Goal: Complete application form: Complete application form

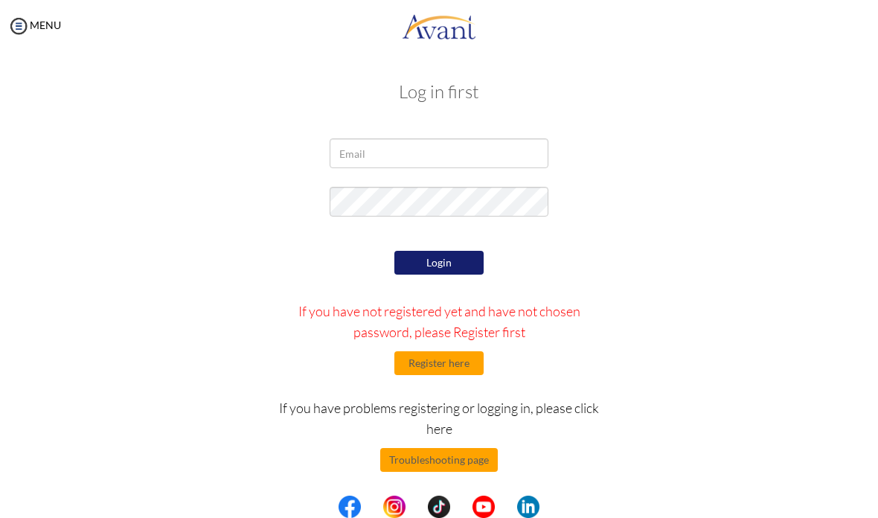
click at [475, 359] on button "Register here" at bounding box center [438, 363] width 89 height 24
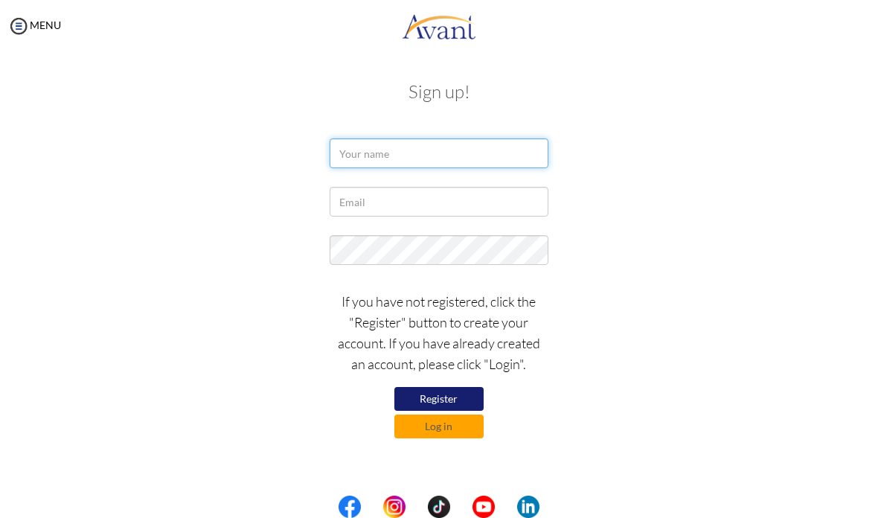
click at [500, 153] on input "text" at bounding box center [439, 153] width 218 height 30
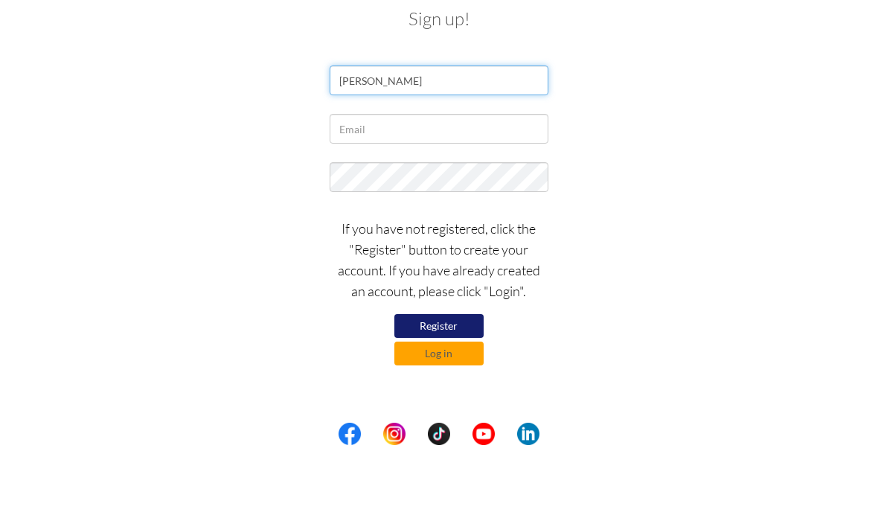
type input "James Daniel Basco"
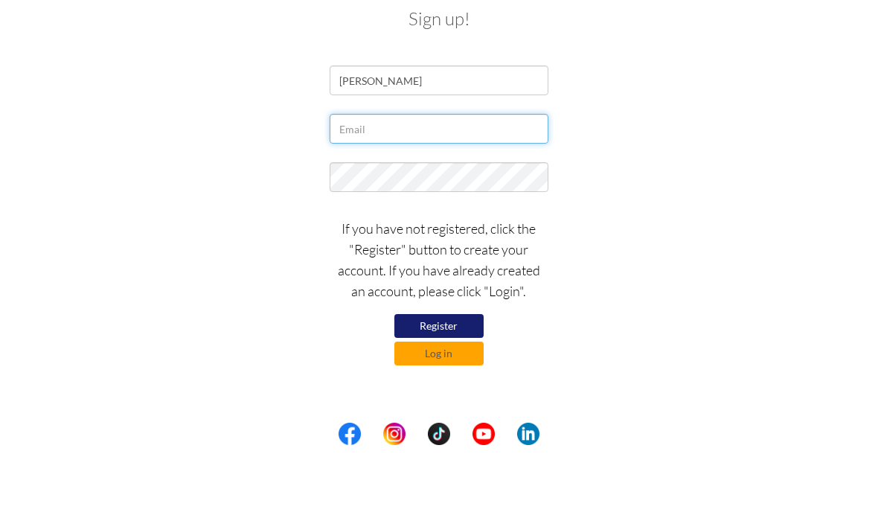
click at [496, 187] on input "text" at bounding box center [439, 202] width 218 height 30
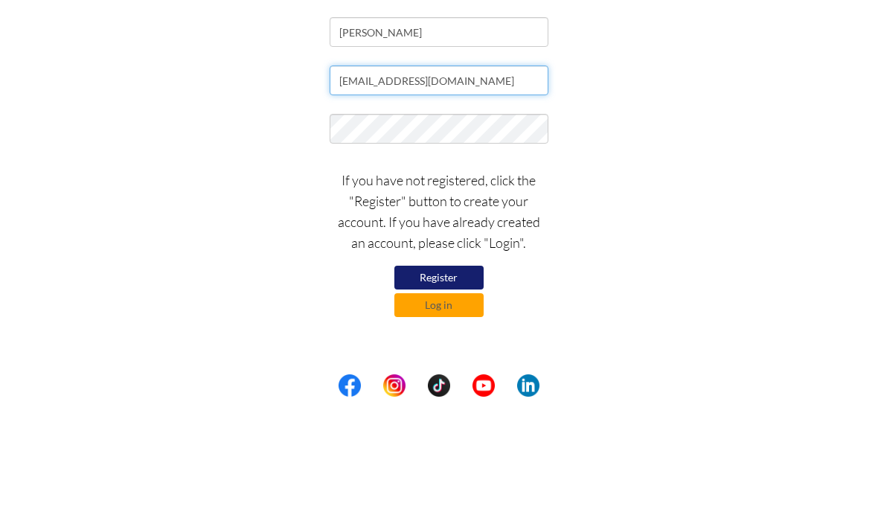
type input "jamesdaniel05basco@gmail.com"
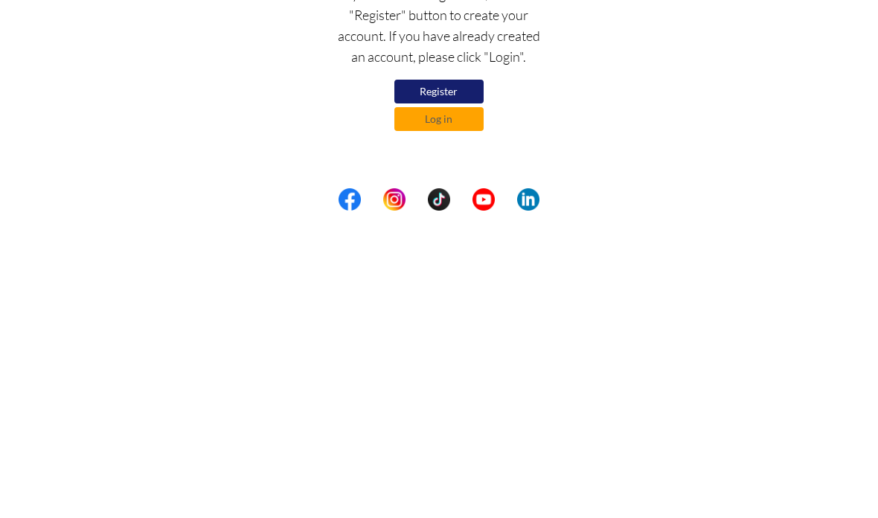
click at [468, 387] on button "Register" at bounding box center [438, 399] width 89 height 24
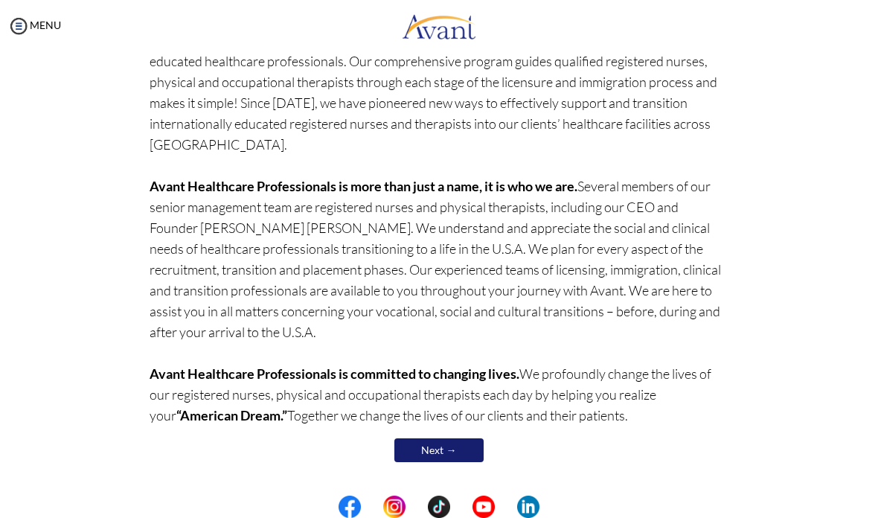
scroll to position [145, 0]
click at [455, 452] on link "Next →" at bounding box center [438, 451] width 89 height 24
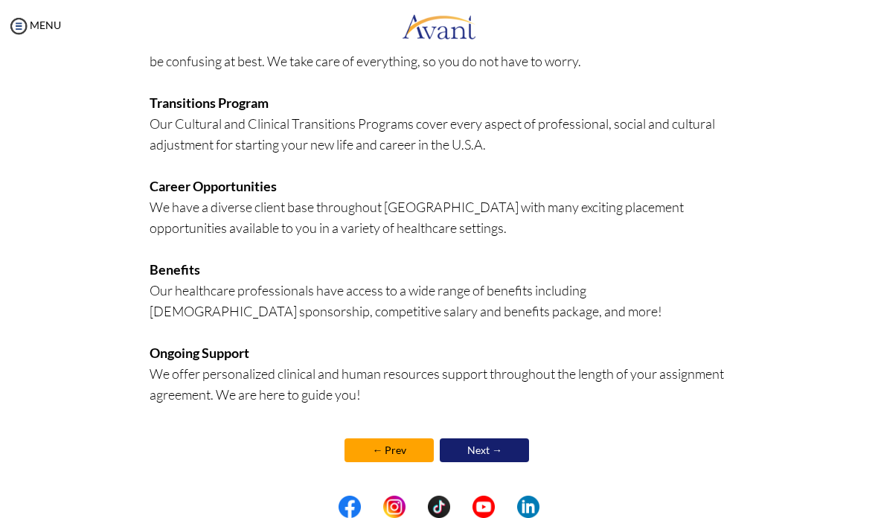
scroll to position [339, 0]
click at [510, 455] on link "Next →" at bounding box center [484, 450] width 89 height 24
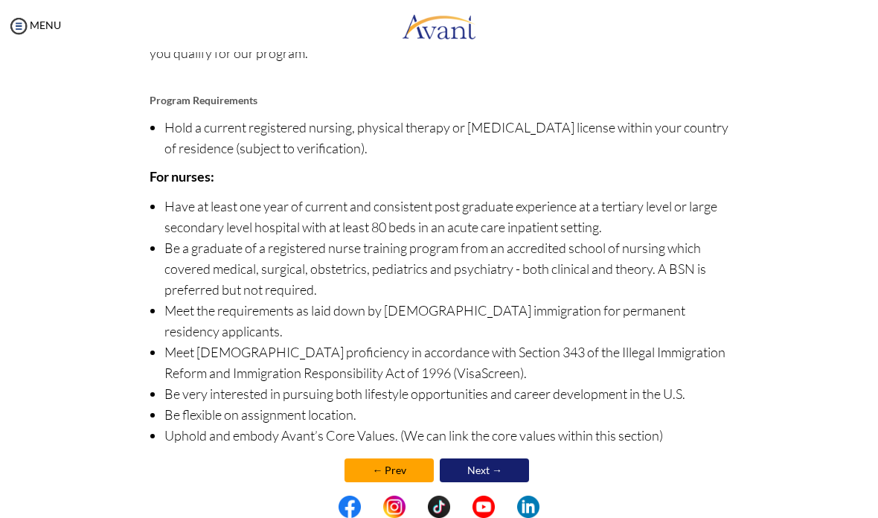
scroll to position [171, 0]
click at [517, 459] on link "Next →" at bounding box center [484, 471] width 89 height 24
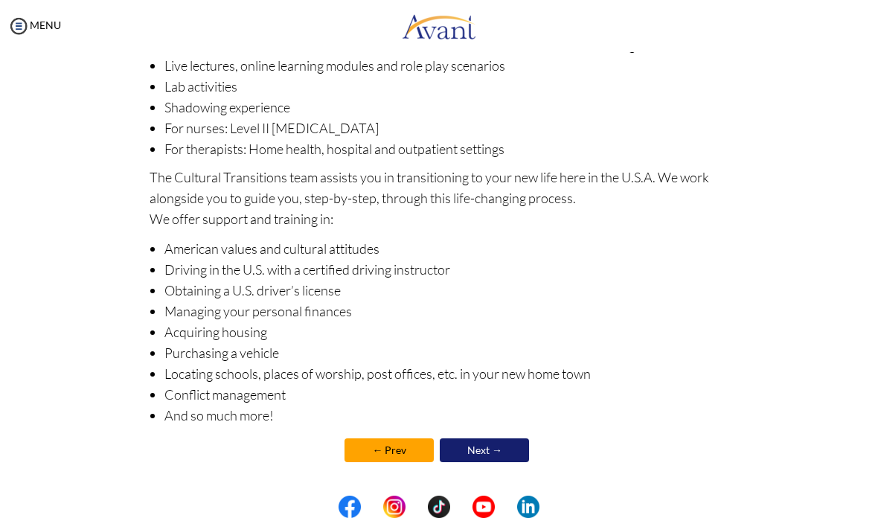
scroll to position [189, 0]
click at [501, 448] on link "Next →" at bounding box center [484, 450] width 89 height 24
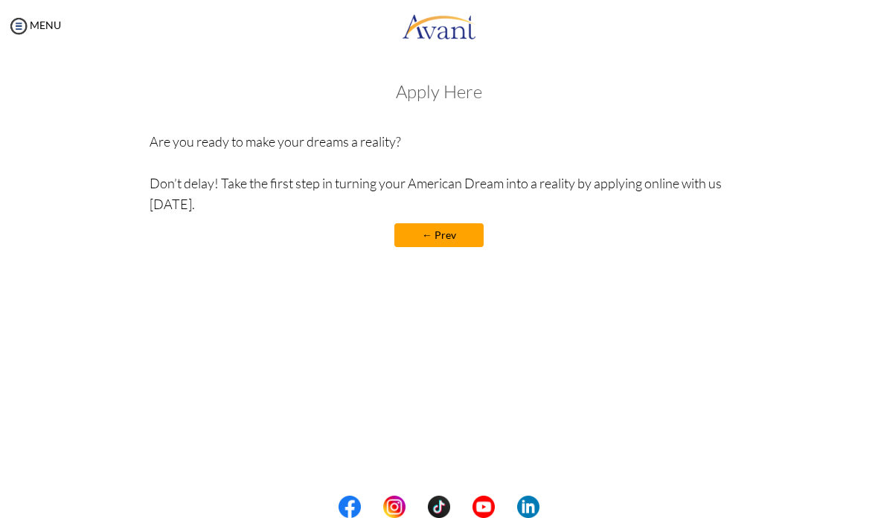
click at [513, 347] on div "My Status What is the next step? We would like you to watch the introductory vi…" at bounding box center [439, 311] width 878 height 518
click at [446, 227] on link "← Prev" at bounding box center [438, 235] width 89 height 24
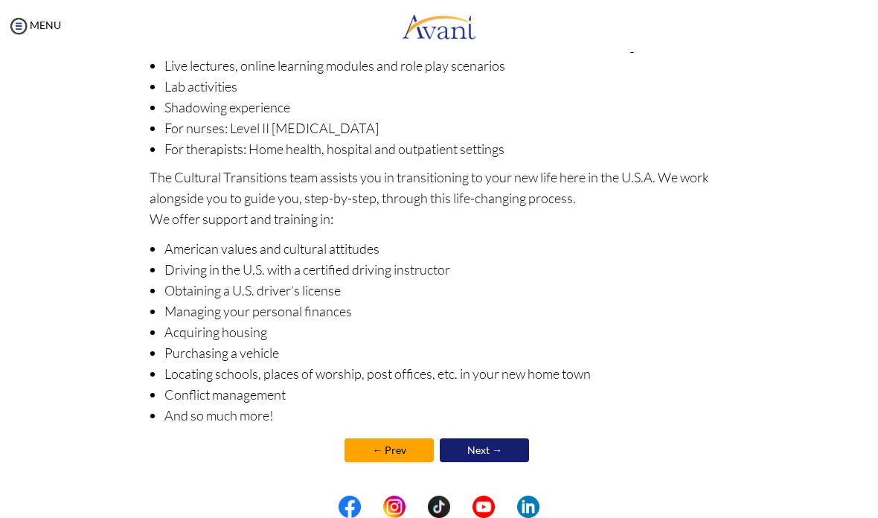
click at [507, 458] on link "Next →" at bounding box center [484, 450] width 89 height 24
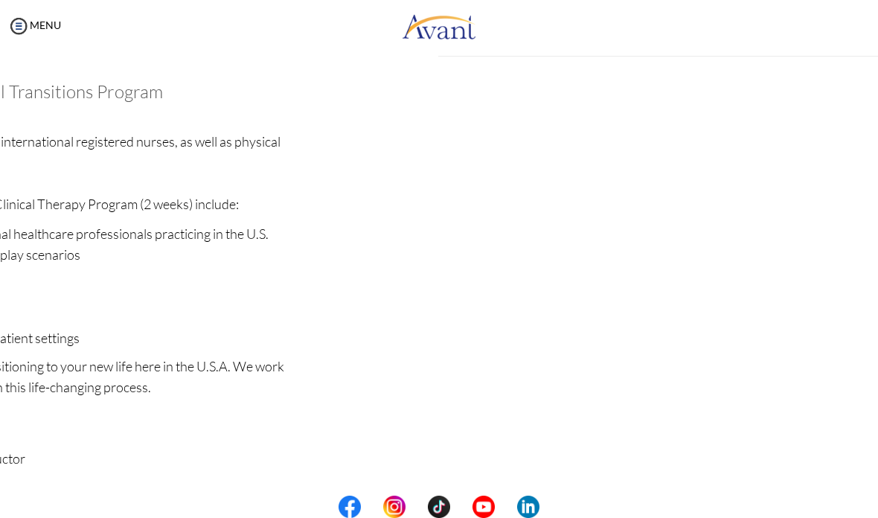
click at [502, 461] on div "My Status What is the next step? We would like you to watch the introductory vi…" at bounding box center [439, 311] width 878 height 518
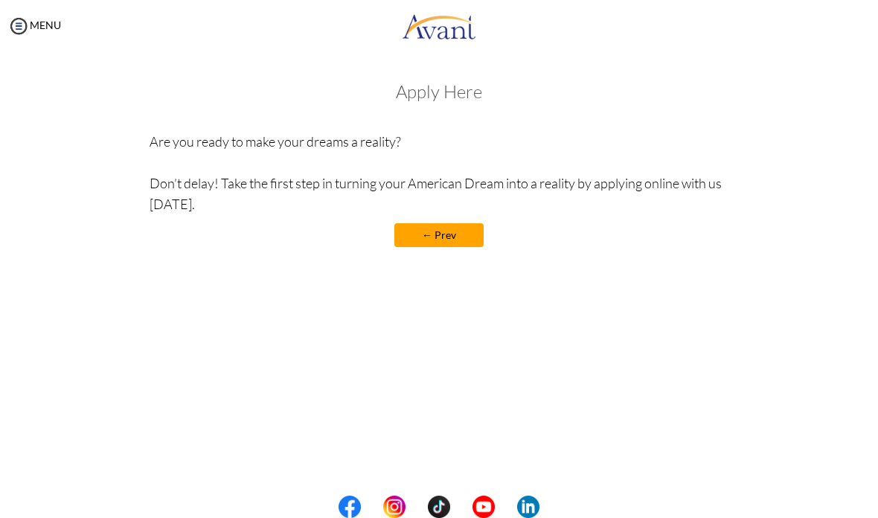
click at [71, 112] on div "Welcome! Who we are Avant Healthcare Professionals is the premier recruiting an…" at bounding box center [439, 201] width 848 height 269
click at [423, 39] on img at bounding box center [439, 26] width 74 height 45
click at [448, 23] on img at bounding box center [439, 26] width 74 height 45
click at [455, 18] on img at bounding box center [439, 26] width 74 height 45
click at [453, 234] on link "← Prev" at bounding box center [438, 235] width 89 height 24
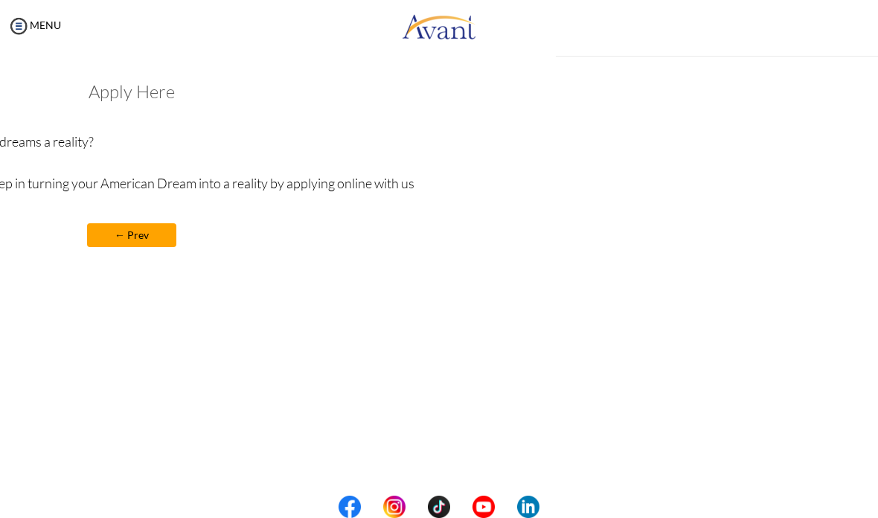
click at [458, 237] on div "My Status What is the next step? We would like you to watch the introductory vi…" at bounding box center [439, 311] width 878 height 518
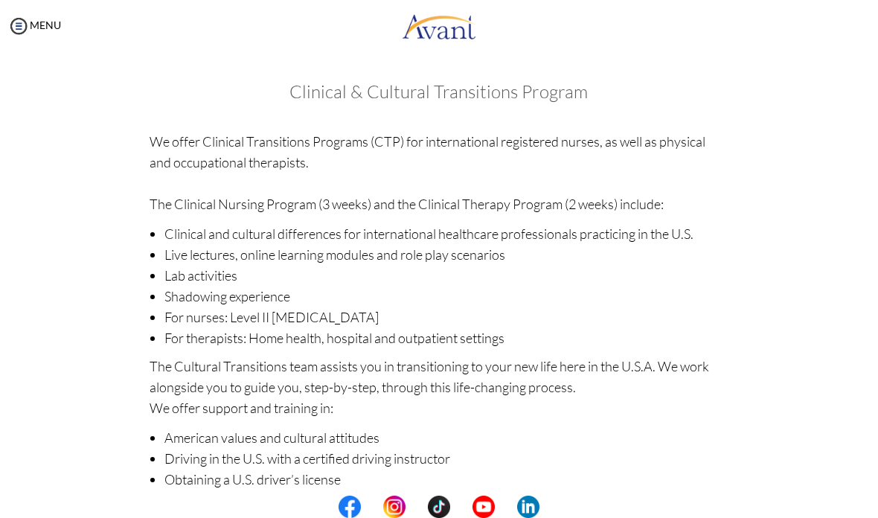
click at [40, 13] on div "MENU" at bounding box center [30, 259] width 61 height 518
click at [28, 23] on img at bounding box center [18, 26] width 22 height 22
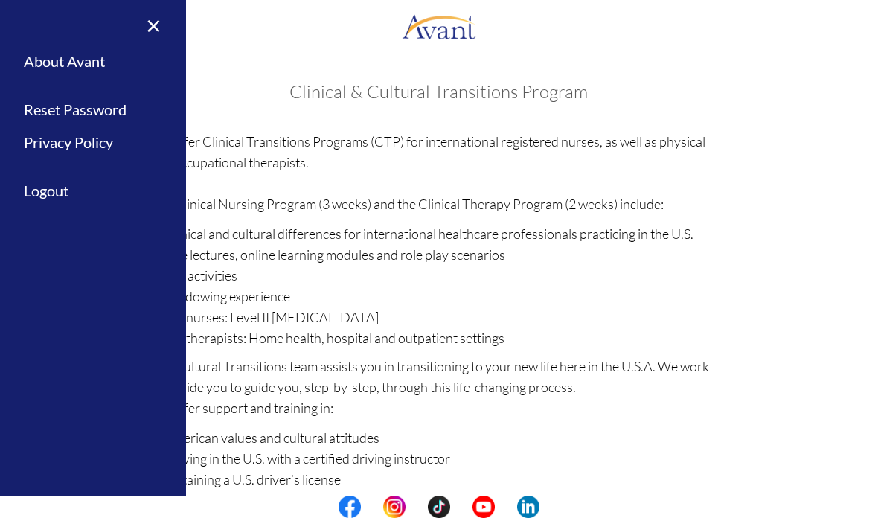
click at [22, 30] on div "× Home Avant Video Library My Process My Resources About Avant Refer a Friend R…" at bounding box center [93, 259] width 186 height 518
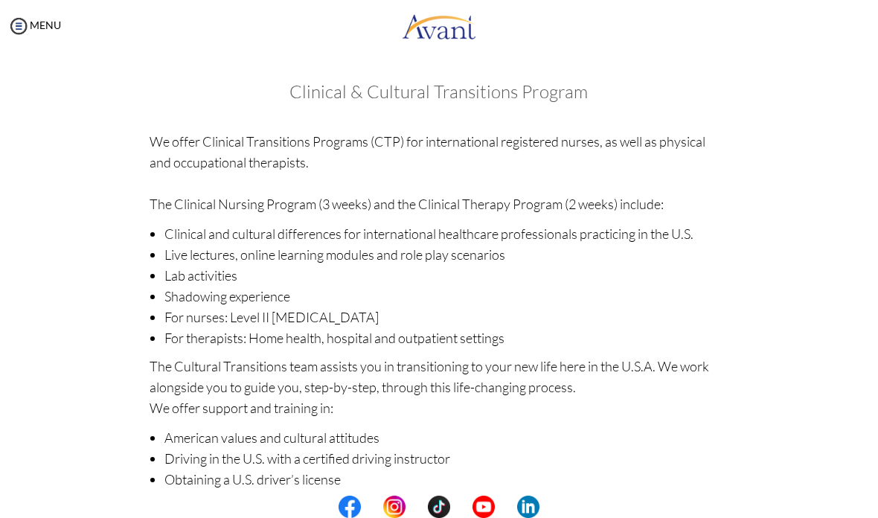
click at [9, 35] on img at bounding box center [18, 26] width 22 height 22
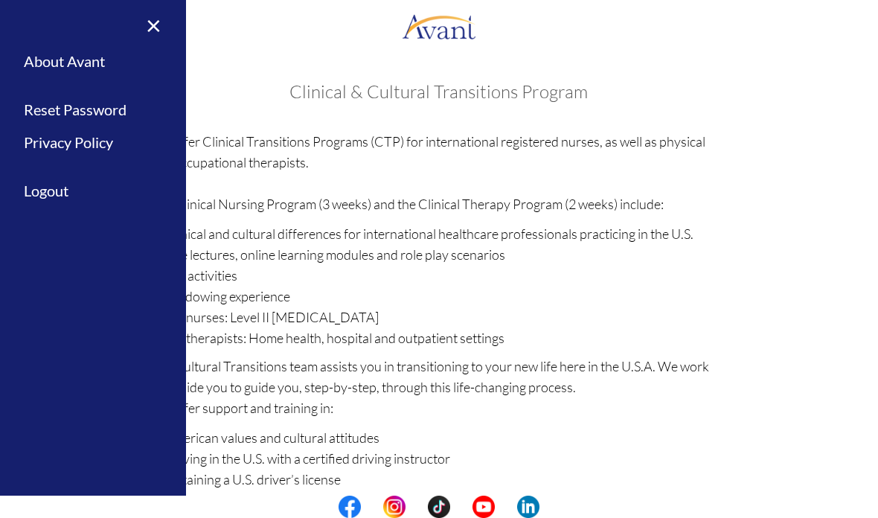
click at [25, 39] on div "× Home Avant Video Library My Process My Resources About Avant Refer a Friend R…" at bounding box center [93, 259] width 186 height 518
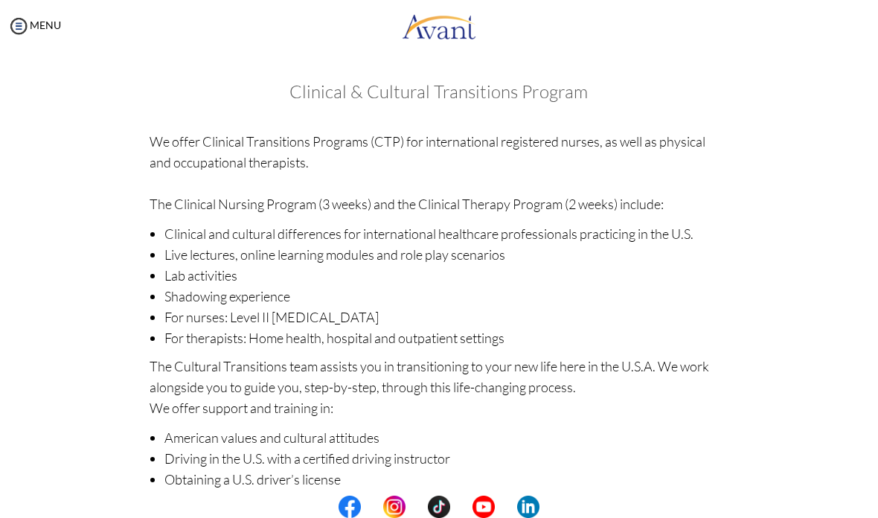
click at [16, 12] on div "MENU" at bounding box center [30, 259] width 61 height 518
click at [22, 36] on img at bounding box center [18, 26] width 22 height 22
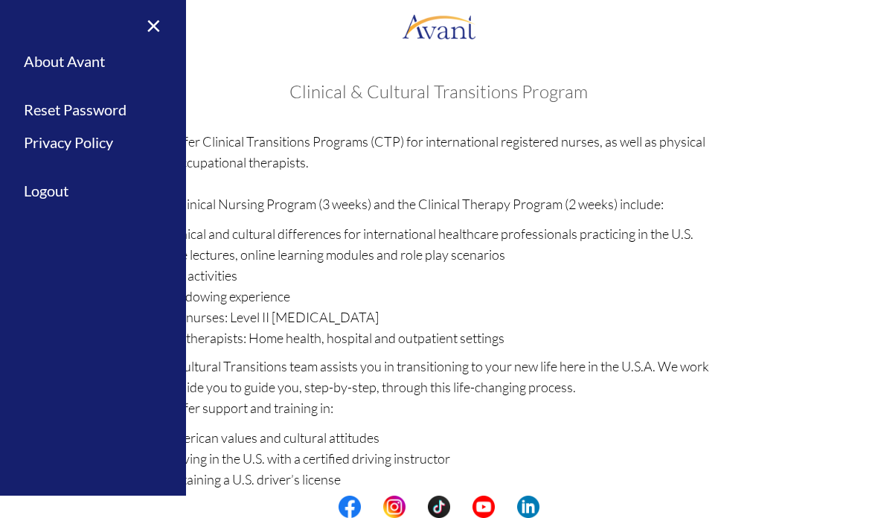
click at [25, 31] on div "× Home Avant Video Library My Process My Resources About Avant Refer a Friend R…" at bounding box center [93, 259] width 186 height 518
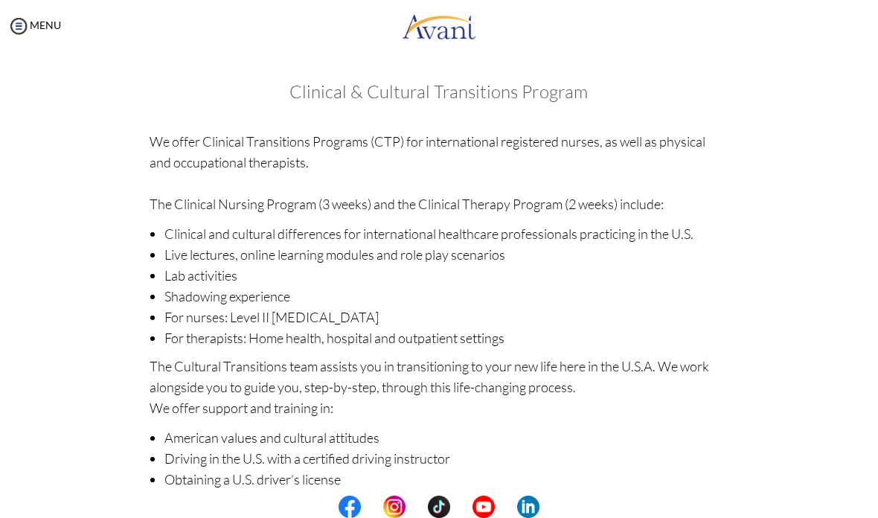
click at [22, 25] on img at bounding box center [18, 26] width 22 height 22
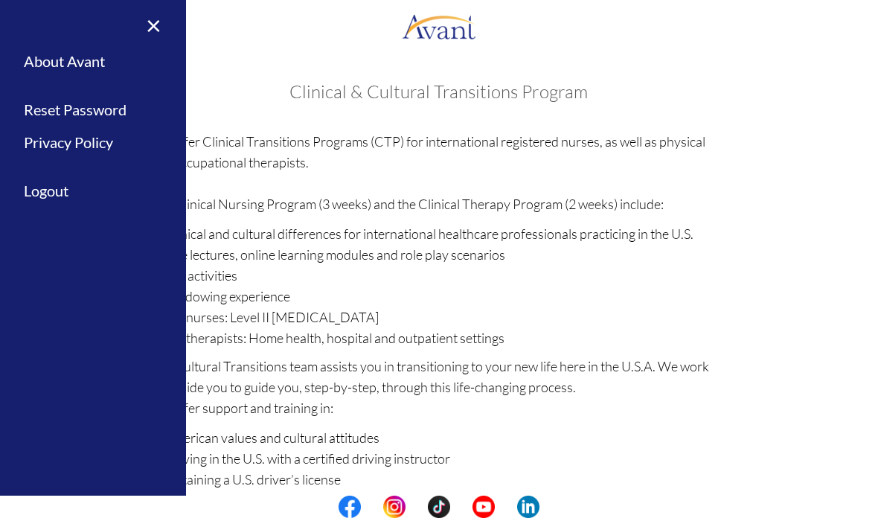
click at [54, 185] on link "Logout" at bounding box center [93, 190] width 186 height 33
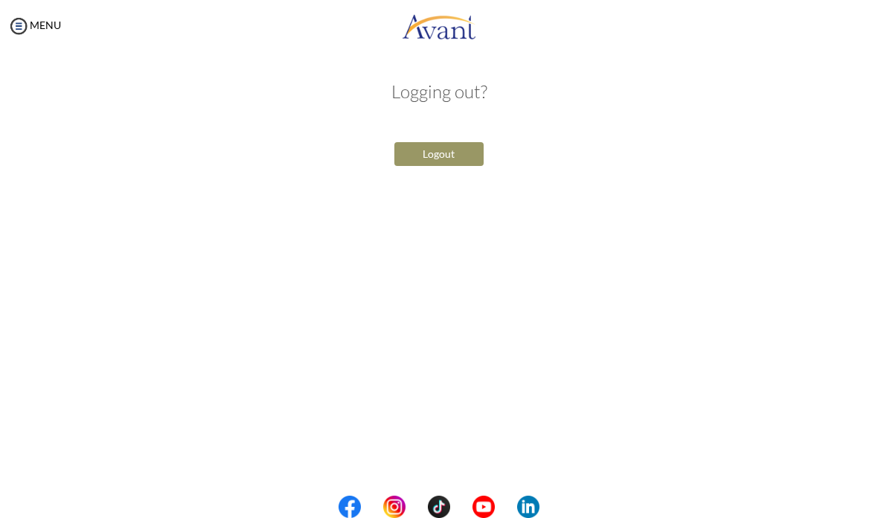
click at [462, 155] on button "Logout" at bounding box center [438, 154] width 89 height 24
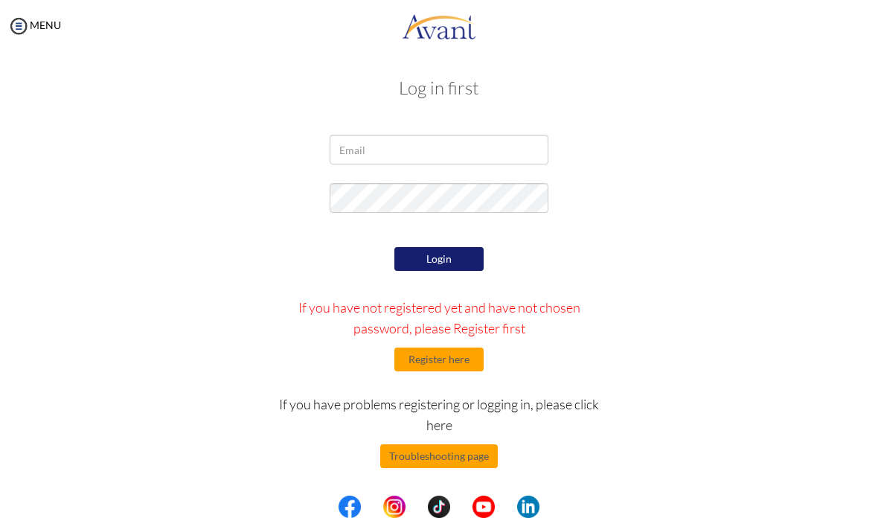
scroll to position [4, 0]
click at [470, 155] on input "email" at bounding box center [439, 150] width 218 height 30
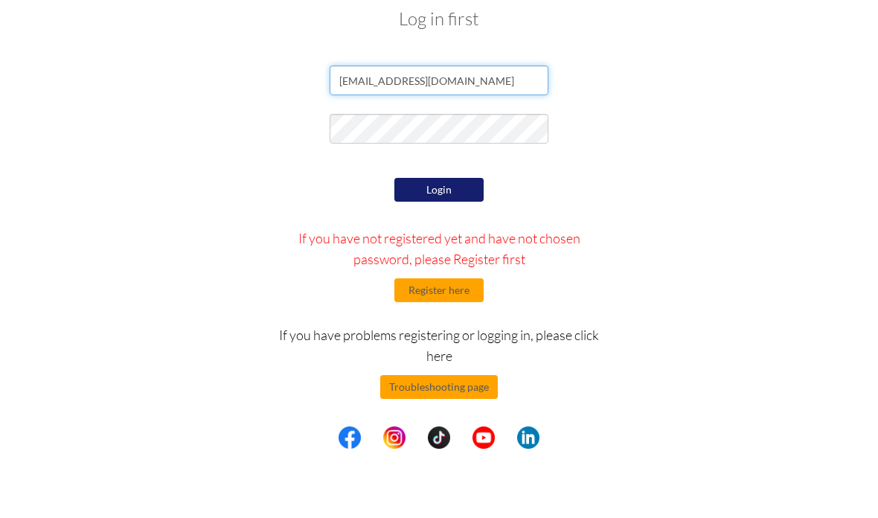
type input "[EMAIL_ADDRESS][DOMAIN_NAME]"
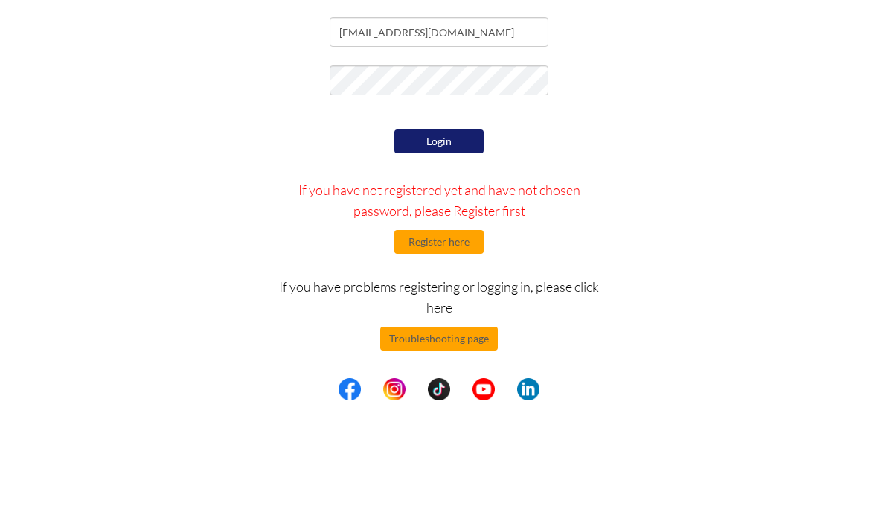
click at [464, 247] on button "Login" at bounding box center [438, 259] width 89 height 24
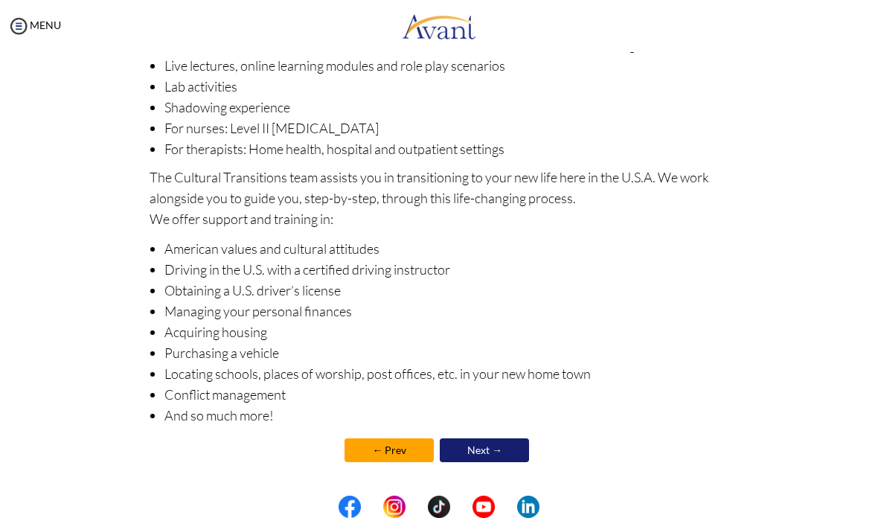
click at [99, 35] on link at bounding box center [439, 26] width 878 height 45
click at [510, 443] on link "Next →" at bounding box center [484, 450] width 89 height 24
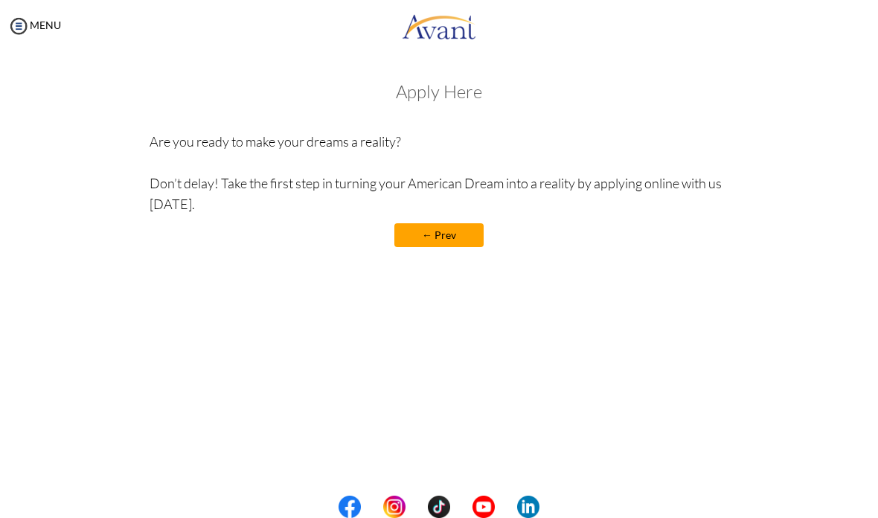
click at [455, 97] on h3 "Apply Here" at bounding box center [439, 91] width 579 height 19
click at [457, 100] on h3 "Apply Here" at bounding box center [439, 91] width 579 height 19
click at [456, 85] on h3 "Apply Here" at bounding box center [439, 91] width 579 height 19
click at [448, 406] on div "My Status What is the next step? We would like you to watch the introductory vi…" at bounding box center [439, 311] width 878 height 518
click at [450, 228] on link "← Prev" at bounding box center [438, 235] width 89 height 24
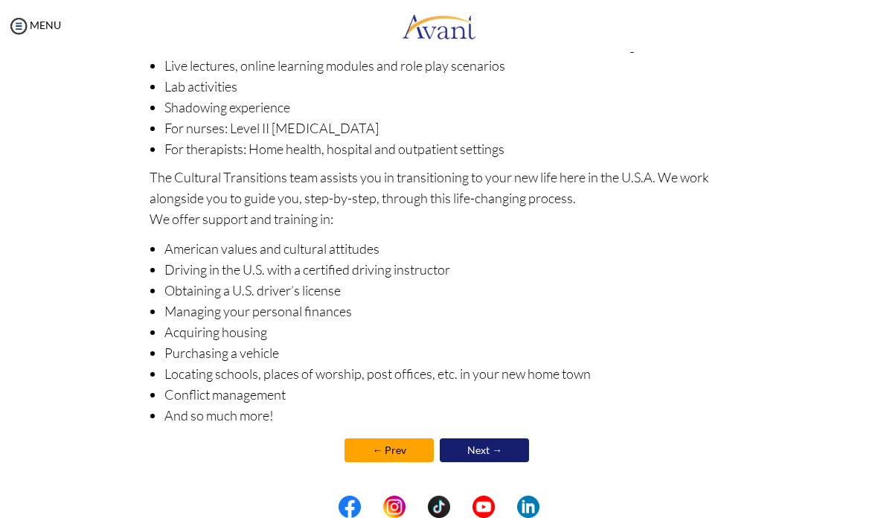
click at [407, 448] on link "← Prev" at bounding box center [388, 450] width 89 height 24
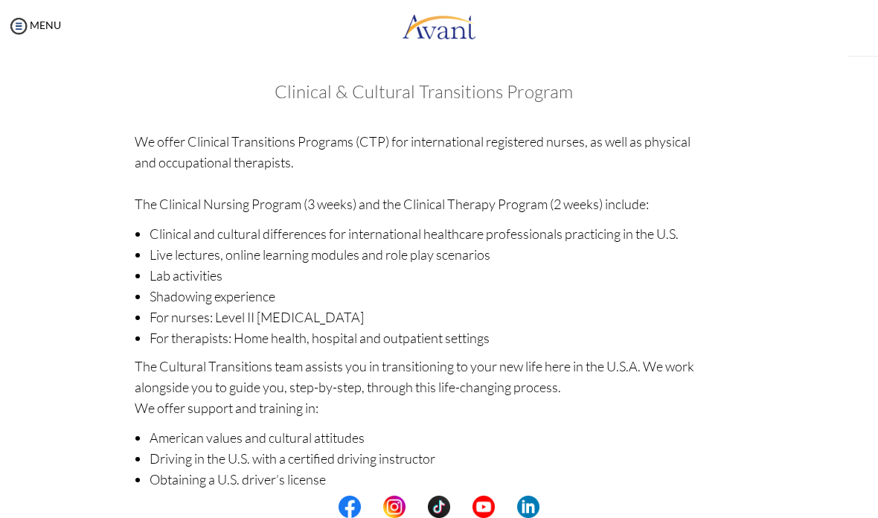
click at [406, 444] on div "My Status What is the next step? We would like you to watch the introductory vi…" at bounding box center [439, 311] width 878 height 518
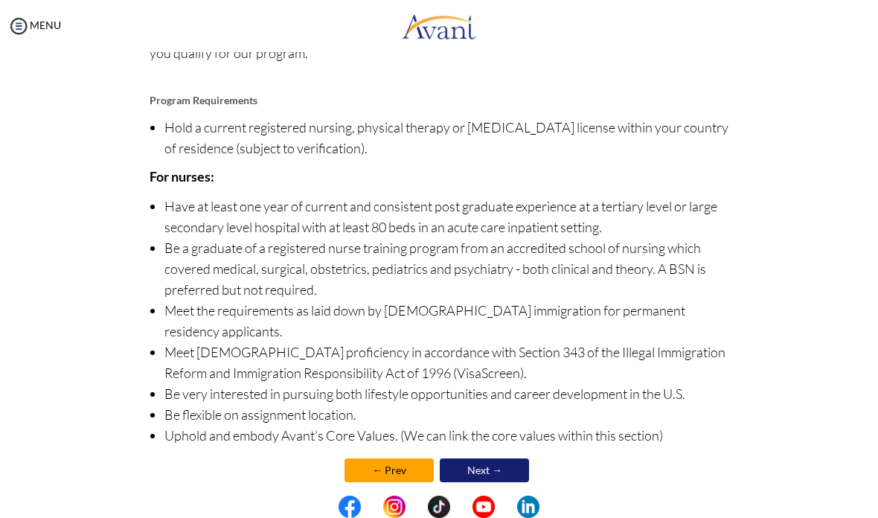
scroll to position [171, 0]
click at [403, 460] on link "← Prev" at bounding box center [388, 471] width 89 height 24
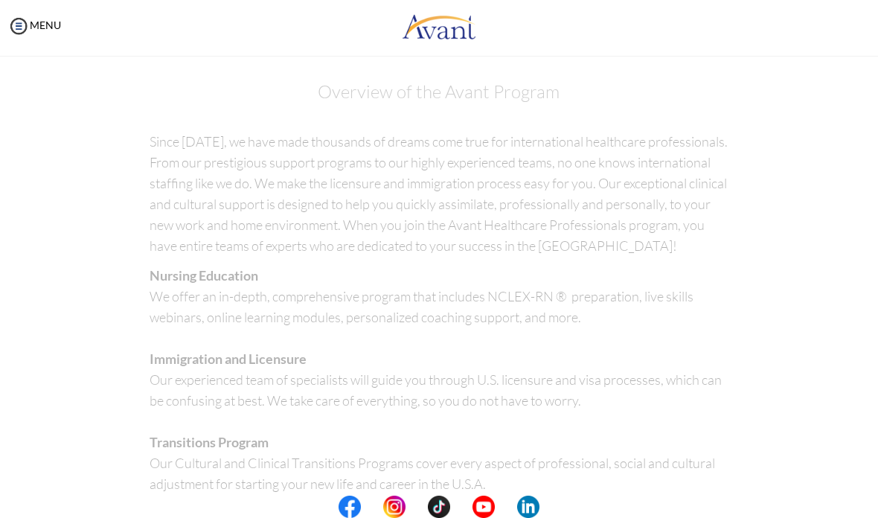
click at [395, 443] on p "Nursing Education We offer an in-depth, comprehensive program that includes NCL…" at bounding box center [439, 515] width 579 height 500
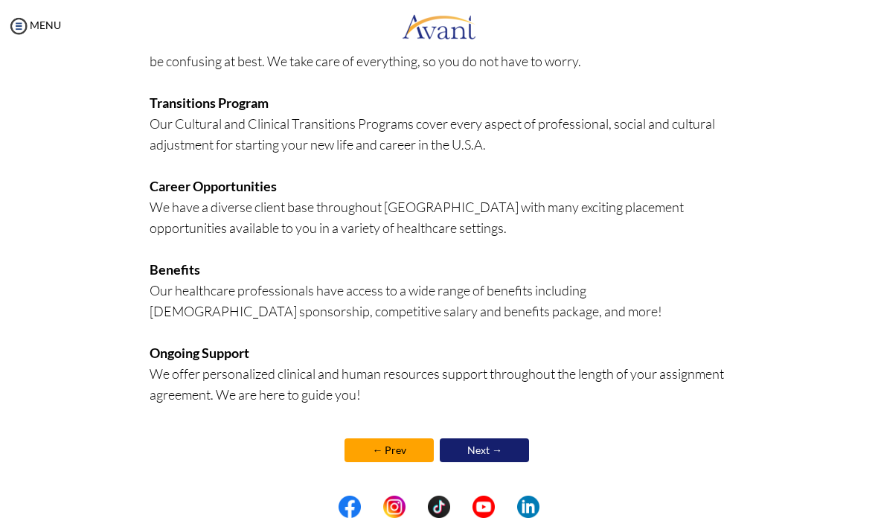
scroll to position [339, 0]
click at [404, 447] on link "← Prev" at bounding box center [388, 450] width 89 height 24
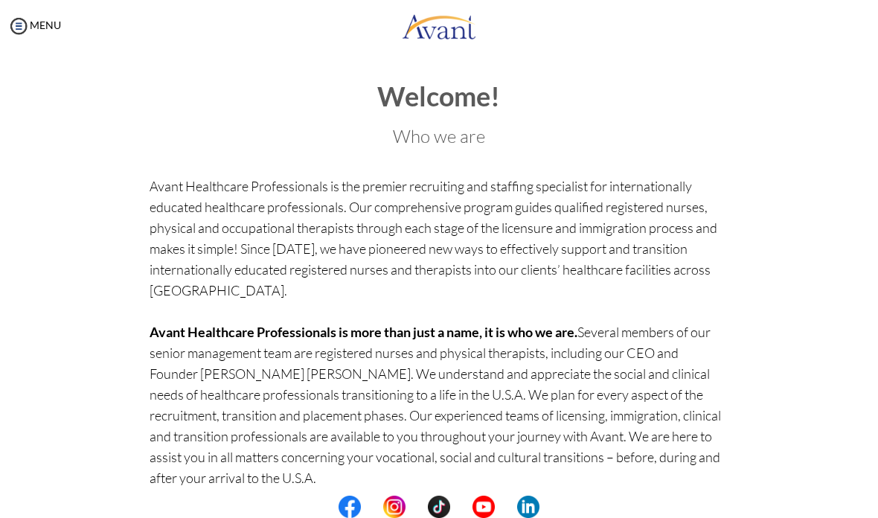
scroll to position [-1, 0]
click at [16, 30] on img at bounding box center [18, 26] width 22 height 22
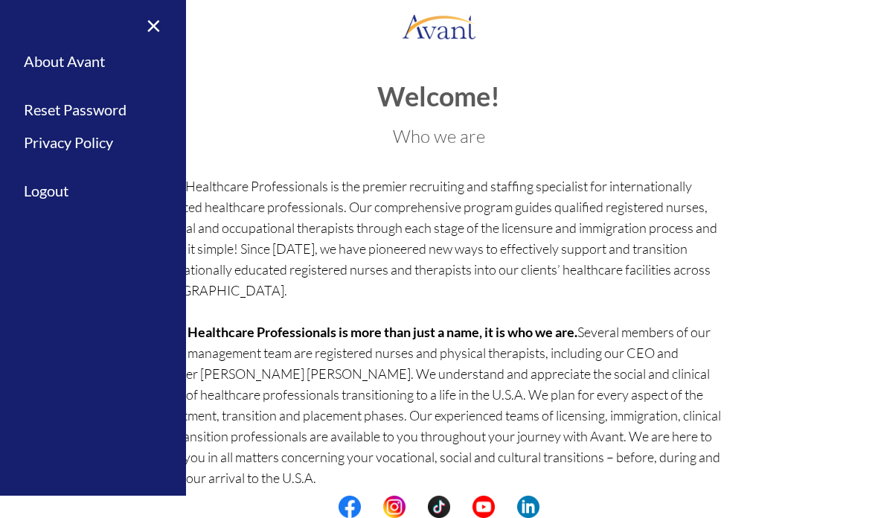
click at [678, 266] on p "Avant Healthcare Professionals is the premier recruiting and staffing specialis…" at bounding box center [439, 374] width 579 height 396
click at [682, 289] on p "Avant Healthcare Professionals is the premier recruiting and staffing specialis…" at bounding box center [439, 374] width 579 height 396
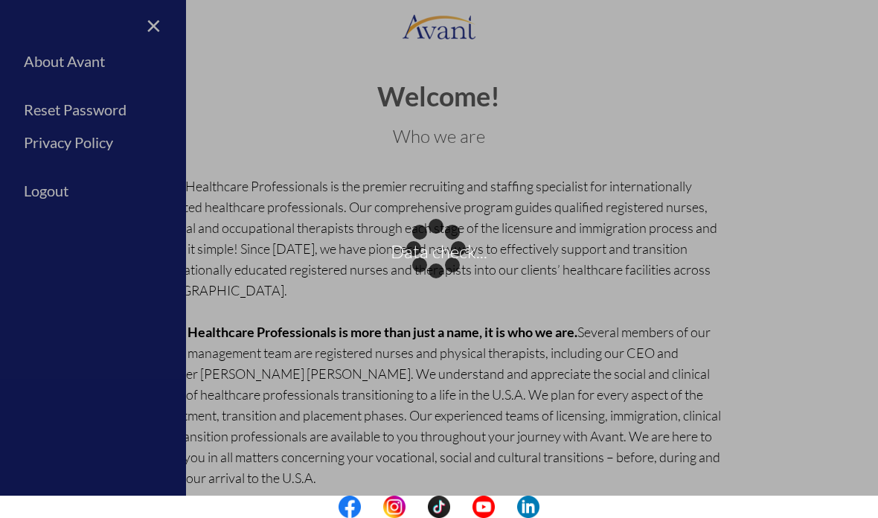
click at [429, 248] on div "Data check..." at bounding box center [439, 258] width 21 height 21
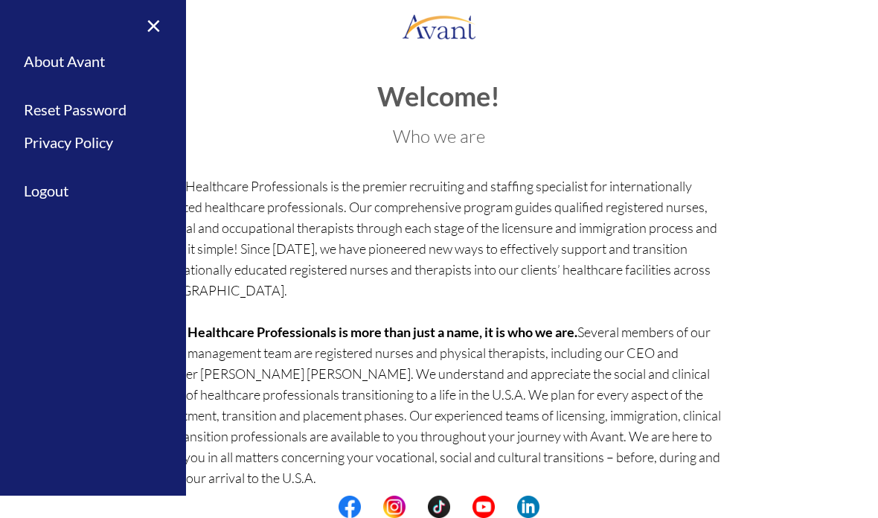
click at [669, 163] on div "Welcome! Who we are Avant Healthcare Professionals is the premier recruiting an…" at bounding box center [439, 354] width 579 height 545
click at [693, 132] on h3 "Who we are" at bounding box center [439, 135] width 579 height 19
click at [584, 183] on p "Avant Healthcare Professionals is the premier recruiting and staffing specialis…" at bounding box center [439, 374] width 579 height 396
click at [442, 212] on p "Avant Healthcare Professionals is the premier recruiting and staffing specialis…" at bounding box center [439, 374] width 579 height 396
click at [89, 65] on link "About Avant" at bounding box center [93, 61] width 186 height 33
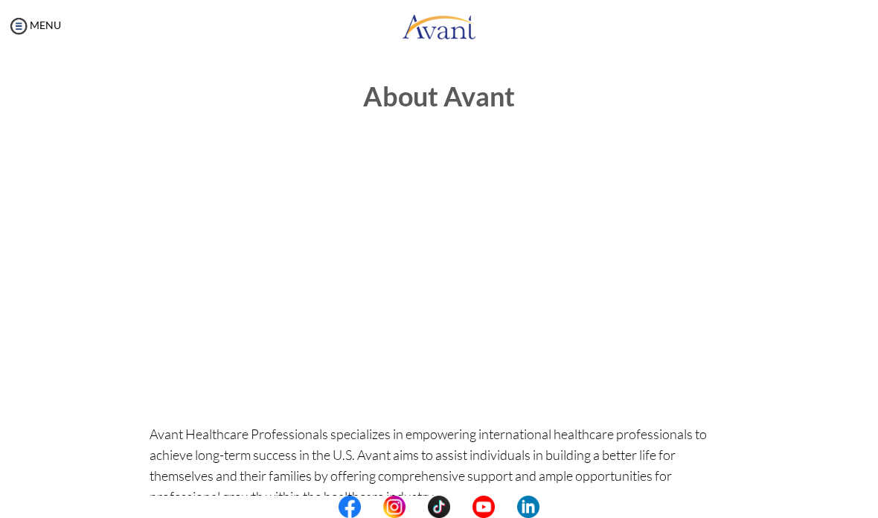
scroll to position [-1, 0]
click at [19, 16] on img at bounding box center [18, 26] width 22 height 22
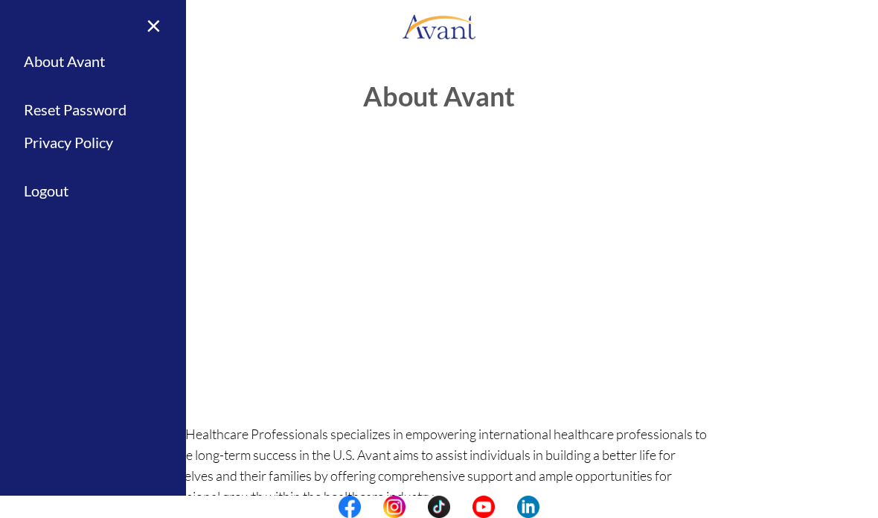
click at [676, 82] on h1 "About Avant" at bounding box center [439, 111] width 579 height 59
click at [160, 22] on link "×" at bounding box center [144, 25] width 45 height 50
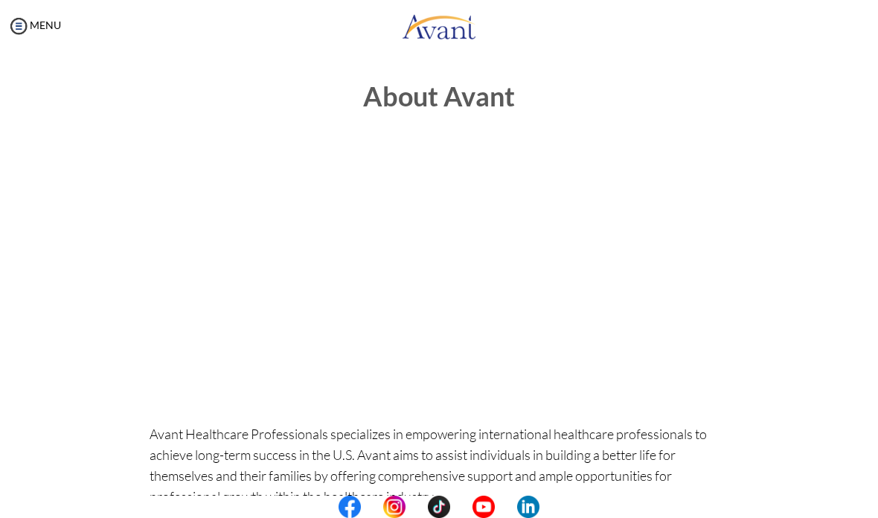
click at [12, 23] on img at bounding box center [18, 26] width 22 height 22
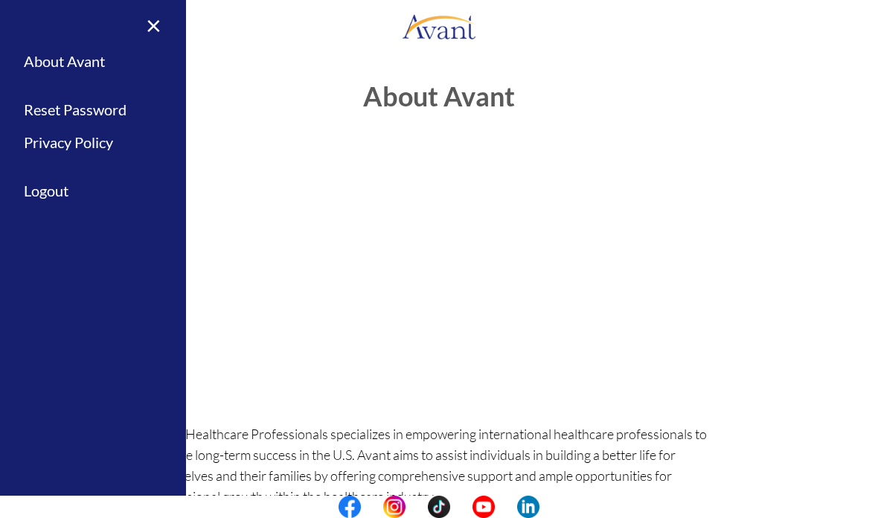
click at [291, 36] on link at bounding box center [439, 26] width 878 height 45
click at [162, 23] on link "×" at bounding box center [144, 25] width 45 height 50
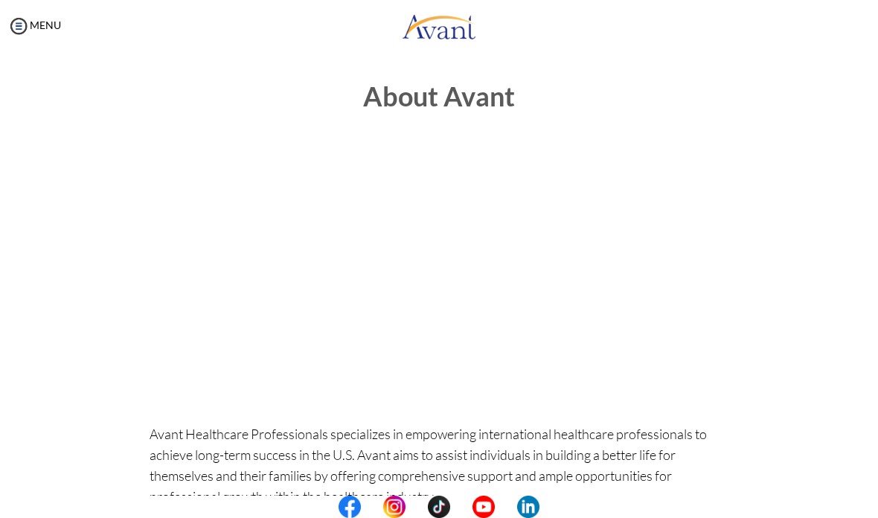
click at [28, 27] on img at bounding box center [18, 26] width 22 height 22
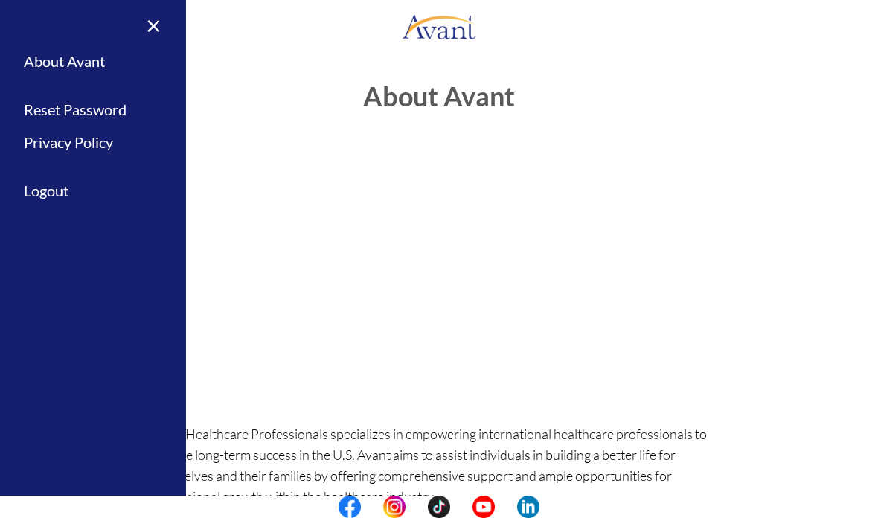
click at [307, 47] on link at bounding box center [439, 26] width 878 height 45
click at [43, 194] on link "Logout" at bounding box center [93, 190] width 186 height 33
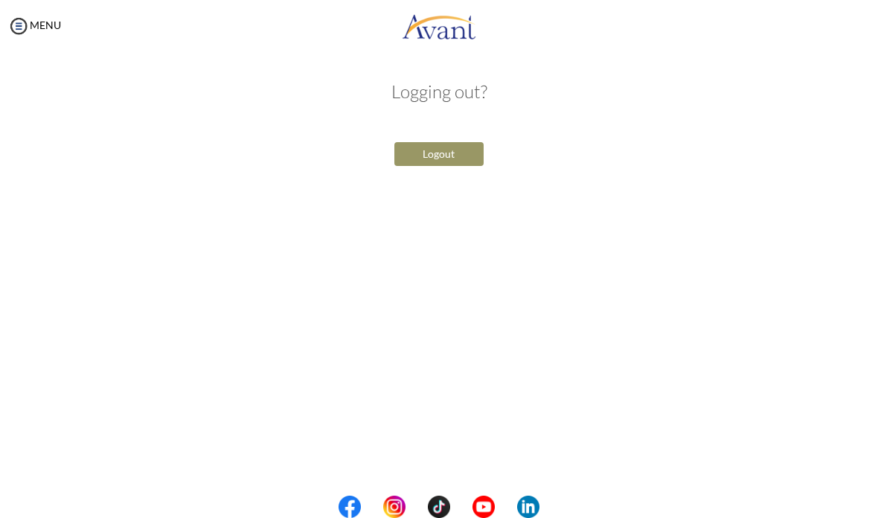
click at [463, 144] on button "Logout" at bounding box center [438, 154] width 89 height 24
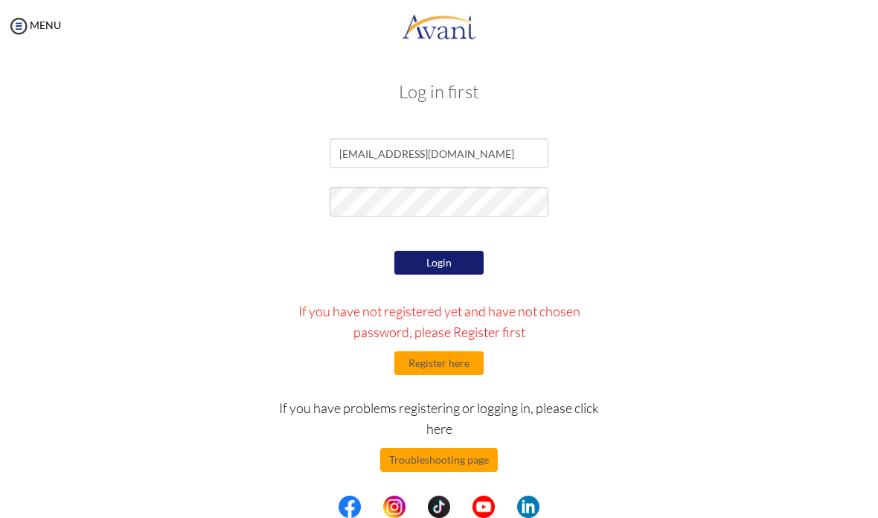
click at [464, 265] on button "Login" at bounding box center [438, 263] width 89 height 24
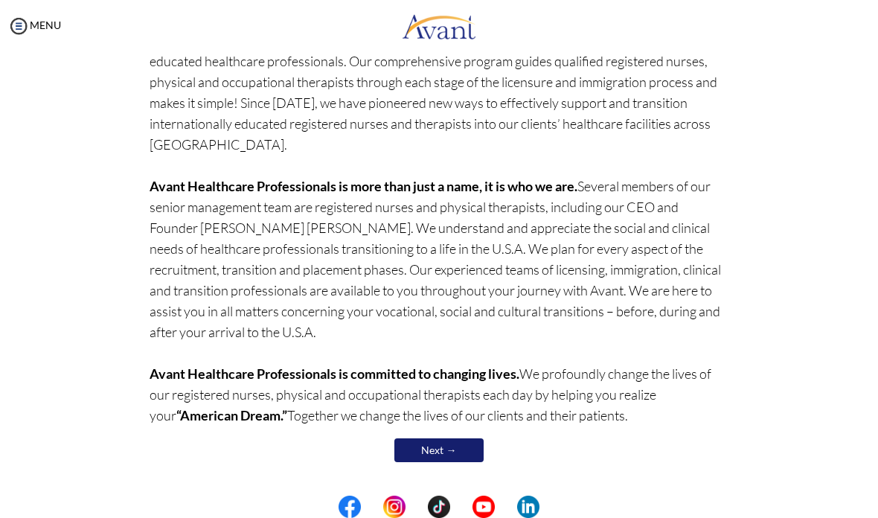
scroll to position [145, 0]
click at [461, 442] on link "Next →" at bounding box center [438, 451] width 89 height 24
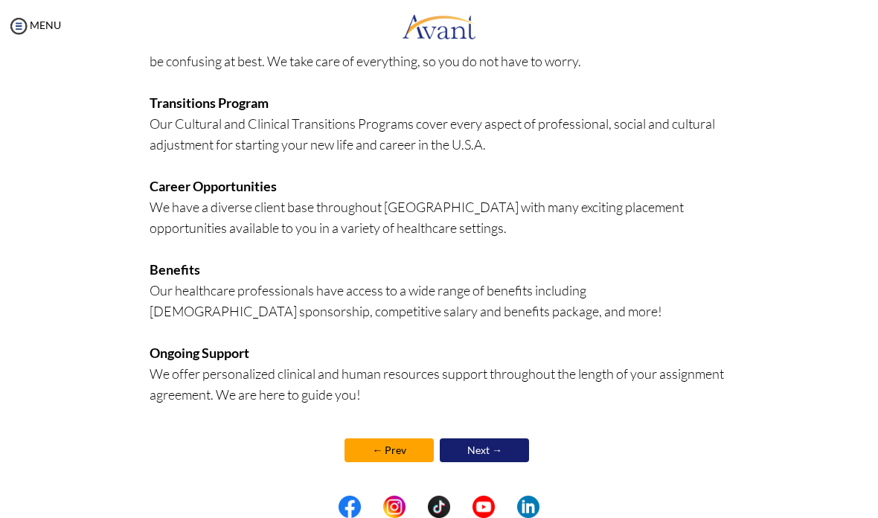
scroll to position [339, 0]
click at [500, 445] on link "Next →" at bounding box center [484, 450] width 89 height 24
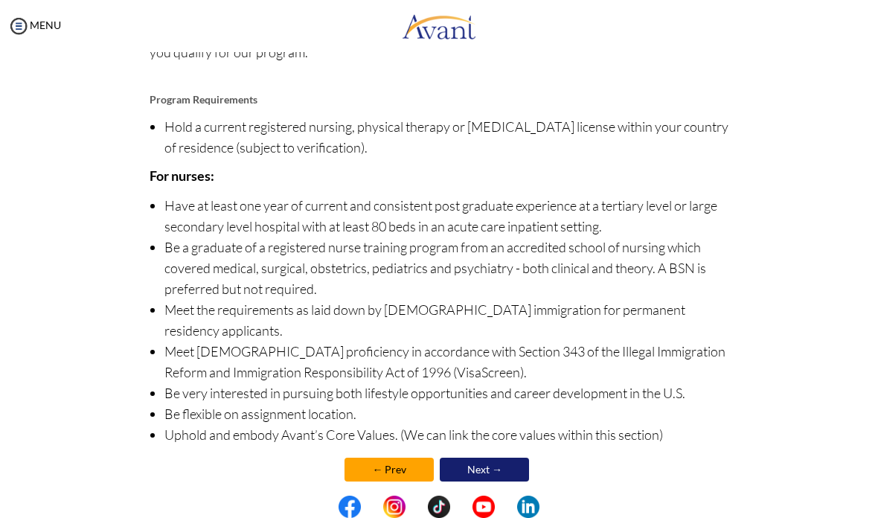
scroll to position [171, 0]
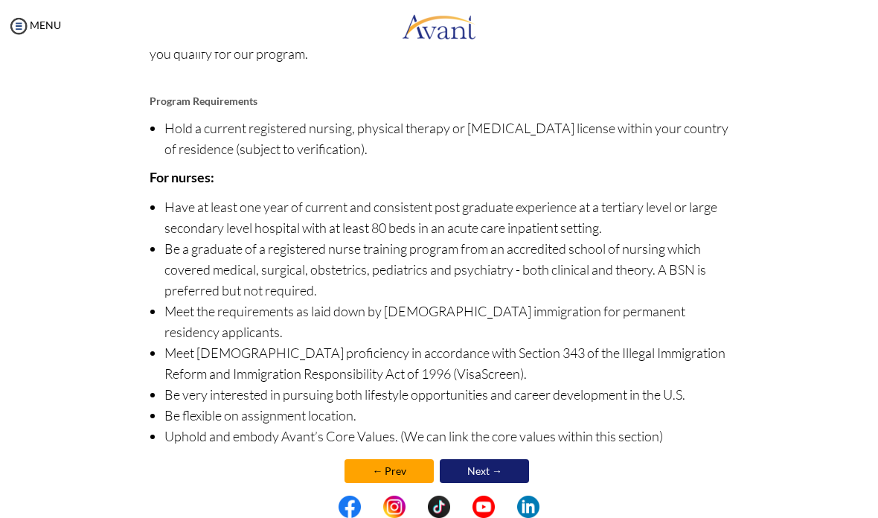
click at [508, 459] on link "Next →" at bounding box center [484, 471] width 89 height 24
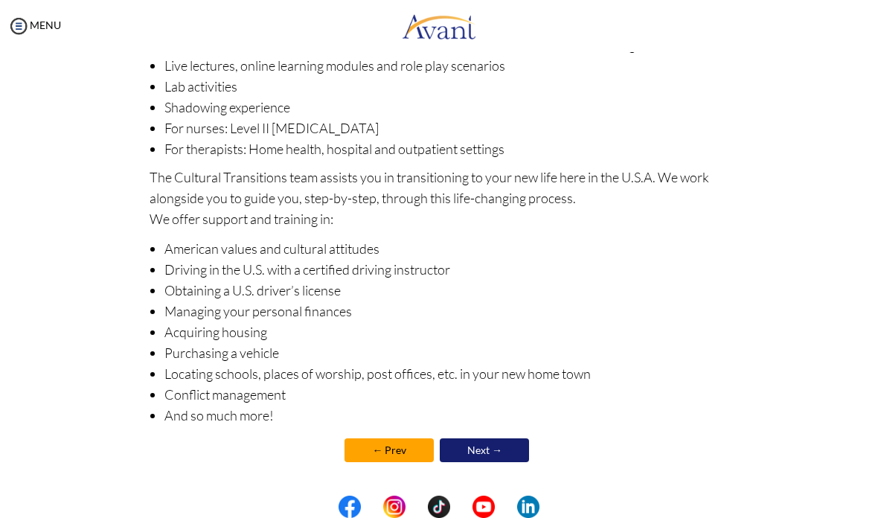
scroll to position [189, 0]
click at [503, 446] on link "Next →" at bounding box center [484, 450] width 89 height 24
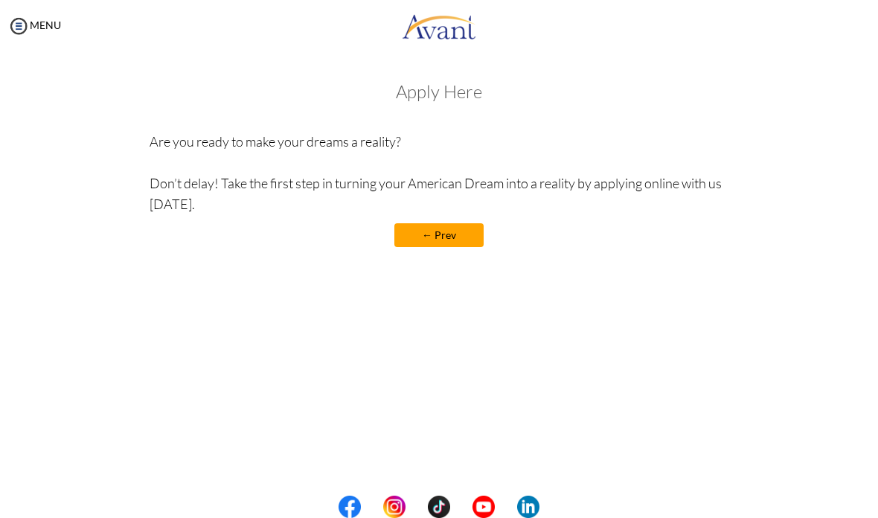
click at [21, 25] on img at bounding box center [18, 26] width 22 height 22
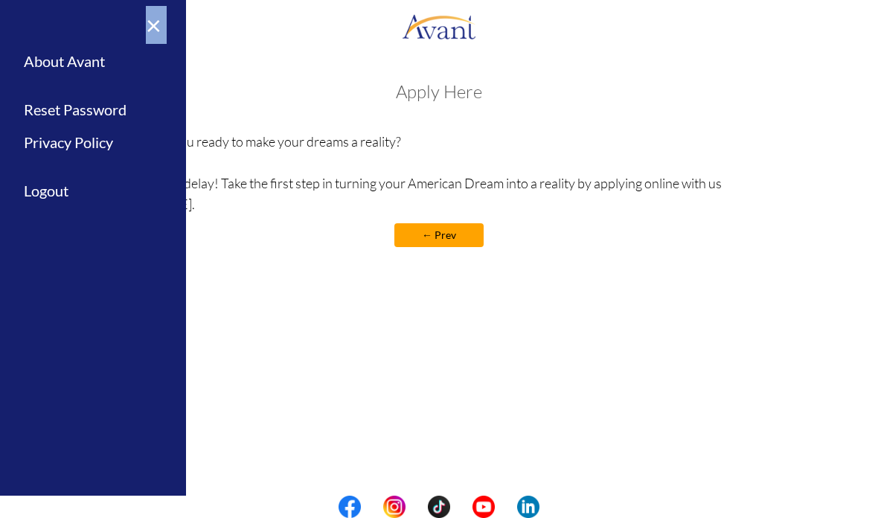
click at [231, 242] on center "← Prev" at bounding box center [439, 235] width 579 height 24
click at [148, 20] on link "×" at bounding box center [144, 25] width 45 height 50
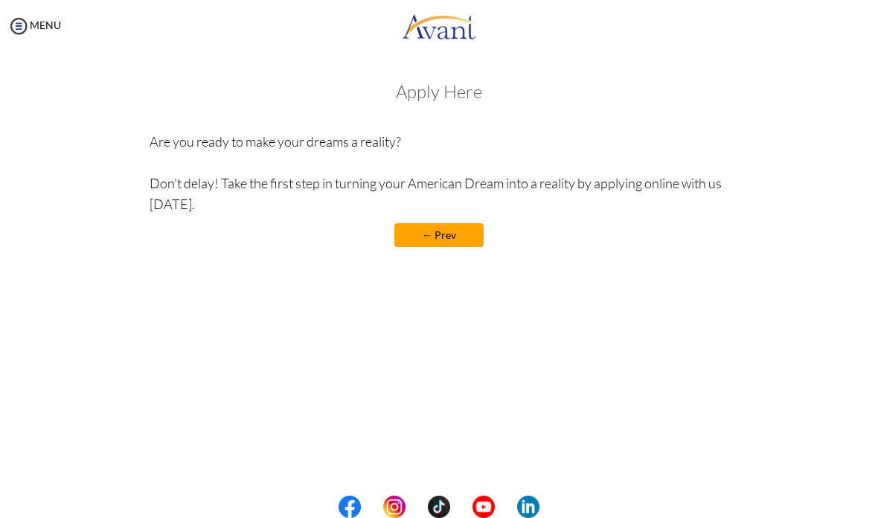
click at [452, 258] on div "Apply Here Are you ready to make your dreams a reality? Don’t delay! Take the f…" at bounding box center [439, 172] width 579 height 180
click at [461, 240] on link "← Prev" at bounding box center [438, 235] width 89 height 24
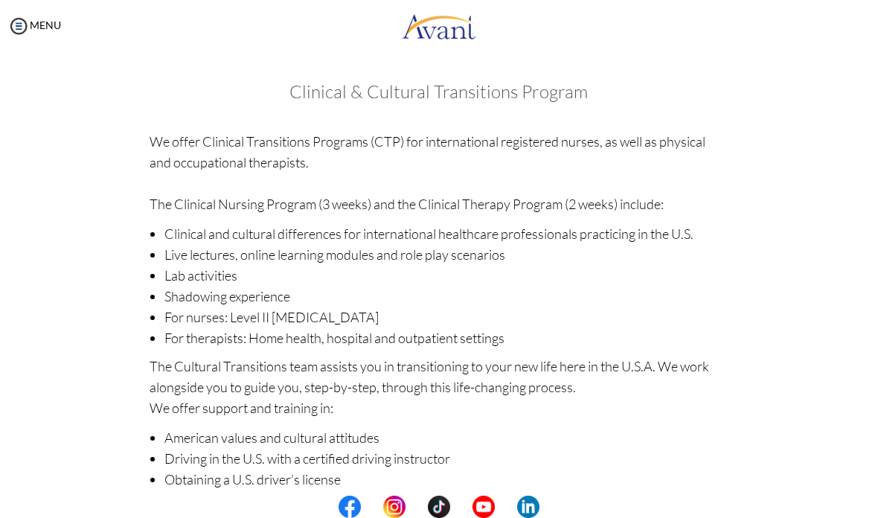
scroll to position [0, 0]
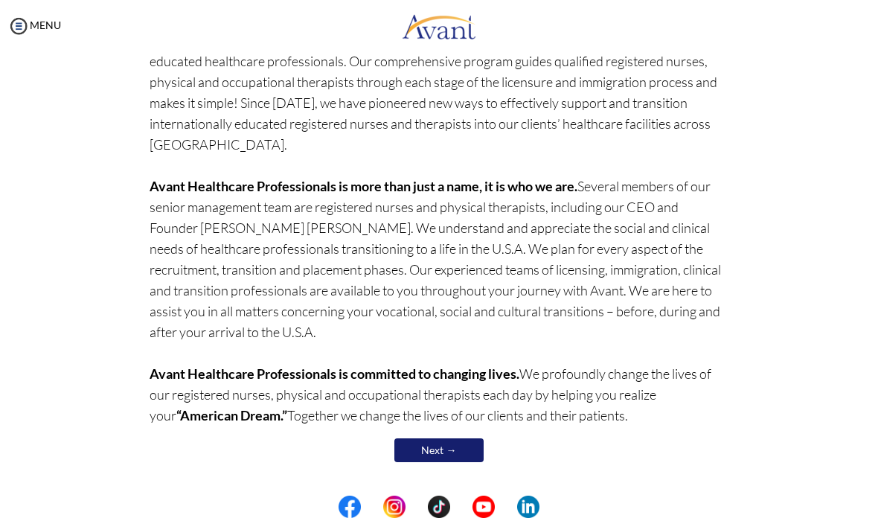
scroll to position [145, 0]
click at [446, 451] on link "Next →" at bounding box center [438, 451] width 89 height 24
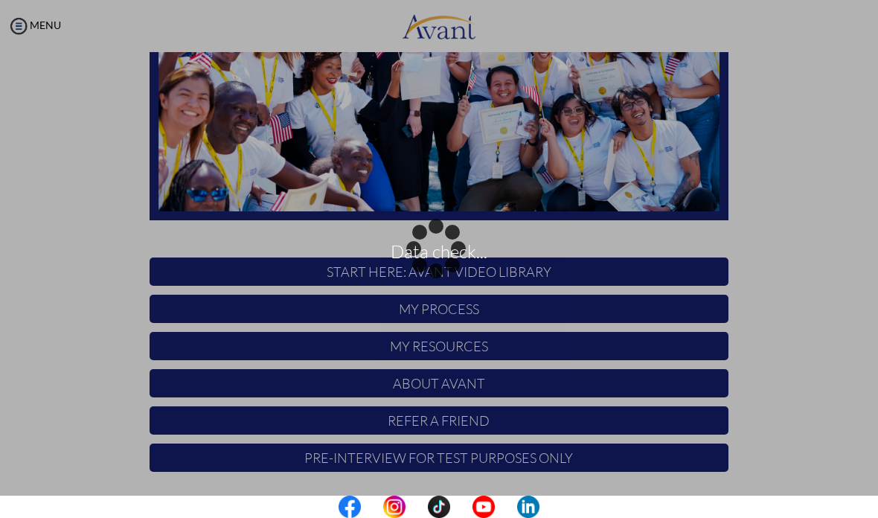
scroll to position [239, 0]
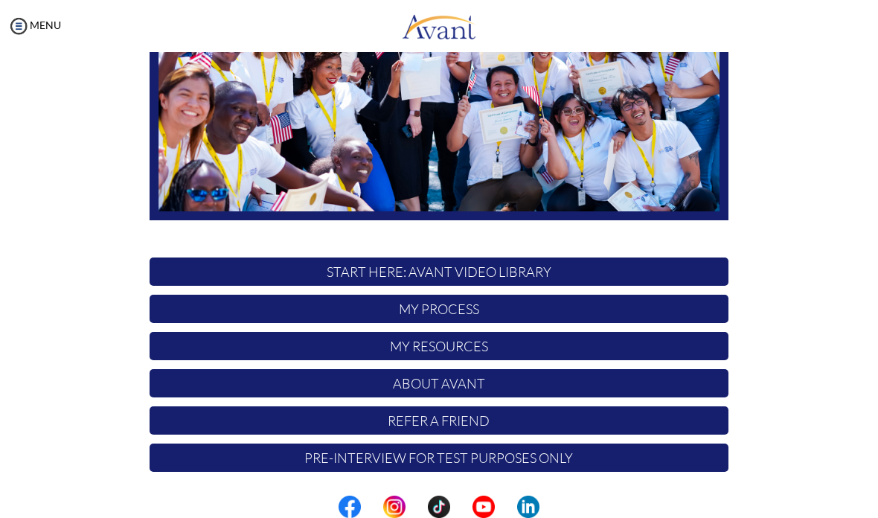
click at [606, 269] on p "START HERE: Avant Video Library" at bounding box center [439, 271] width 579 height 28
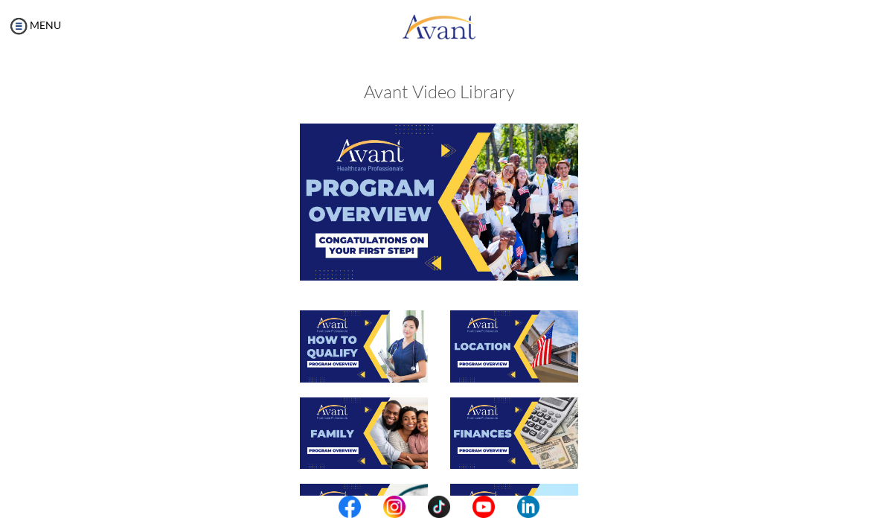
scroll to position [56, 0]
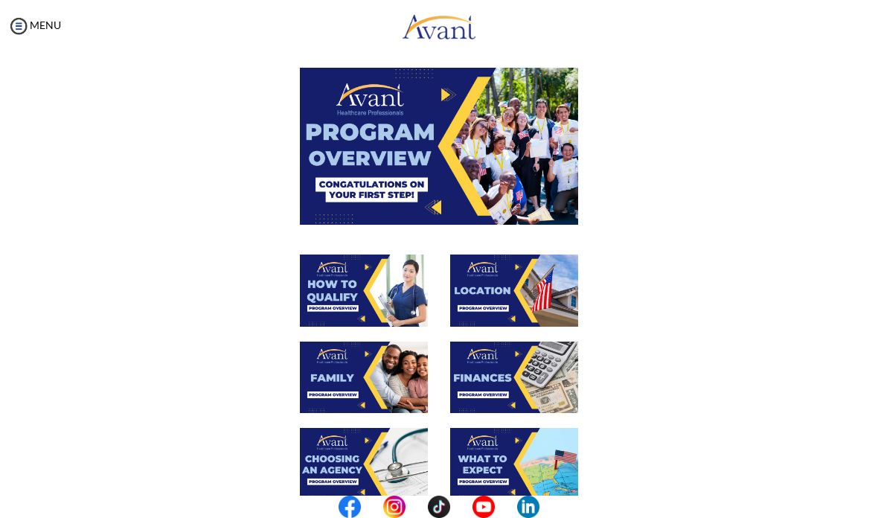
click at [501, 164] on img at bounding box center [439, 146] width 278 height 156
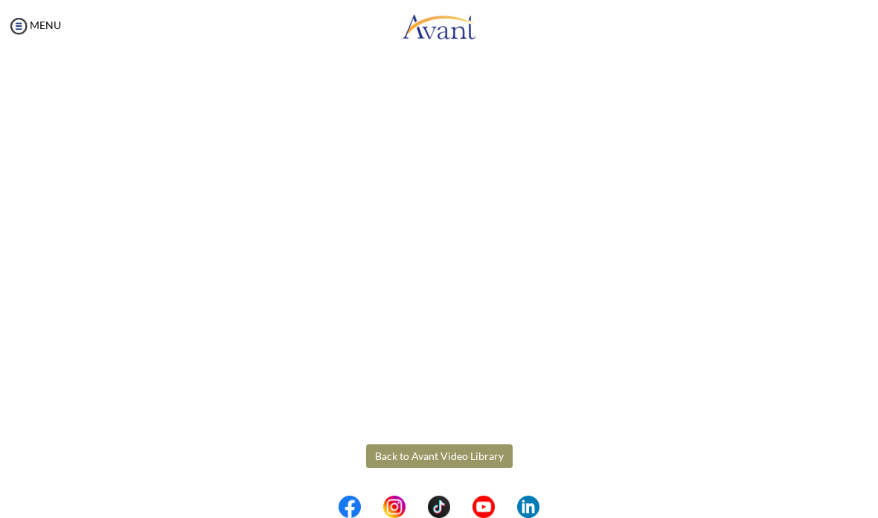
scroll to position [130, 0]
click at [810, 94] on body "Maintenance break. Please come back in 2 hours. MENU My Status What is the next…" at bounding box center [439, 259] width 878 height 518
click at [450, 457] on button "Back to Avant Video Library" at bounding box center [439, 456] width 147 height 24
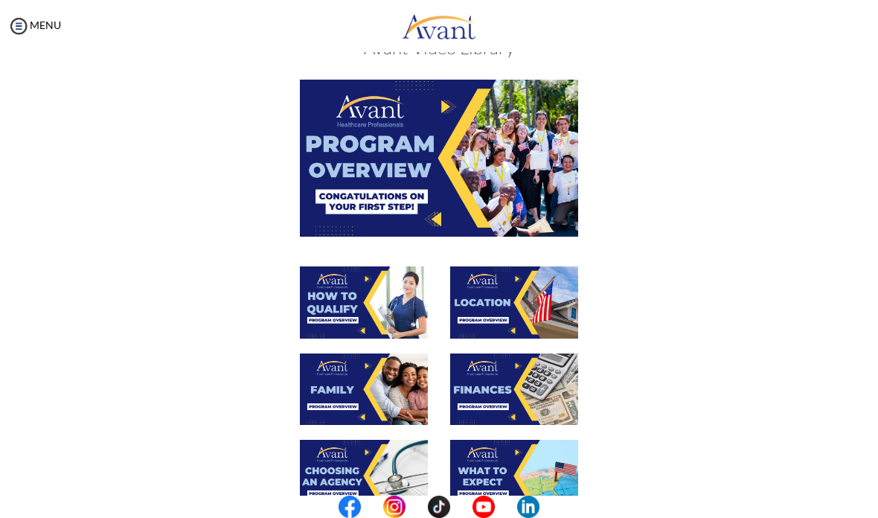
scroll to position [45, 0]
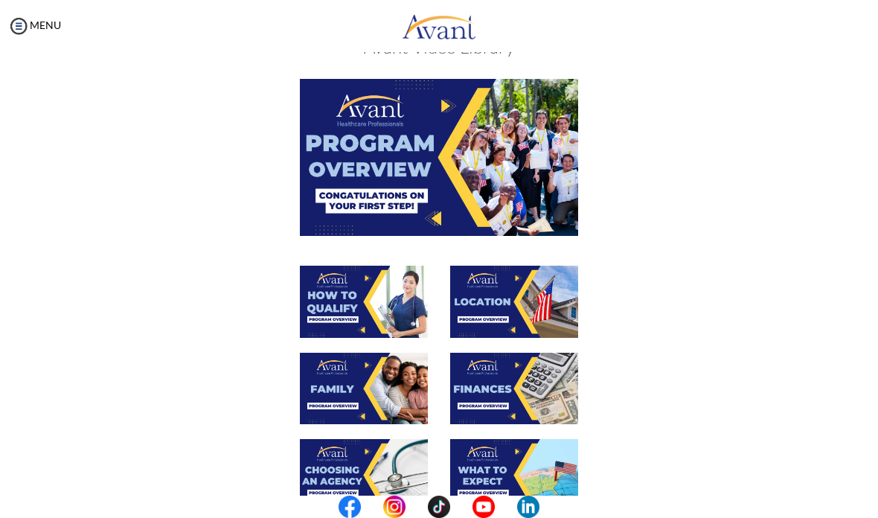
click at [393, 292] on img at bounding box center [364, 302] width 128 height 72
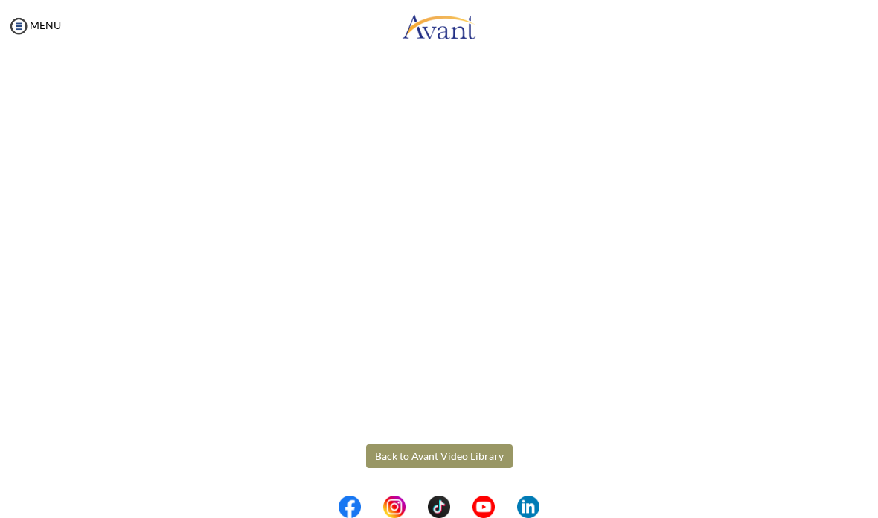
scroll to position [130, 0]
click at [476, 466] on body "Maintenance break. Please come back in 2 hours. MENU My Status What is the next…" at bounding box center [439, 259] width 878 height 518
click at [466, 449] on button "Back to Avant Video Library" at bounding box center [439, 456] width 147 height 24
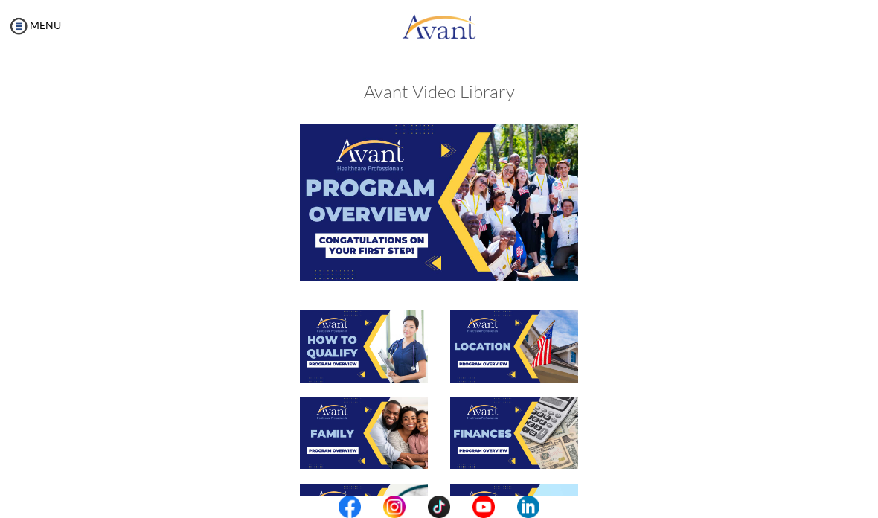
scroll to position [151, 0]
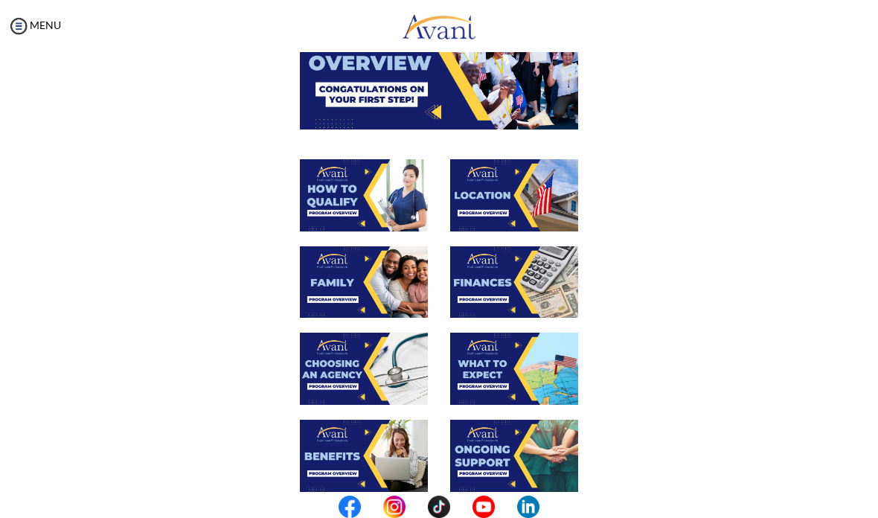
click at [518, 198] on img at bounding box center [514, 195] width 128 height 72
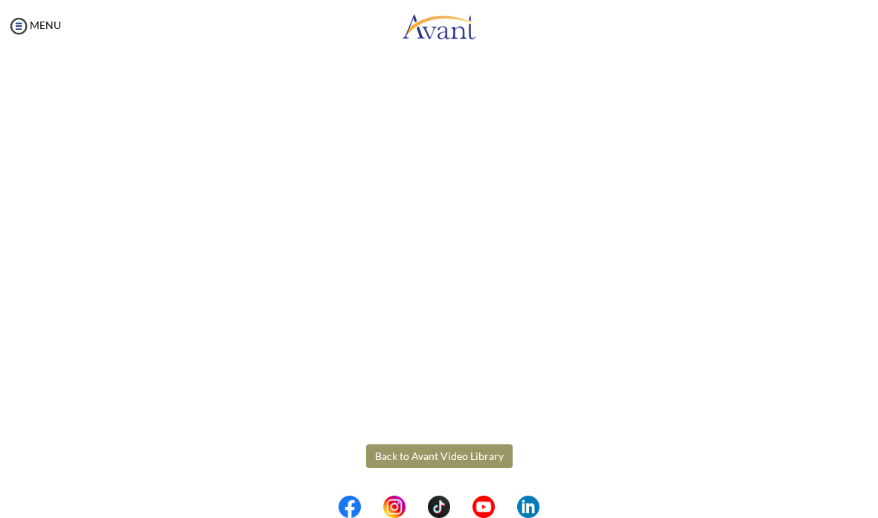
scroll to position [130, 0]
click at [458, 453] on body "Maintenance break. Please come back in 2 hours. MENU My Status What is the next…" at bounding box center [439, 259] width 878 height 518
click at [419, 448] on button "Back to Avant Video Library" at bounding box center [439, 456] width 147 height 24
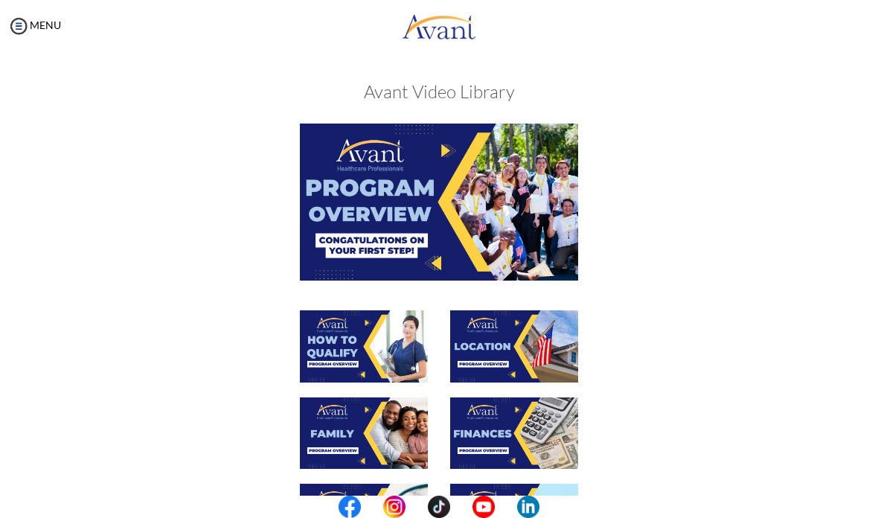
scroll to position [106, 0]
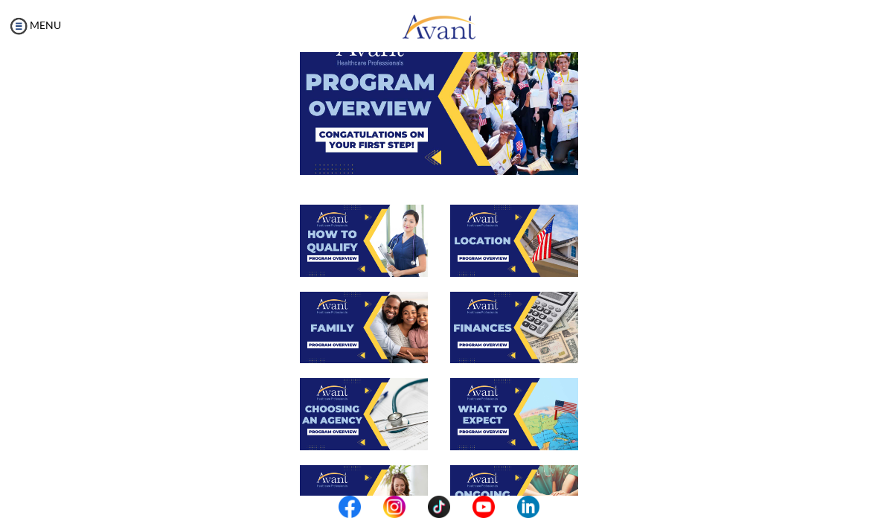
click at [383, 339] on img at bounding box center [364, 328] width 128 height 72
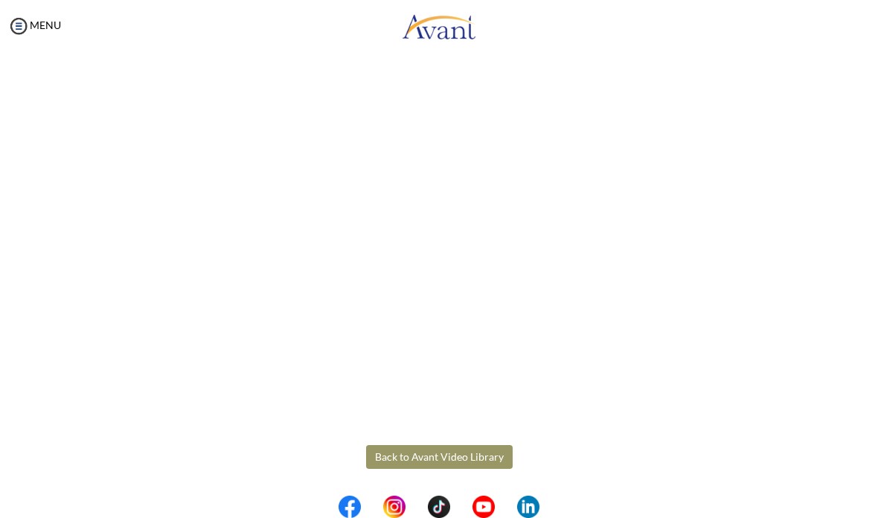
scroll to position [260, 0]
click at [492, 457] on body "Maintenance break. Please come back in 2 hours. MENU My Status What is the next…" at bounding box center [439, 259] width 878 height 518
click at [481, 455] on button "Back to Avant Video Library" at bounding box center [439, 458] width 147 height 24
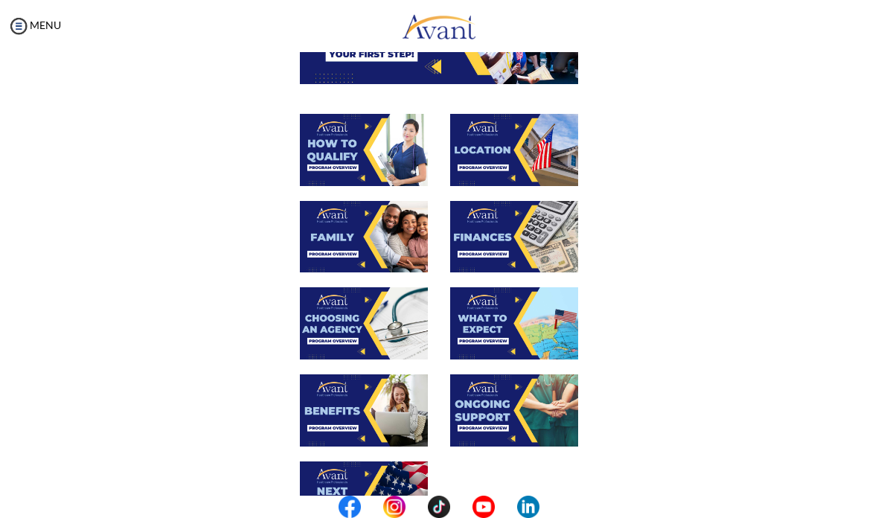
scroll to position [199, 0]
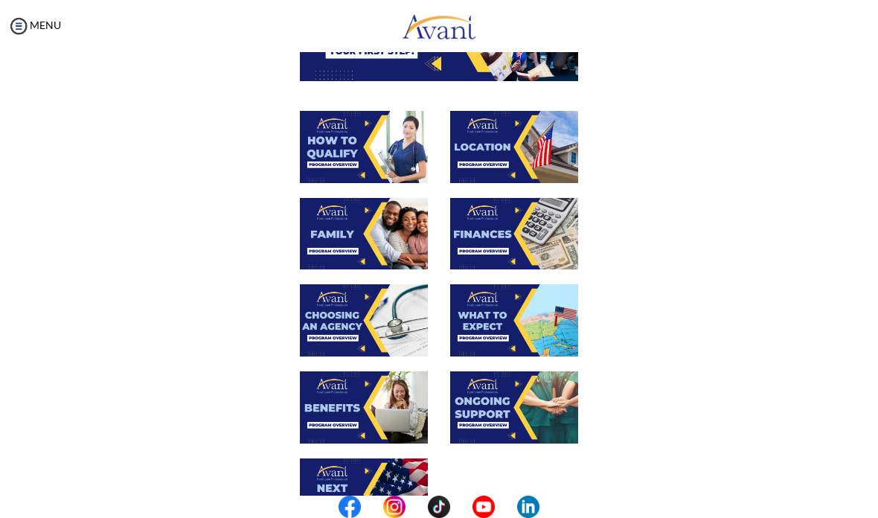
click at [527, 222] on img at bounding box center [514, 234] width 128 height 72
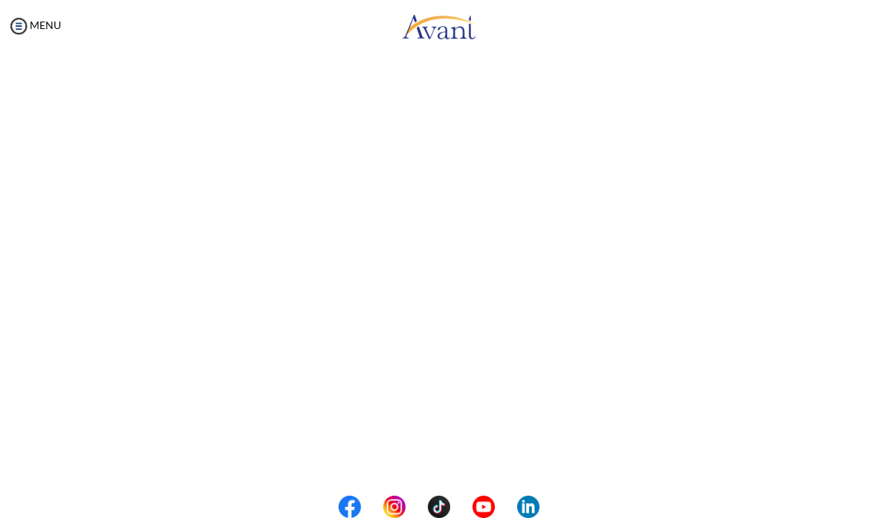
scroll to position [111, 0]
click at [481, 469] on body "Maintenance break. Please come back in 2 hours. MENU My Status What is the next…" at bounding box center [439, 259] width 878 height 518
click at [469, 449] on button "Back to Avant Video Library" at bounding box center [439, 456] width 147 height 24
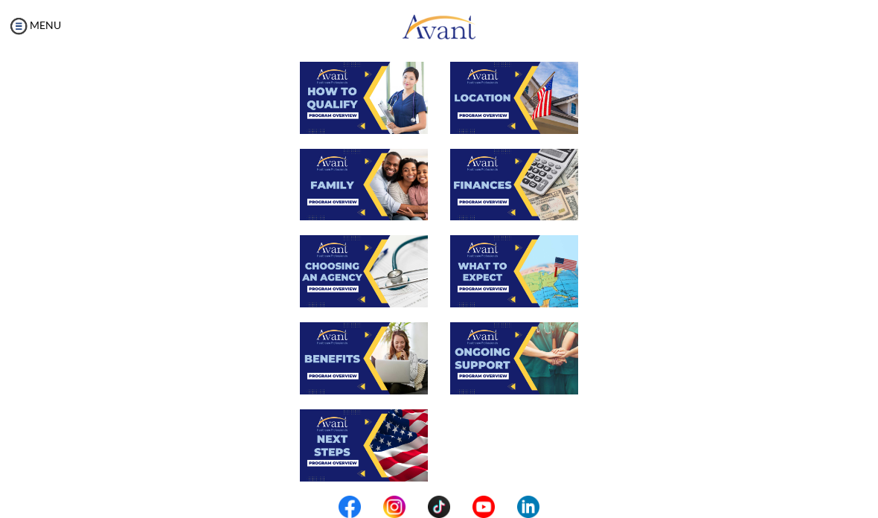
scroll to position [249, 0]
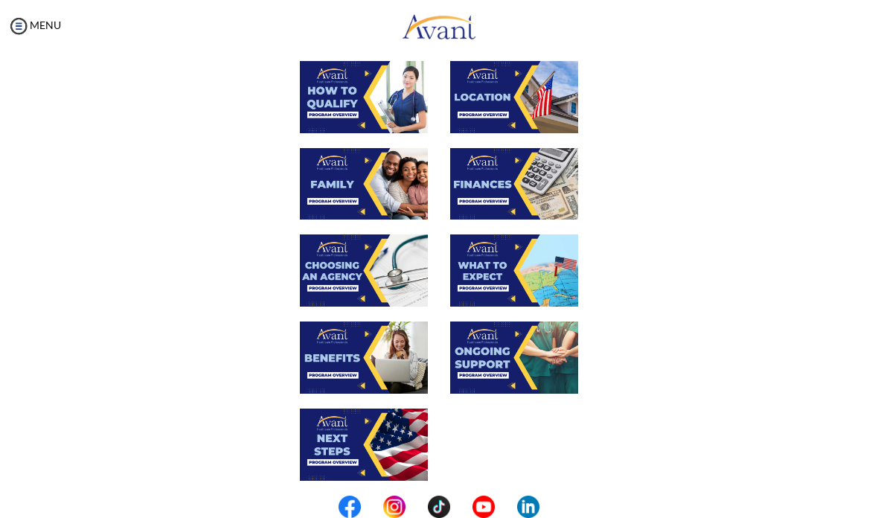
click at [391, 259] on img at bounding box center [364, 270] width 128 height 72
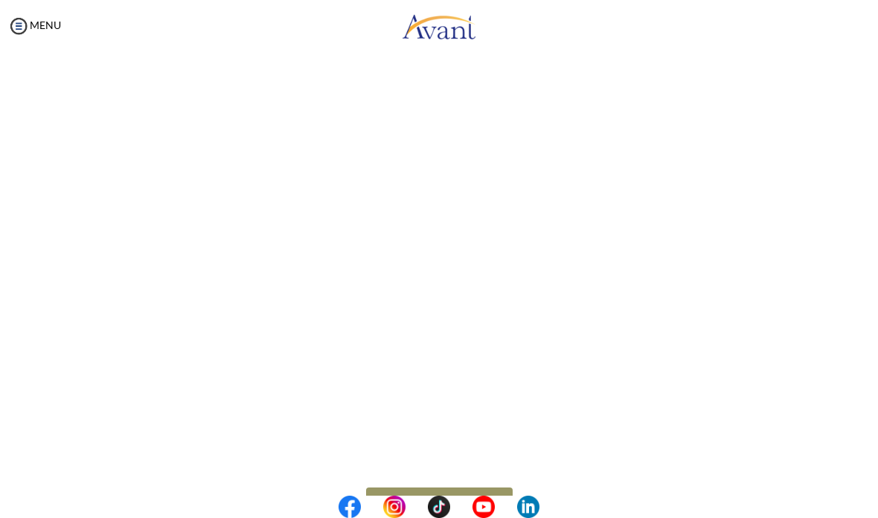
scroll to position [240, 0]
click at [467, 475] on body "Maintenance break. Please come back in 2 hours. MENU My Status What is the next…" at bounding box center [439, 259] width 878 height 518
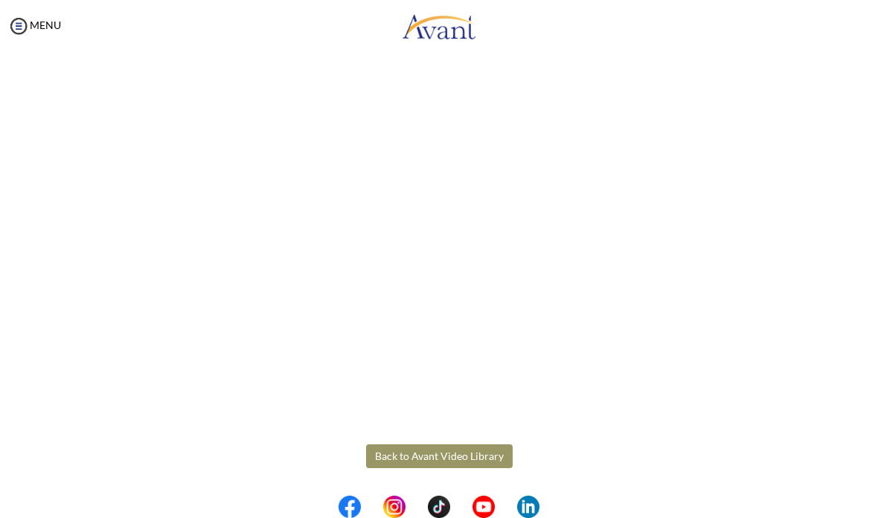
scroll to position [261, 0]
click at [464, 446] on button "Back to Avant Video Library" at bounding box center [439, 456] width 147 height 24
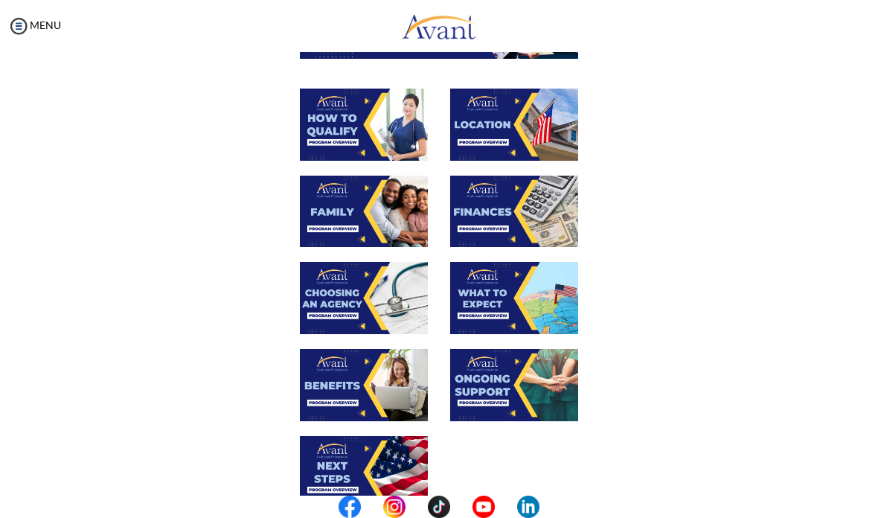
scroll to position [223, 0]
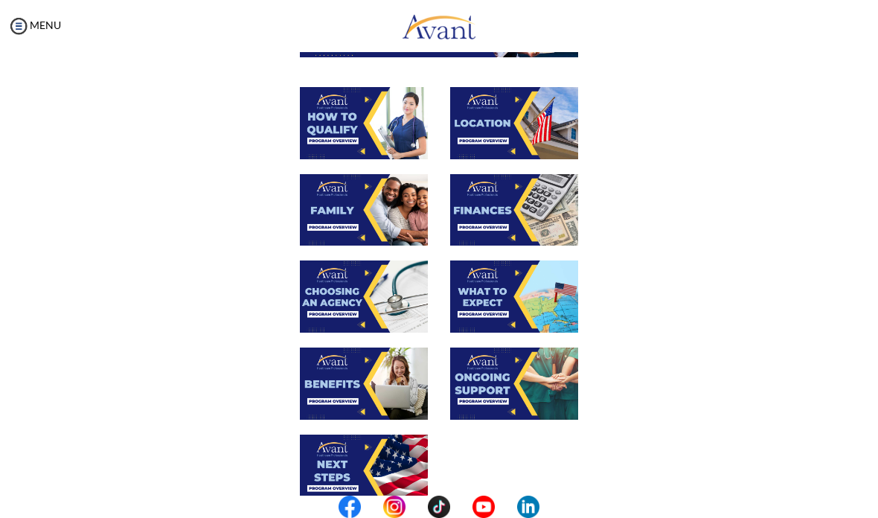
click at [524, 281] on img at bounding box center [514, 296] width 128 height 72
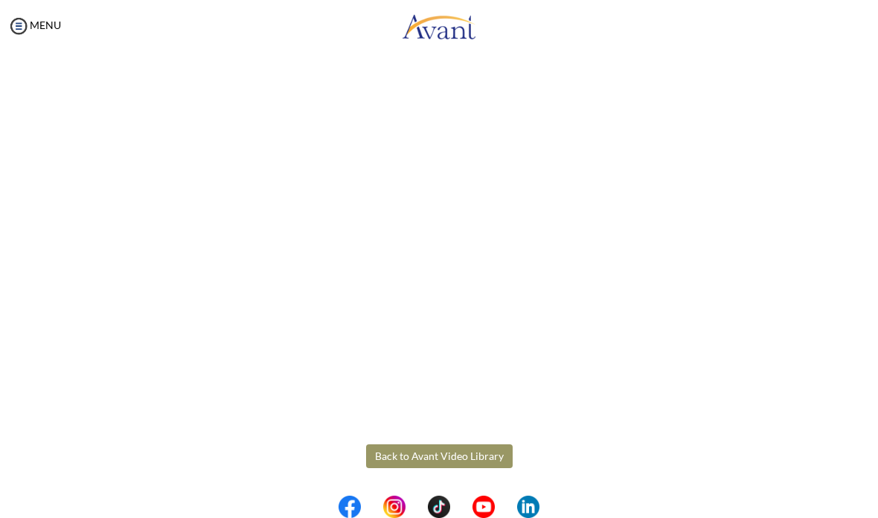
scroll to position [261, 0]
click at [448, 457] on body "Maintenance break. Please come back in 2 hours. MENU My Status What is the next…" at bounding box center [439, 259] width 878 height 518
click at [0, 0] on div at bounding box center [0, 0] width 0 height 0
click at [460, 458] on button "Back to Avant Video Library" at bounding box center [439, 456] width 147 height 24
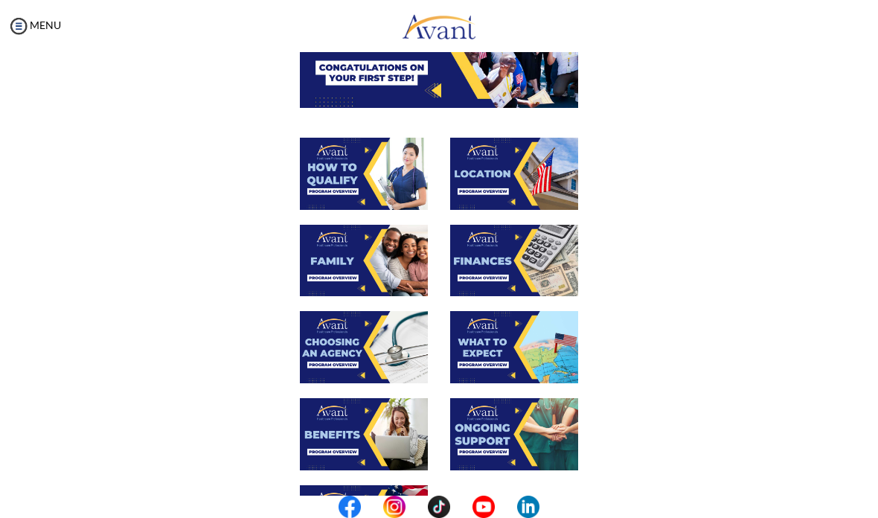
scroll to position [173, 0]
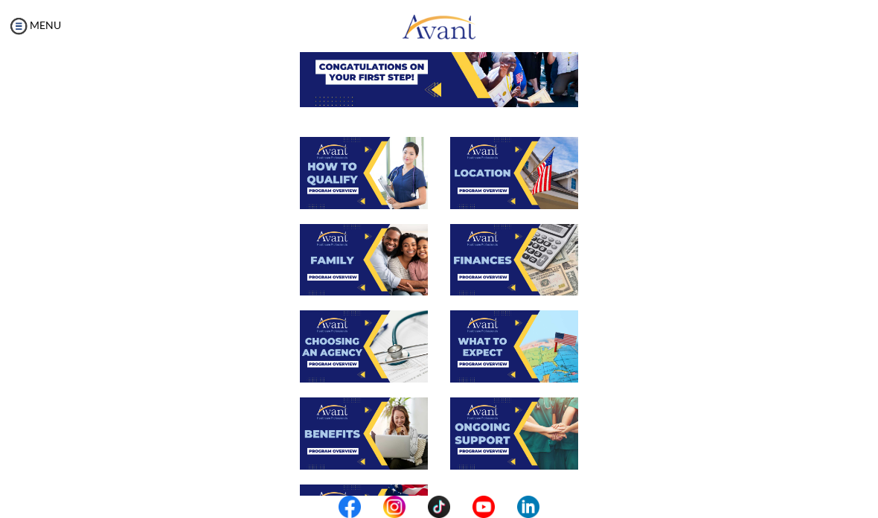
click at [522, 366] on img at bounding box center [514, 346] width 128 height 72
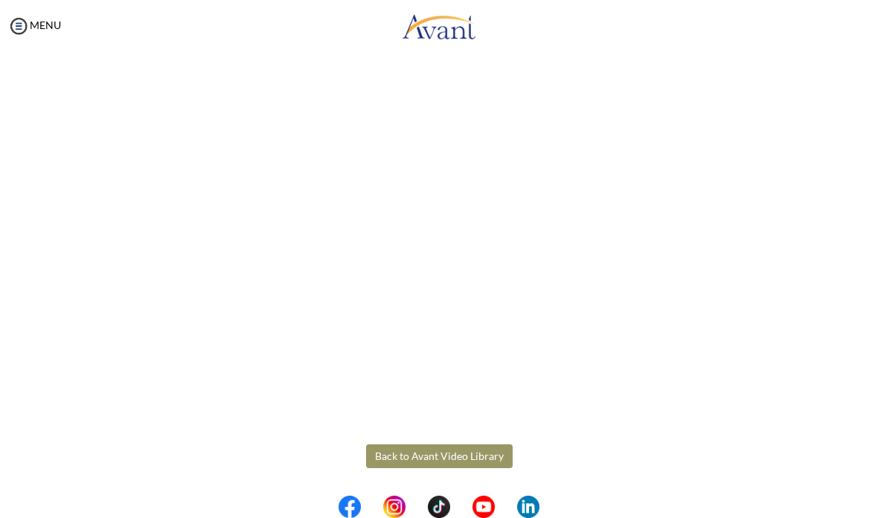
scroll to position [261, 0]
click at [457, 449] on body "Maintenance break. Please come back in 2 hours. MENU My Status What is the next…" at bounding box center [439, 259] width 878 height 518
click at [461, 447] on button "Back to Avant Video Library" at bounding box center [439, 456] width 147 height 24
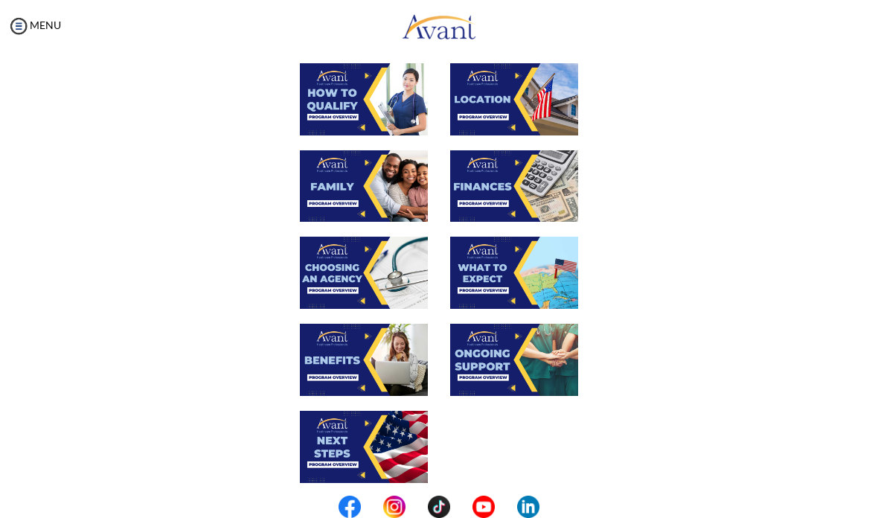
scroll to position [246, 0]
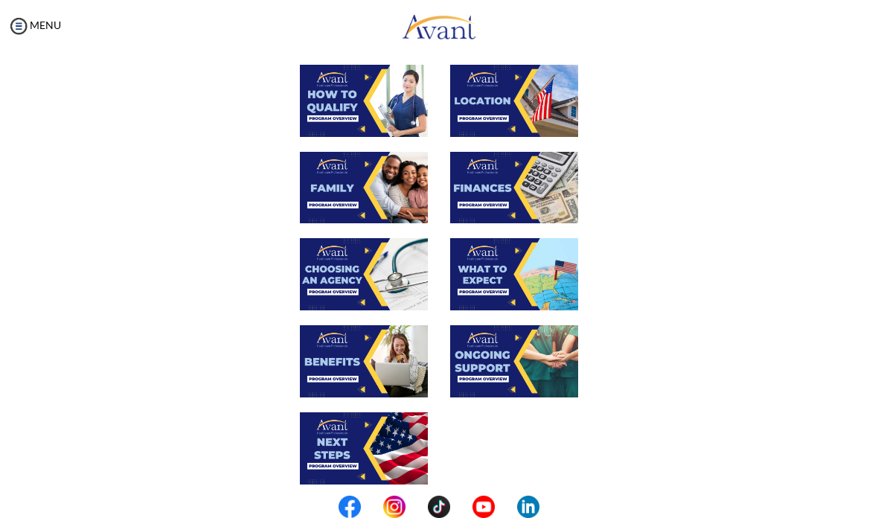
click at [366, 368] on img at bounding box center [364, 361] width 128 height 72
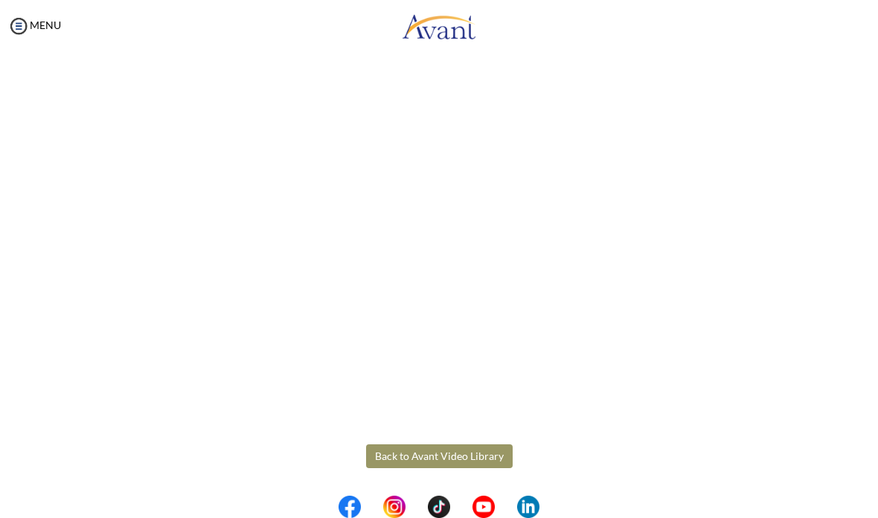
scroll to position [261, 0]
click at [451, 452] on body "Maintenance break. Please come back in 2 hours. MENU My Status What is the next…" at bounding box center [439, 259] width 878 height 518
click at [455, 458] on button "Back to Avant Video Library" at bounding box center [439, 456] width 147 height 24
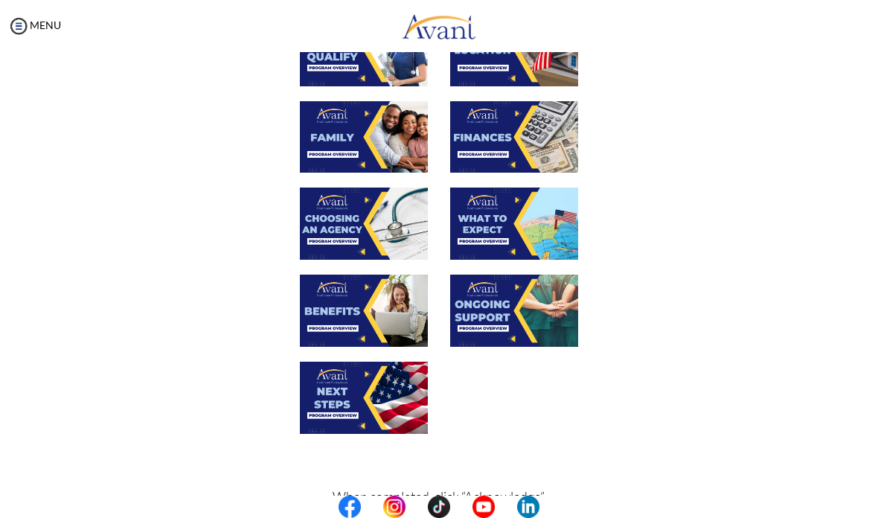
scroll to position [295, 0]
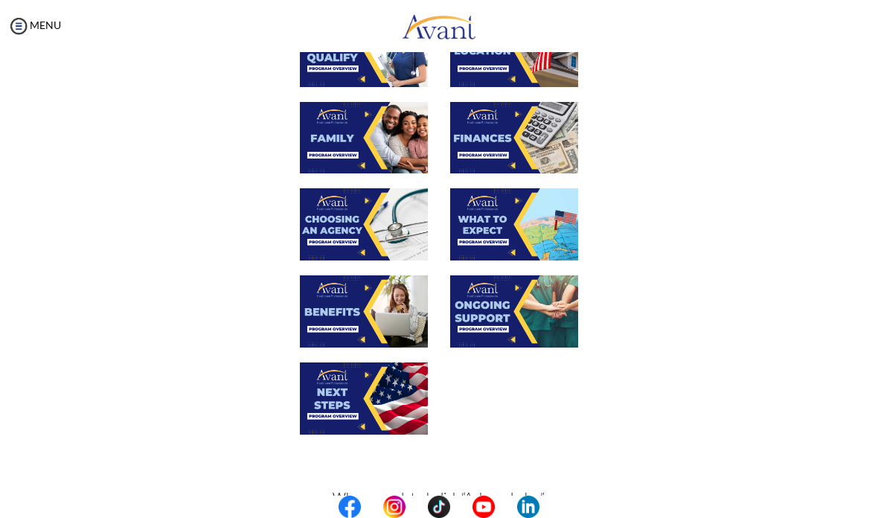
click at [530, 322] on img at bounding box center [514, 311] width 128 height 72
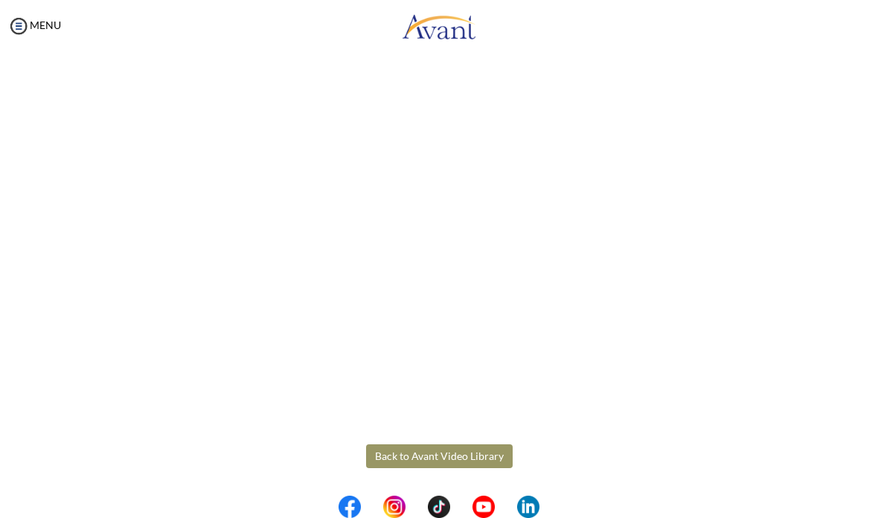
scroll to position [261, 0]
click at [458, 454] on body "Maintenance break. Please come back in 2 hours. MENU My Status What is the next…" at bounding box center [439, 259] width 878 height 518
click at [448, 457] on button "Back to Avant Video Library" at bounding box center [439, 456] width 147 height 24
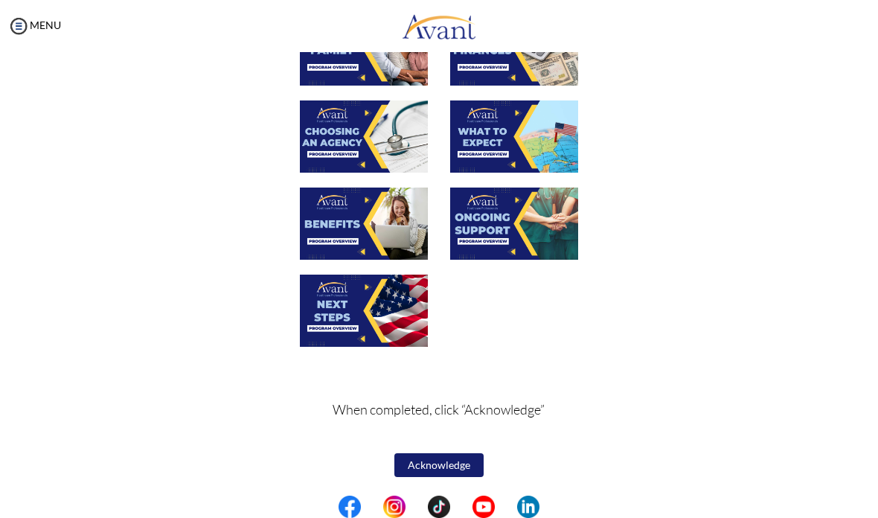
scroll to position [382, 0]
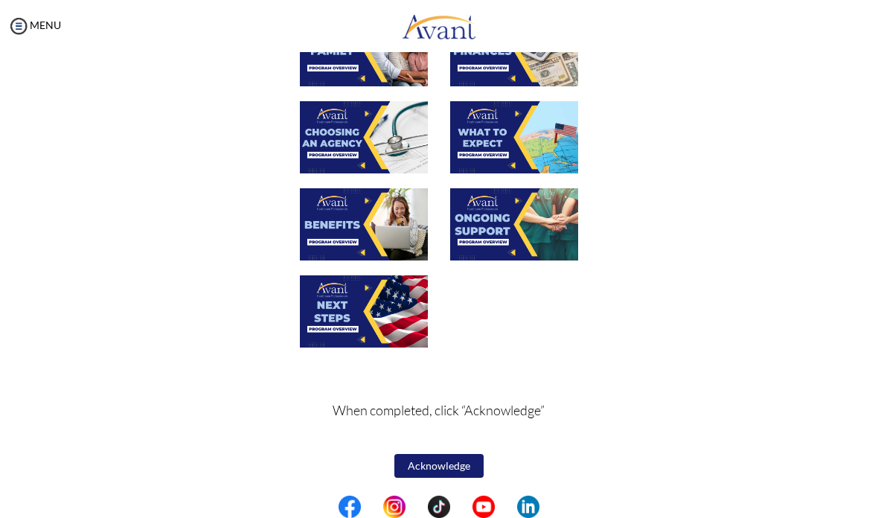
click at [397, 314] on img at bounding box center [364, 311] width 128 height 72
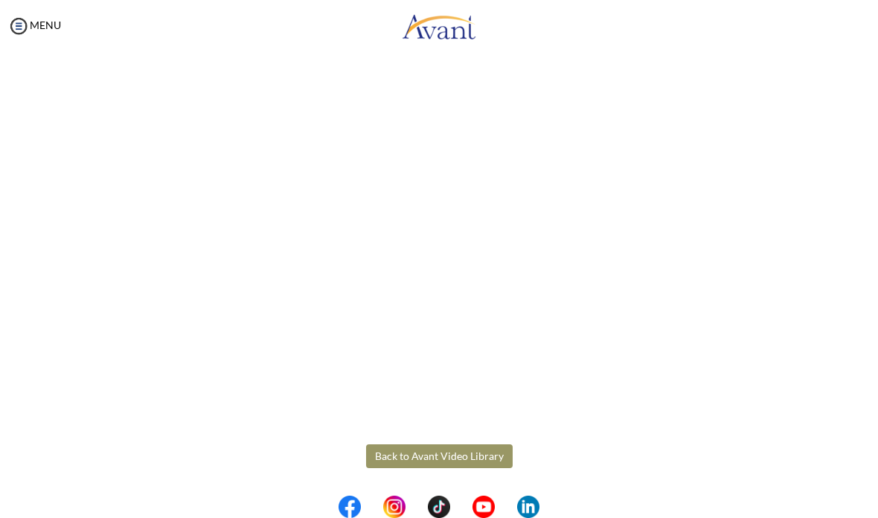
scroll to position [261, 0]
click at [451, 461] on body "Maintenance break. Please come back in 2 hours. MENU My Status What is the next…" at bounding box center [439, 259] width 878 height 518
click at [457, 452] on button "Back to Avant Video Library" at bounding box center [439, 456] width 147 height 24
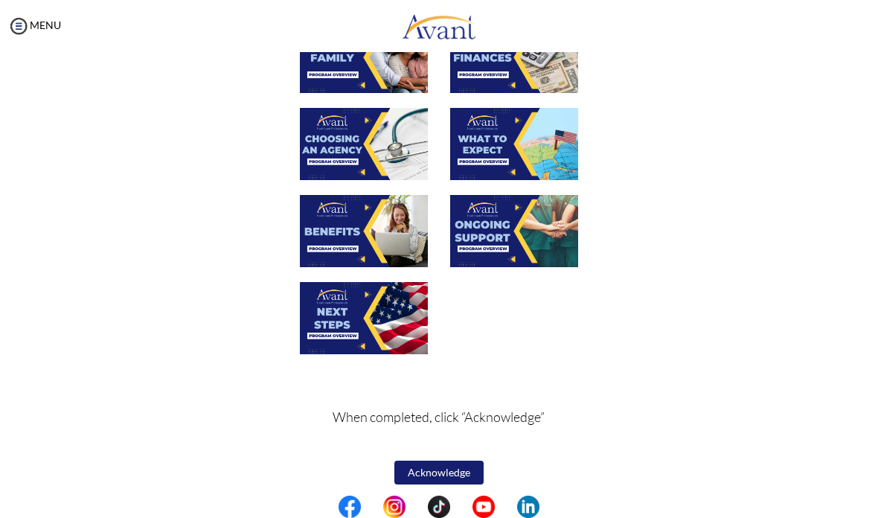
scroll to position [380, 0]
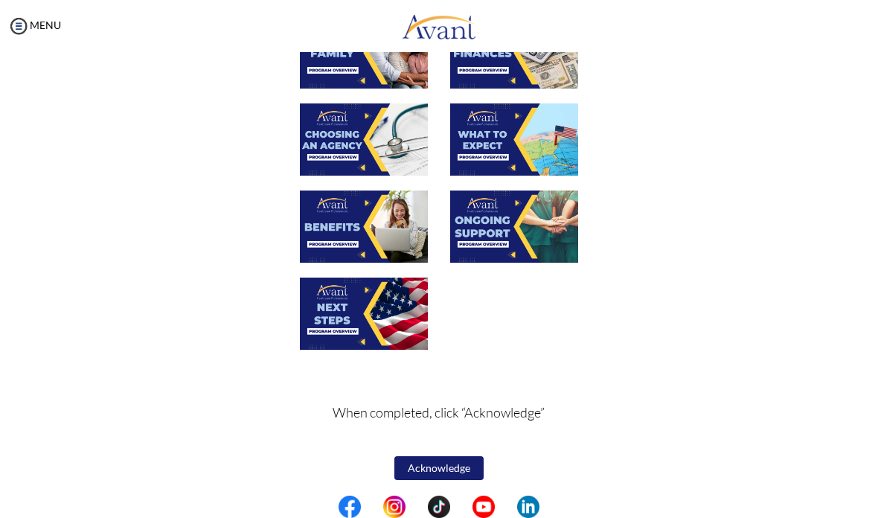
click at [458, 469] on button "Acknowledge" at bounding box center [438, 468] width 89 height 24
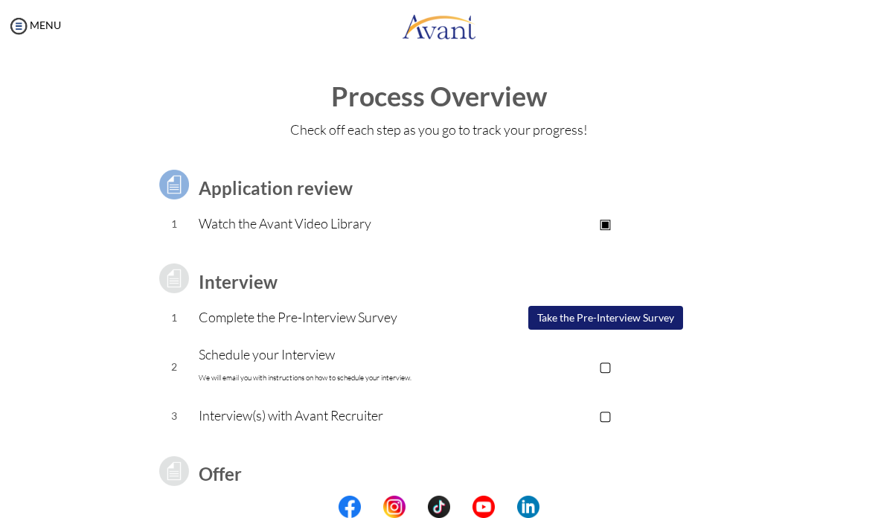
scroll to position [0, 0]
click at [597, 314] on button "Take the Pre-Interview Survey" at bounding box center [605, 318] width 155 height 24
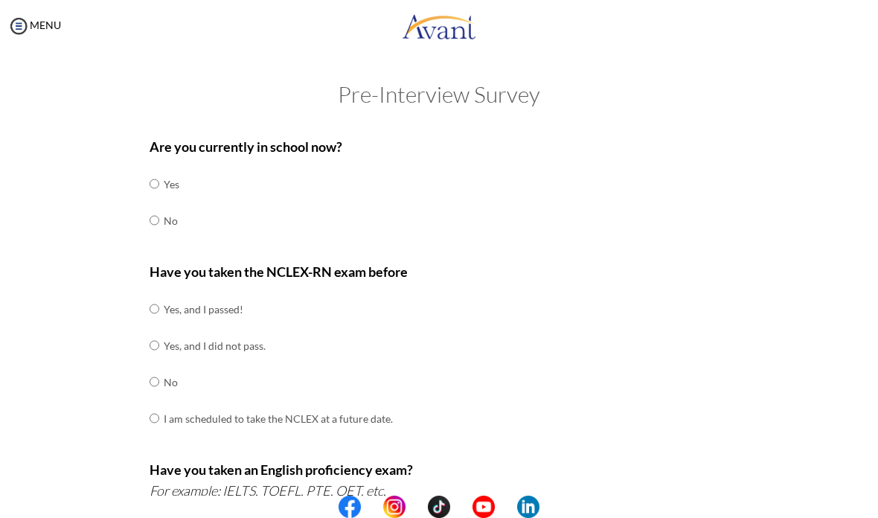
click at [156, 233] on input "radio" at bounding box center [155, 220] width 10 height 30
radio input "true"
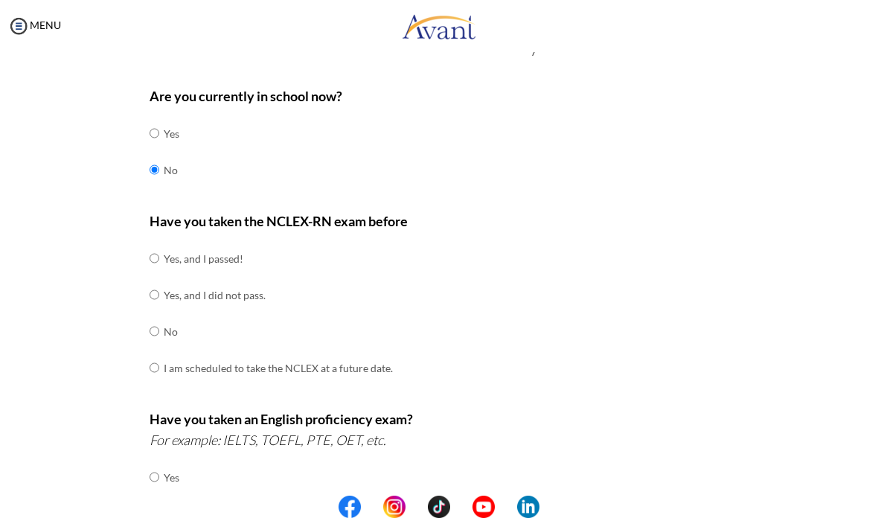
scroll to position [50, 0]
click at [170, 328] on td "No" at bounding box center [278, 332] width 229 height 36
click at [172, 322] on td "No" at bounding box center [278, 332] width 229 height 36
click at [156, 324] on input "radio" at bounding box center [155, 332] width 10 height 30
radio input "true"
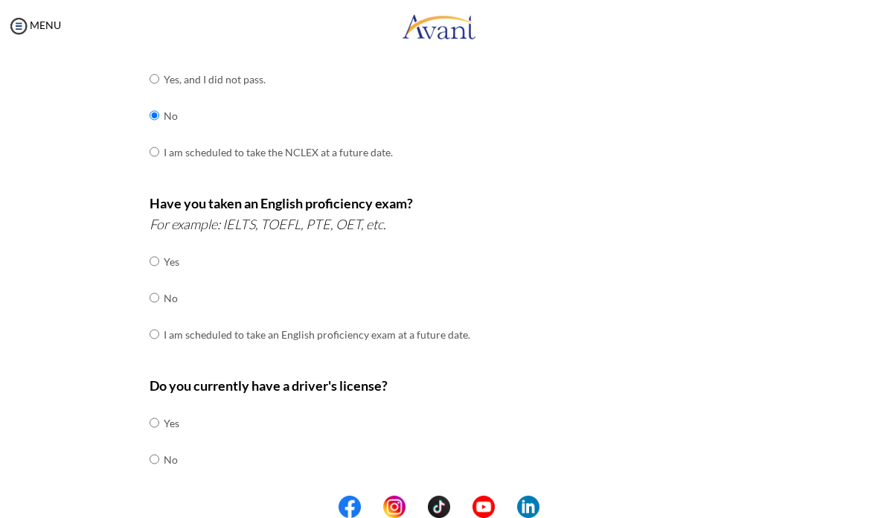
scroll to position [268, 0]
click at [172, 283] on td "No" at bounding box center [317, 296] width 307 height 36
click at [155, 290] on input "radio" at bounding box center [155, 296] width 10 height 30
radio input "true"
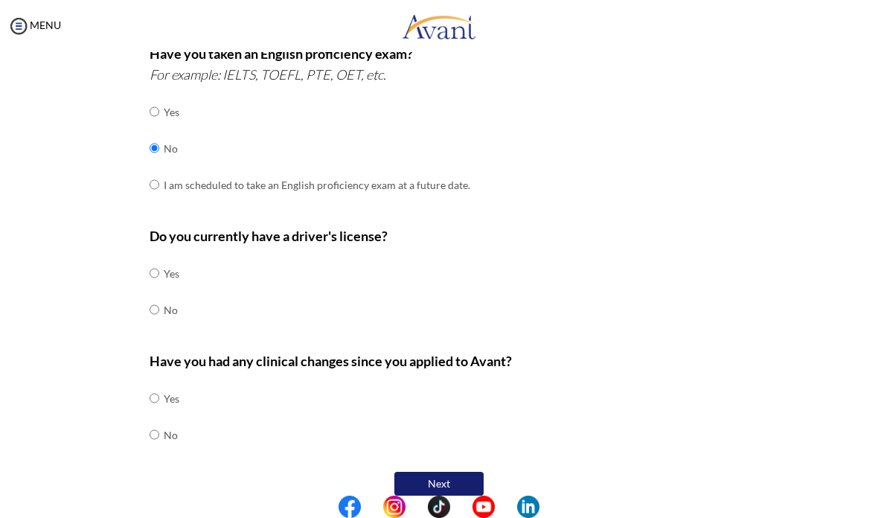
scroll to position [415, 0]
click at [159, 259] on input "radio" at bounding box center [155, 274] width 10 height 30
radio input "true"
click at [155, 422] on input "radio" at bounding box center [155, 435] width 10 height 30
radio input "true"
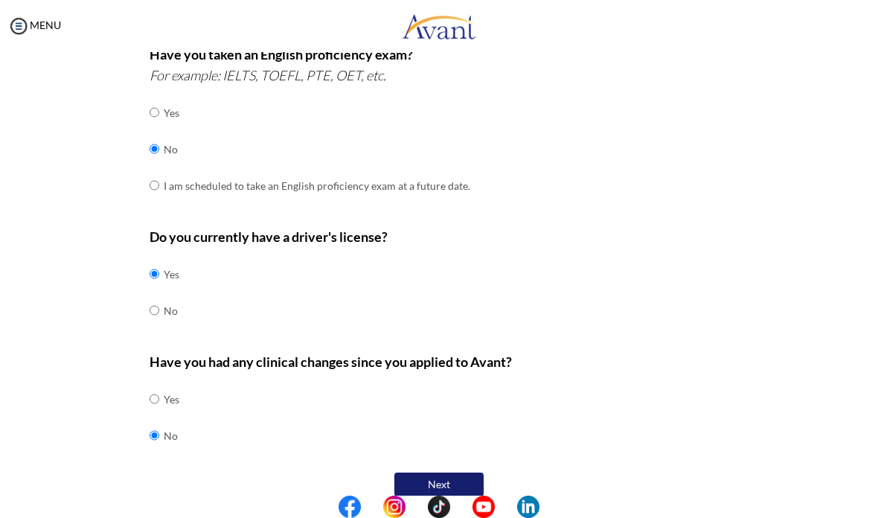
click at [455, 472] on button "Next" at bounding box center [438, 484] width 89 height 24
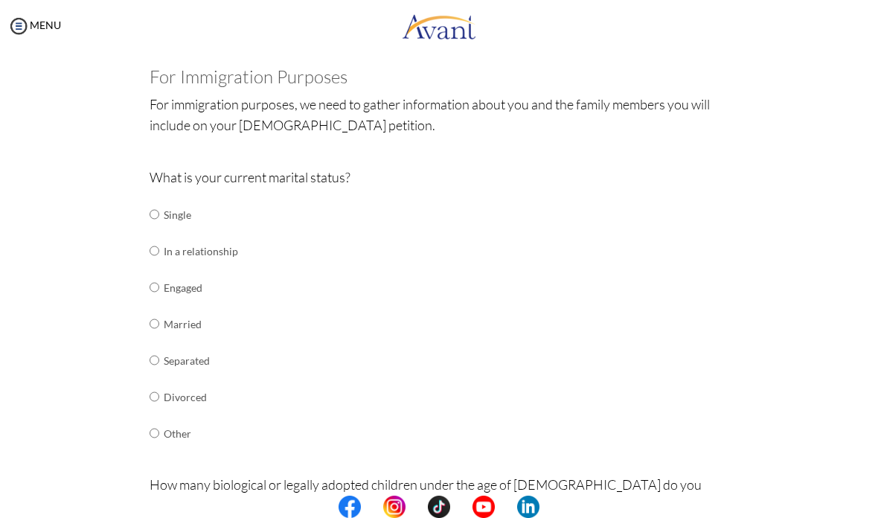
scroll to position [76, 0]
click at [185, 213] on td "Single" at bounding box center [201, 215] width 74 height 36
click at [155, 208] on input "radio" at bounding box center [155, 215] width 10 height 30
radio input "true"
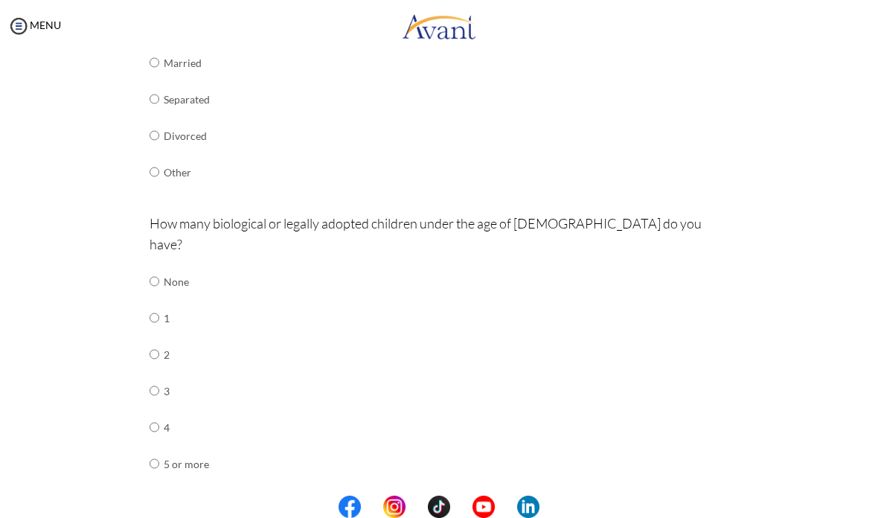
scroll to position [337, 0]
click at [189, 264] on td "None" at bounding box center [186, 282] width 45 height 36
click at [145, 255] on div "Are you currently in school now? Yes No Have you taken the NCLEX-RN exam before…" at bounding box center [438, 223] width 601 height 862
click at [159, 267] on input "radio" at bounding box center [155, 282] width 10 height 30
radio input "true"
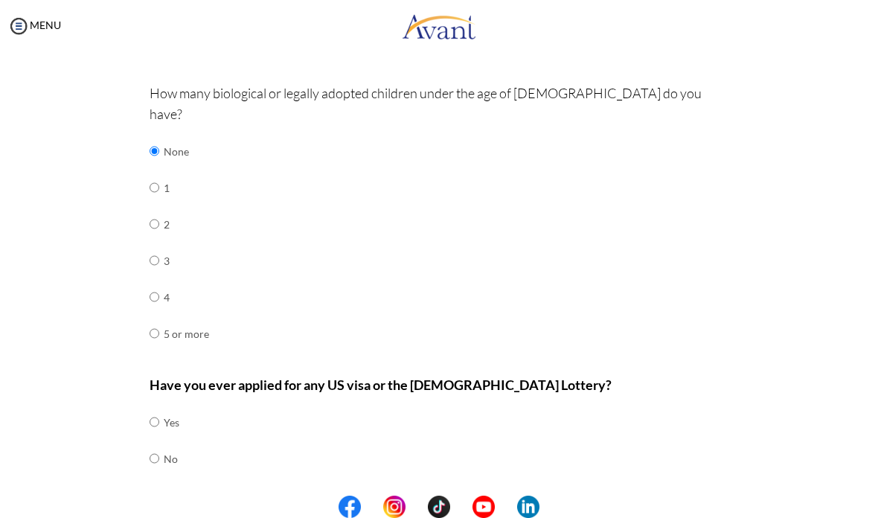
scroll to position [467, 0]
click at [158, 444] on input "radio" at bounding box center [155, 459] width 10 height 30
radio input "true"
click at [514, 496] on button "Next" at bounding box center [487, 508] width 89 height 24
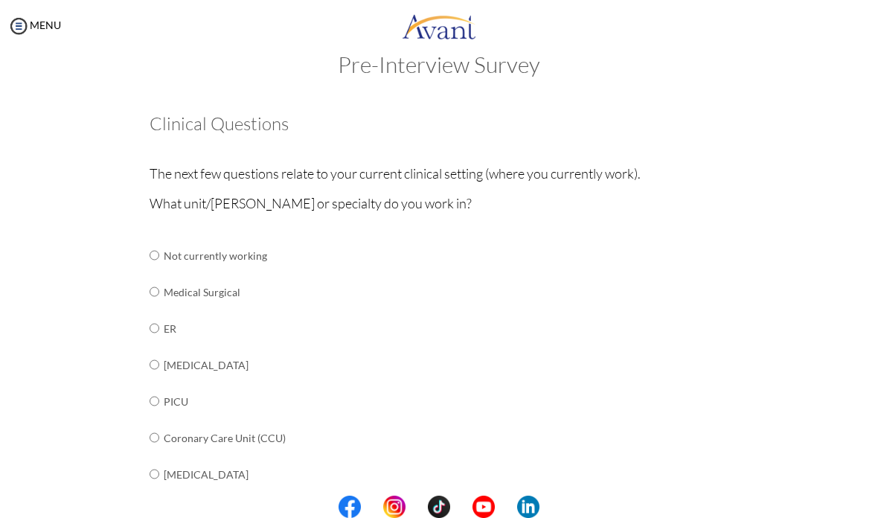
click at [155, 314] on input "radio" at bounding box center [155, 328] width 10 height 30
radio input "true"
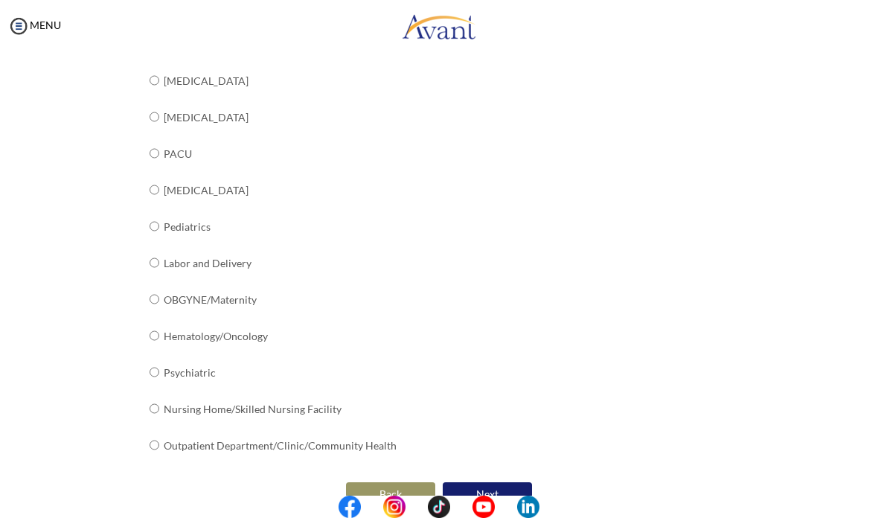
scroll to position [532, 0]
click at [507, 483] on button "Next" at bounding box center [487, 495] width 89 height 24
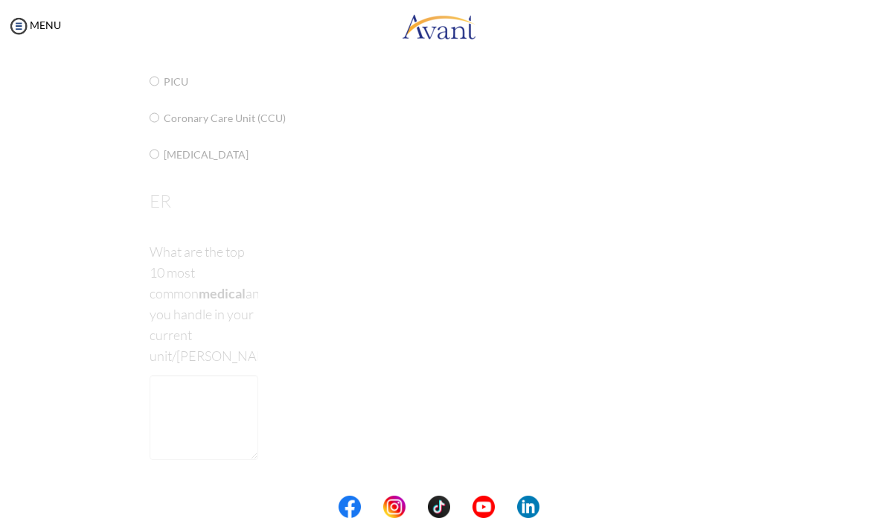
scroll to position [30, 0]
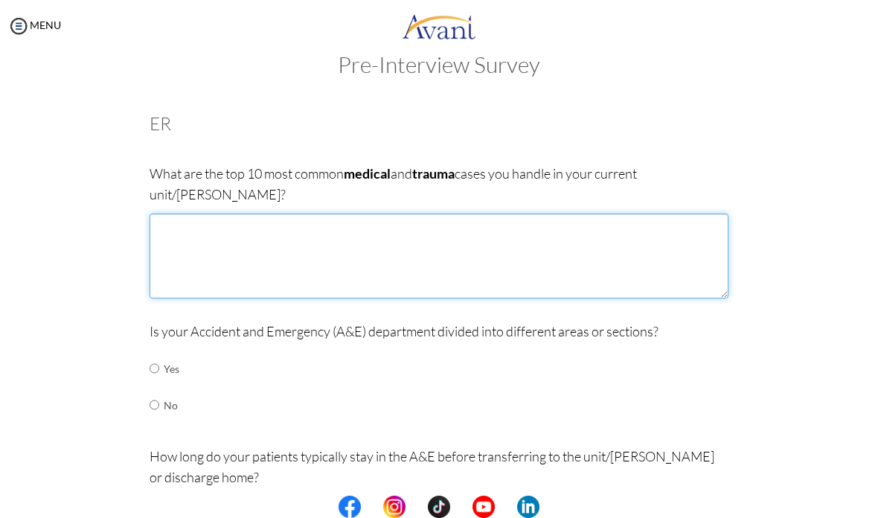
click at [423, 214] on textarea at bounding box center [439, 256] width 579 height 85
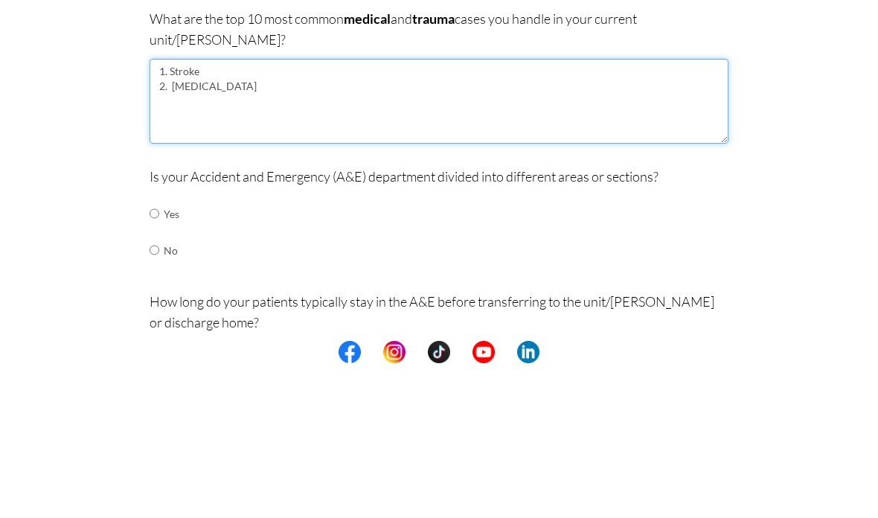
click at [269, 214] on textarea "1. Stroke 2. STEMI" at bounding box center [439, 256] width 579 height 85
click at [231, 214] on textarea "1. NSTEMI 2. STEMI" at bounding box center [439, 256] width 579 height 85
click at [161, 214] on textarea "1. NSTEMI 2. STEMI 3. STROKE ( BLEED AND INFARCT) 4. COMMUNITY ACQUIRED PNEUMON…" at bounding box center [439, 256] width 579 height 85
click at [371, 214] on textarea "1. NSTEMI 2. STEMI 3. STROKE ( BLEED AND INFARCT) 4. COMMUNITY ACQUIRED PNEUMON…" at bounding box center [439, 256] width 579 height 85
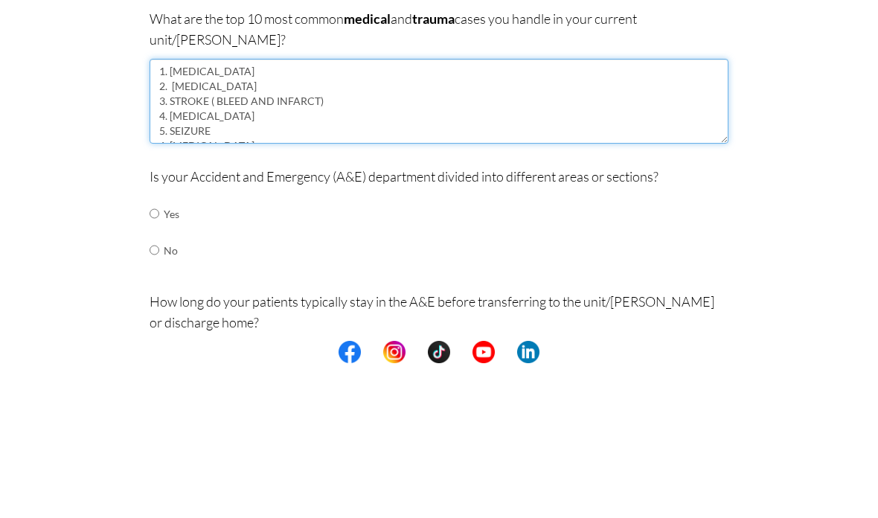
click at [257, 214] on textarea "1. NSTEMI 2. STEMI 3. STROKE ( BLEED AND INFARCT) 4. COMMUNITY ACQUIRED PNEUMON…" at bounding box center [439, 256] width 579 height 85
click at [238, 214] on textarea "1. NON ST ELEVATION / ST ELEVATION MYOCARDIAL INFARCTION 2. STEMI 3. STROKE ( B…" at bounding box center [439, 256] width 579 height 85
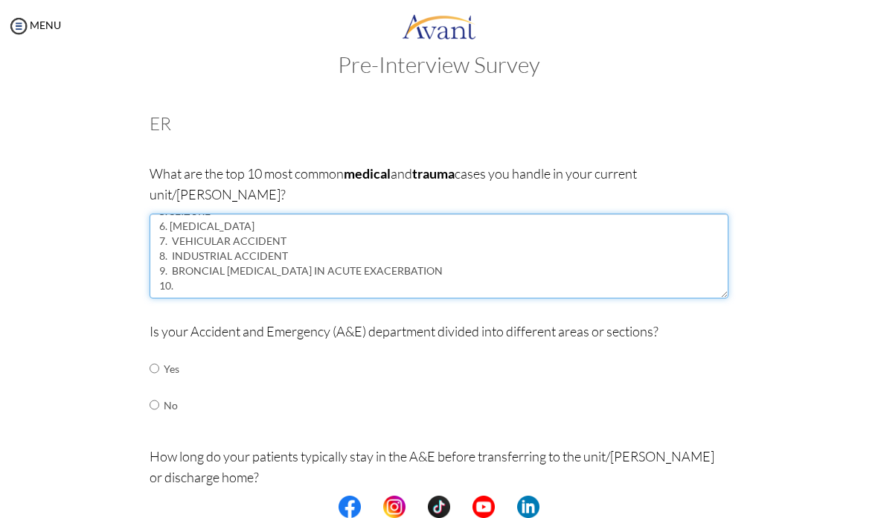
click at [250, 247] on textarea "1. NON ST ELEVATION / ST ELEVATION MYOCARDIAL INFARCTION 2. ACUTE GASTRITIS 3. …" at bounding box center [439, 256] width 579 height 85
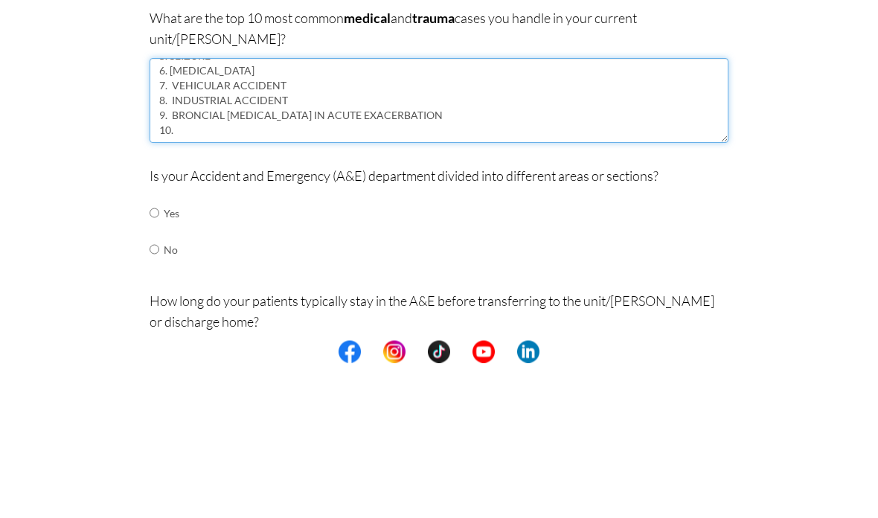
click at [211, 214] on textarea "1. NON ST ELEVATION / ST ELEVATION MYOCARDIAL INFARCTION 2. ACUTE GASTRITIS 3. …" at bounding box center [439, 256] width 579 height 85
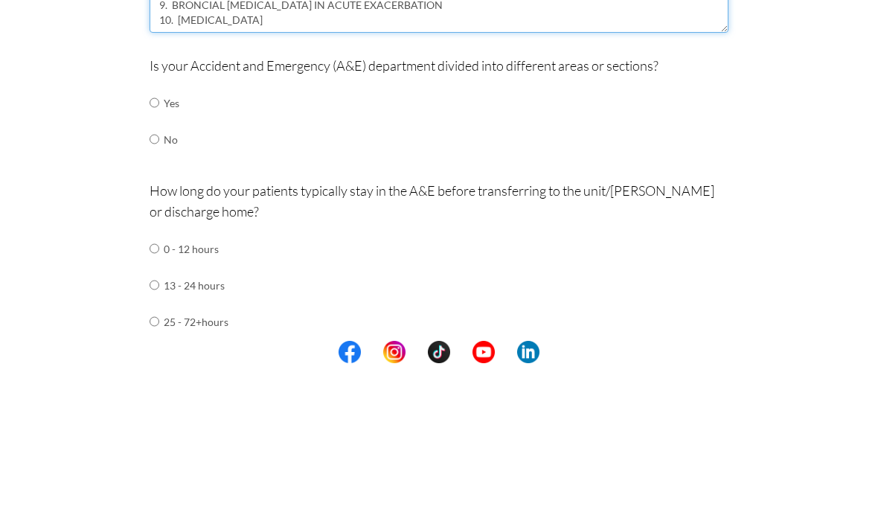
scroll to position [141, 0]
type textarea "1. NON ST ELEVATION / ST ELEVATION MYOCARDIAL INFARCTION 2. ACUTE GASTRITIS 3. …"
click at [153, 242] on input "radio" at bounding box center [155, 257] width 10 height 30
radio input "true"
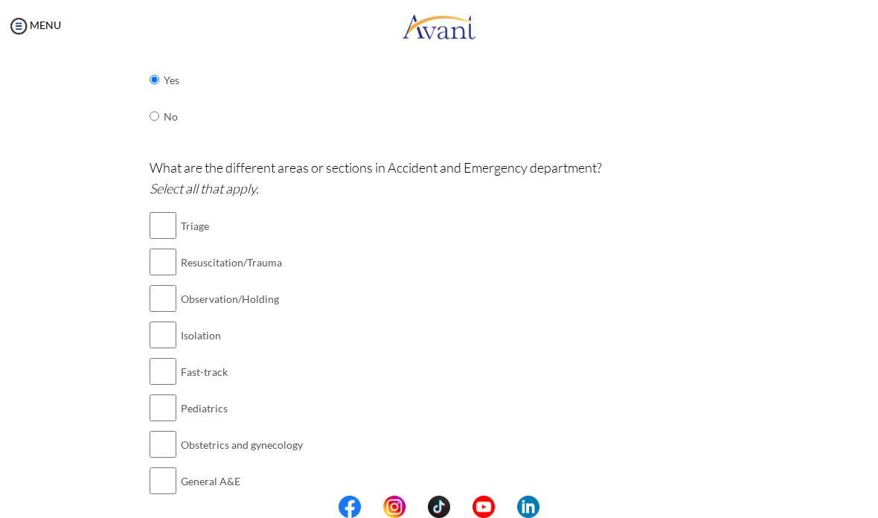
scroll to position [344, 0]
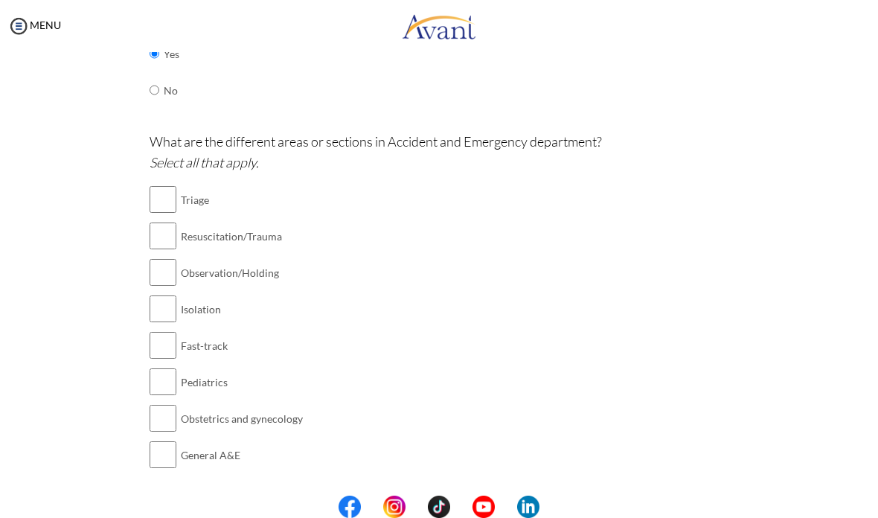
click at [175, 185] on input "checkbox" at bounding box center [163, 200] width 27 height 30
checkbox input "true"
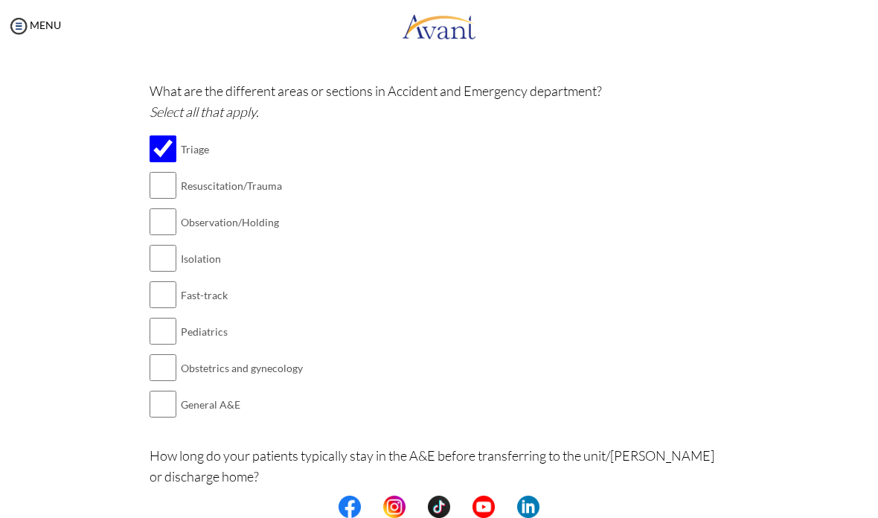
scroll to position [396, 0]
click at [175, 243] on input "checkbox" at bounding box center [163, 258] width 27 height 30
checkbox input "true"
click at [266, 167] on td "Resuscitation/Trauma" at bounding box center [242, 185] width 122 height 36
click at [172, 170] on input "checkbox" at bounding box center [163, 185] width 27 height 30
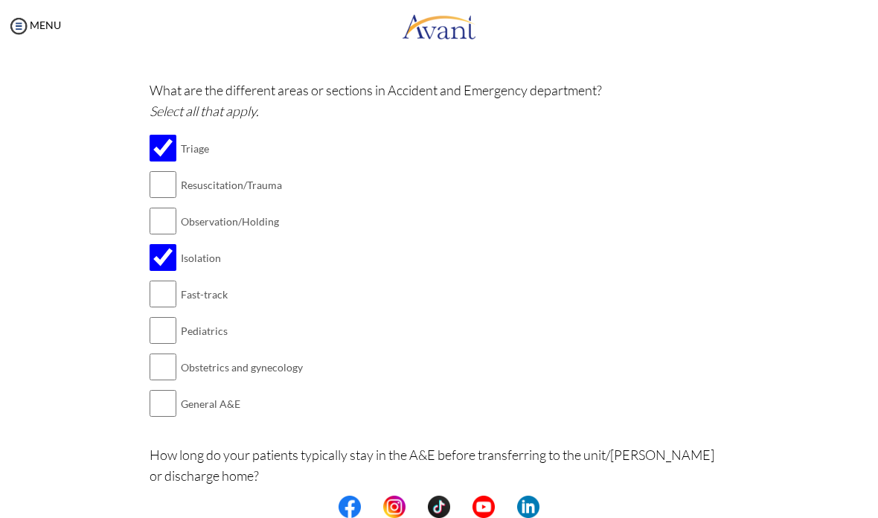
checkbox input "true"
click at [170, 206] on input "checkbox" at bounding box center [163, 221] width 27 height 30
checkbox input "true"
click at [153, 352] on input "checkbox" at bounding box center [163, 367] width 27 height 30
checkbox input "true"
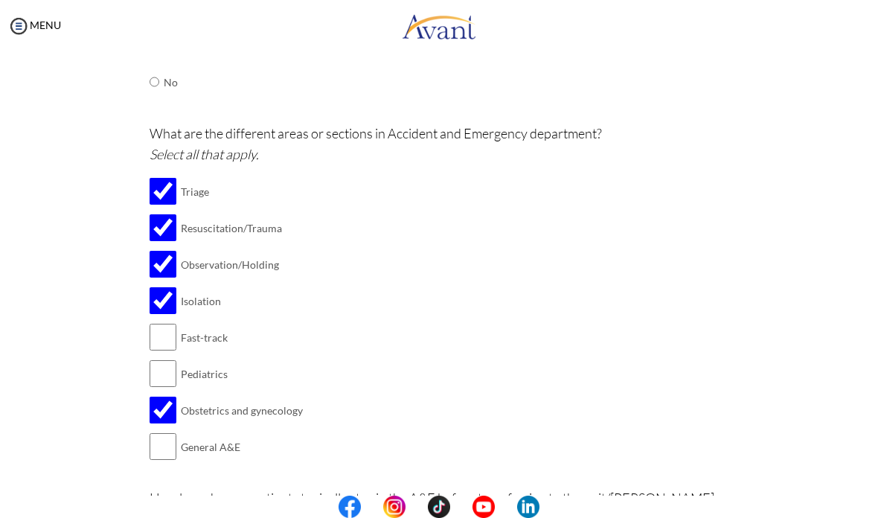
scroll to position [368, 0]
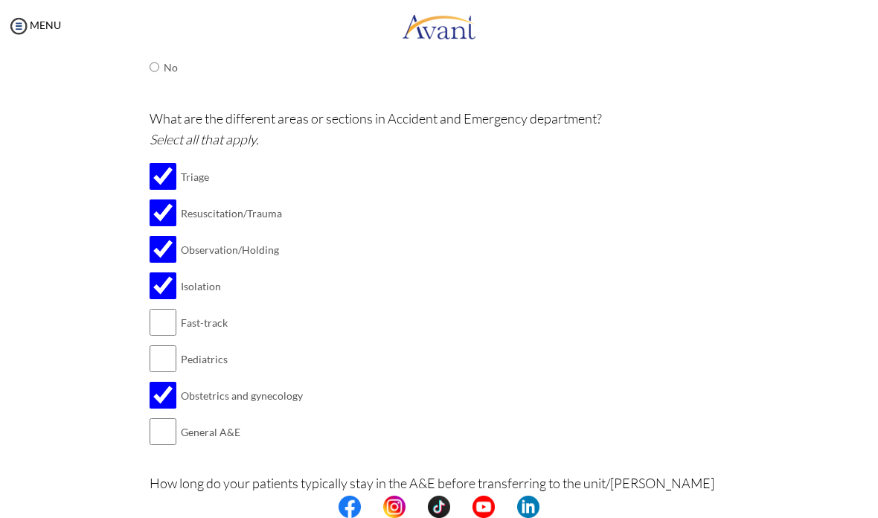
click at [161, 417] on input "checkbox" at bounding box center [163, 432] width 27 height 30
checkbox input "true"
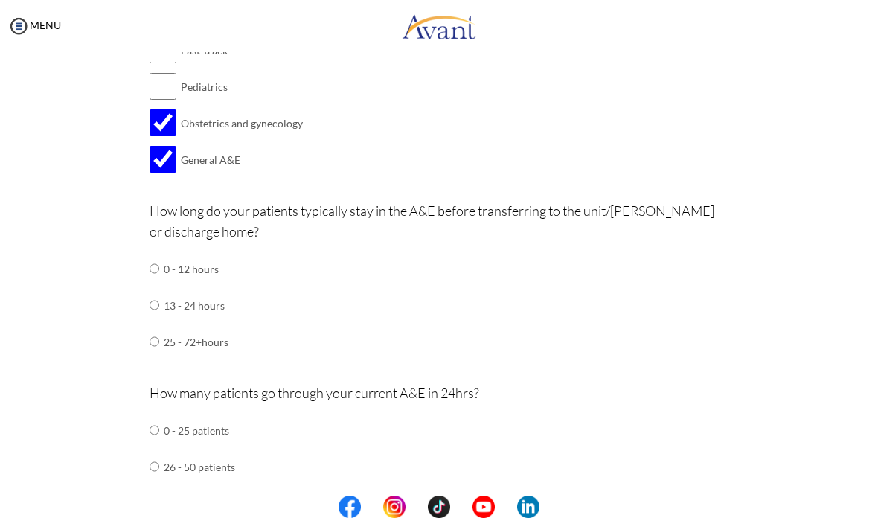
scroll to position [639, 0]
click at [150, 254] on input "radio" at bounding box center [155, 269] width 10 height 30
radio input "true"
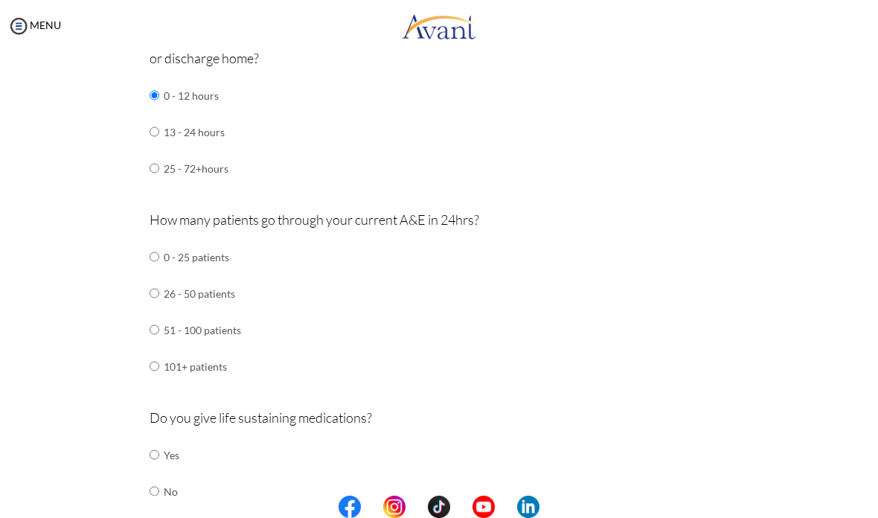
scroll to position [814, 0]
click at [154, 314] on input "radio" at bounding box center [155, 329] width 10 height 30
radio input "true"
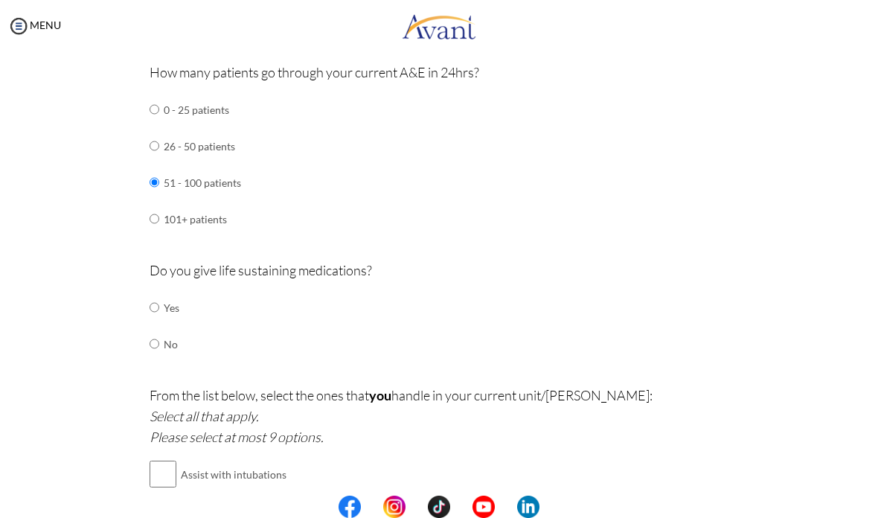
scroll to position [960, 0]
click at [150, 293] on input "radio" at bounding box center [155, 308] width 10 height 30
radio input "true"
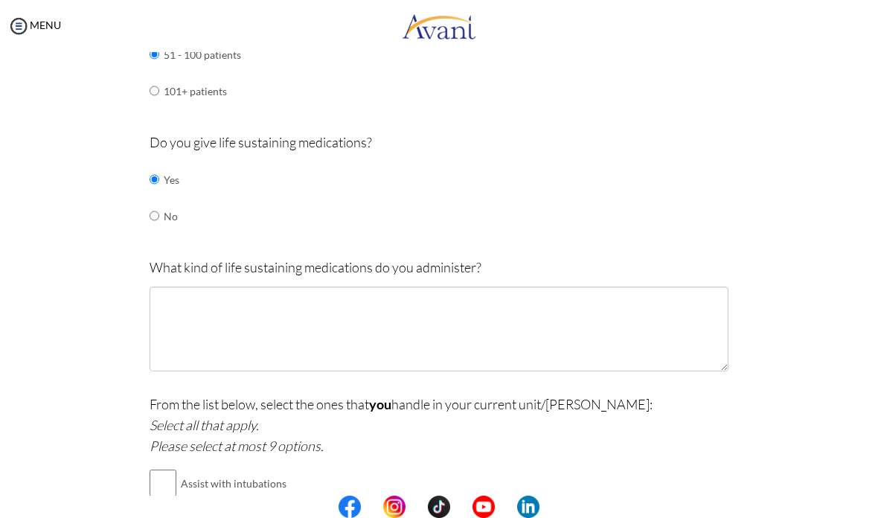
scroll to position [1094, 0]
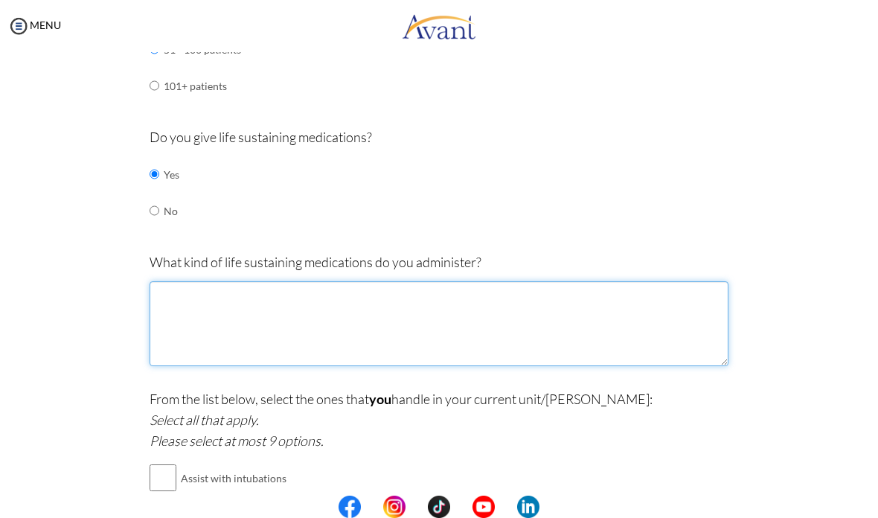
click at [417, 281] on textarea at bounding box center [439, 323] width 579 height 85
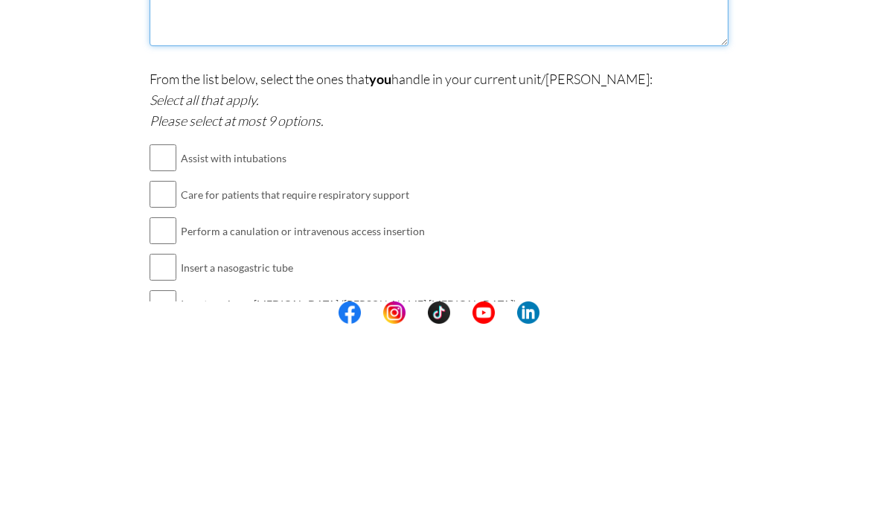
scroll to position [1223, 0]
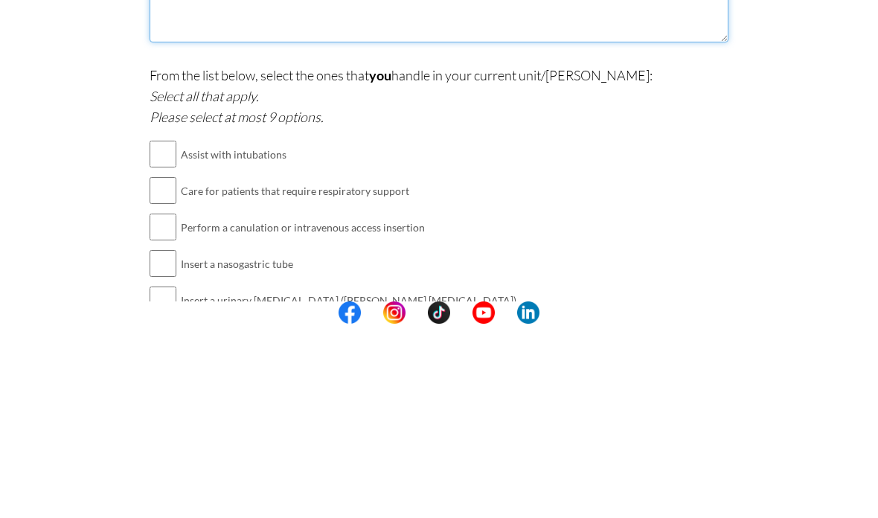
type textarea "VASOPRESSORS, ANTIBIOTICS, EPINEPHRINE"
click at [556, 259] on p "From the list below, select the ones that you handle in your current unit/ward:…" at bounding box center [439, 290] width 579 height 62
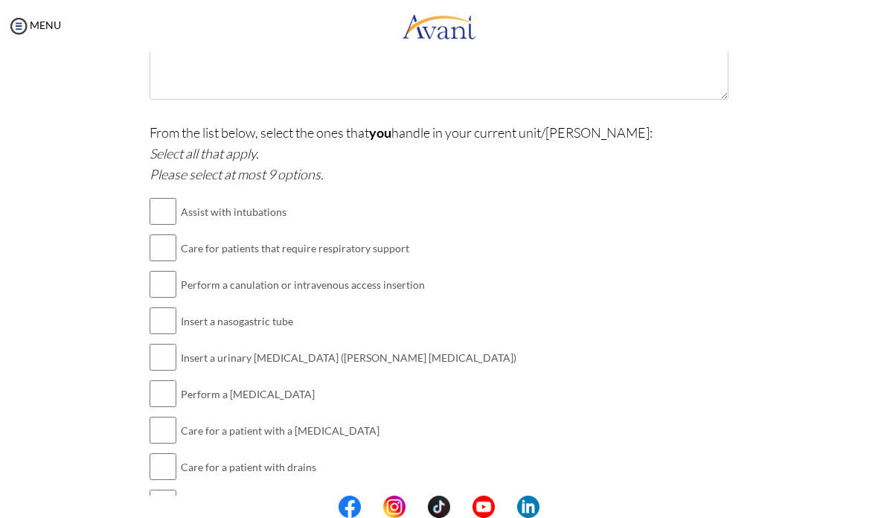
scroll to position [1367, 0]
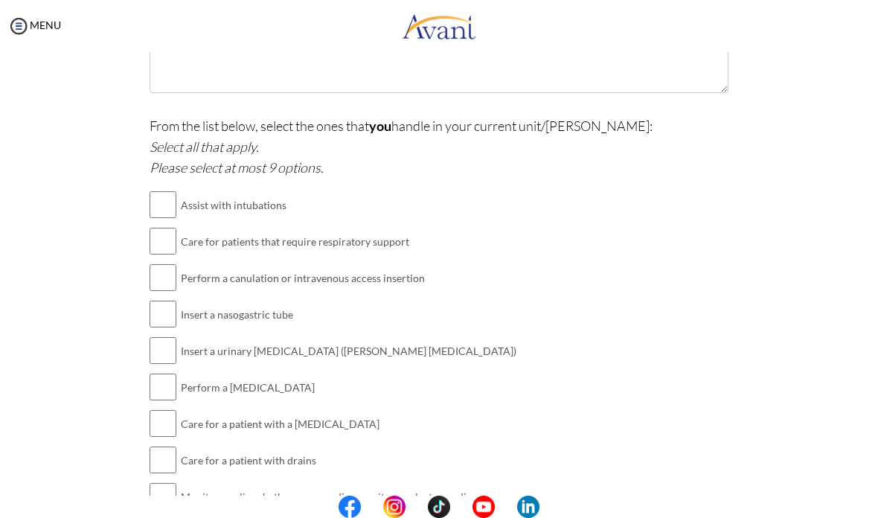
click at [268, 187] on td "Assist with intubations" at bounding box center [349, 205] width 336 height 36
click at [169, 190] on input "checkbox" at bounding box center [163, 205] width 27 height 30
checkbox input "true"
click at [176, 226] on input "checkbox" at bounding box center [163, 241] width 27 height 30
checkbox input "true"
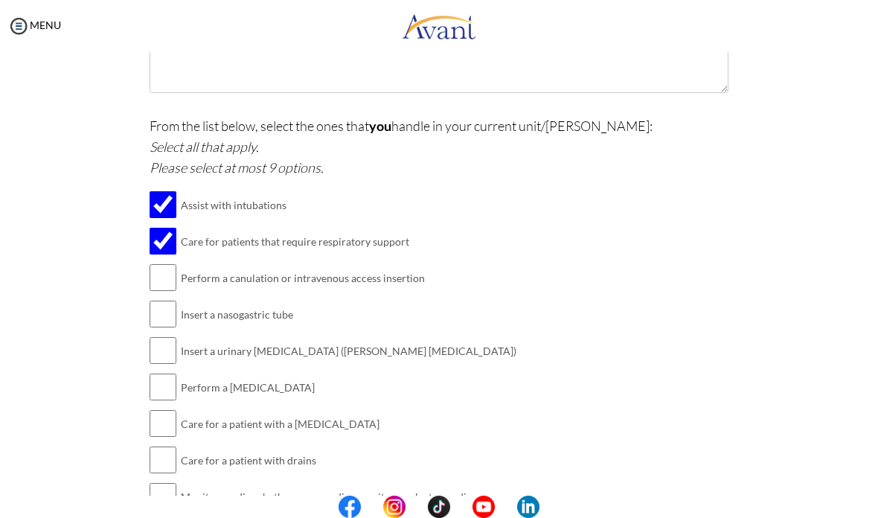
click at [176, 263] on input "checkbox" at bounding box center [163, 278] width 27 height 30
checkbox input "true"
click at [173, 299] on input "checkbox" at bounding box center [163, 314] width 27 height 30
checkbox input "true"
click at [170, 336] on input "checkbox" at bounding box center [163, 351] width 27 height 30
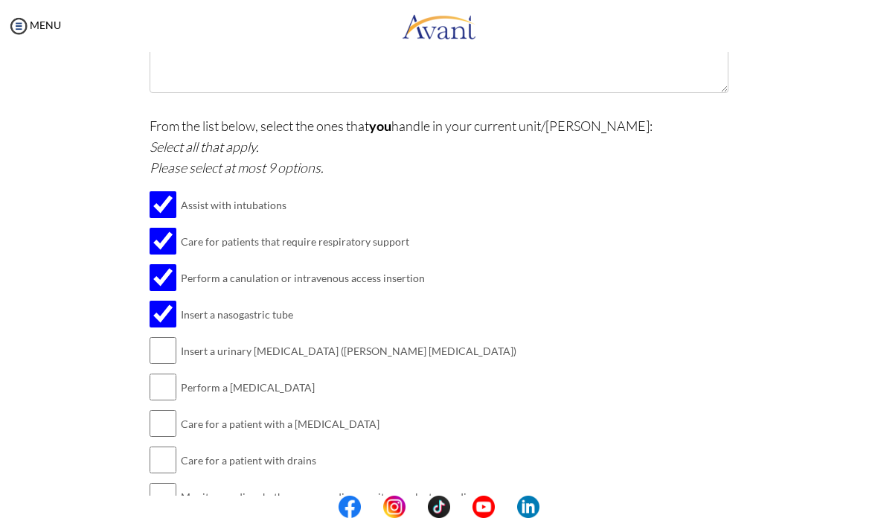
checkbox input "true"
click at [166, 372] on input "checkbox" at bounding box center [163, 387] width 27 height 30
checkbox input "true"
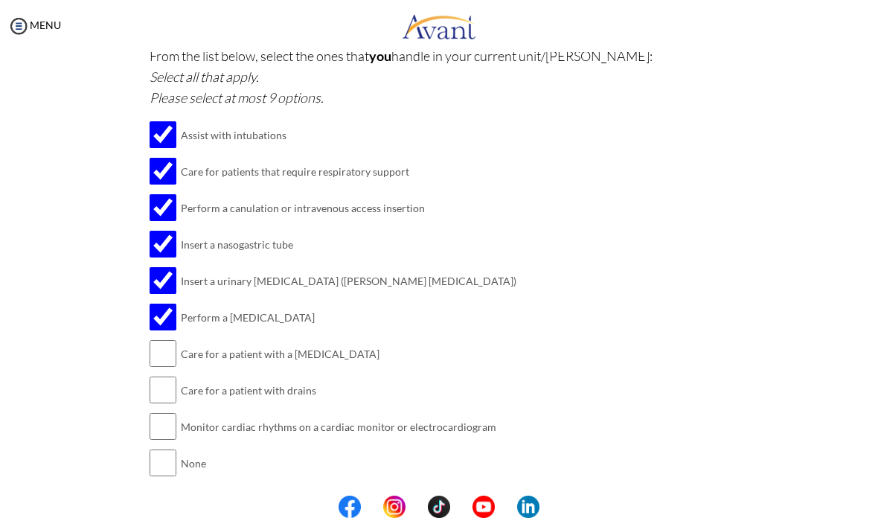
click at [174, 339] on input "checkbox" at bounding box center [163, 354] width 27 height 30
click at [173, 339] on input "checkbox" at bounding box center [163, 354] width 27 height 30
checkbox input "false"
click at [176, 411] on input "checkbox" at bounding box center [163, 426] width 27 height 30
checkbox input "true"
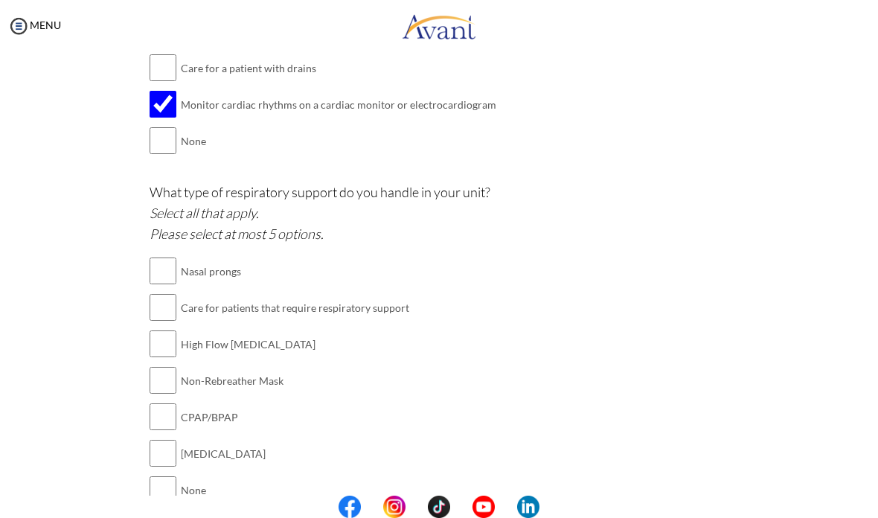
scroll to position [1758, 0]
click at [162, 330] on input "checkbox" at bounding box center [163, 345] width 27 height 30
checkbox input "true"
click at [160, 366] on input "checkbox" at bounding box center [163, 381] width 27 height 30
checkbox input "true"
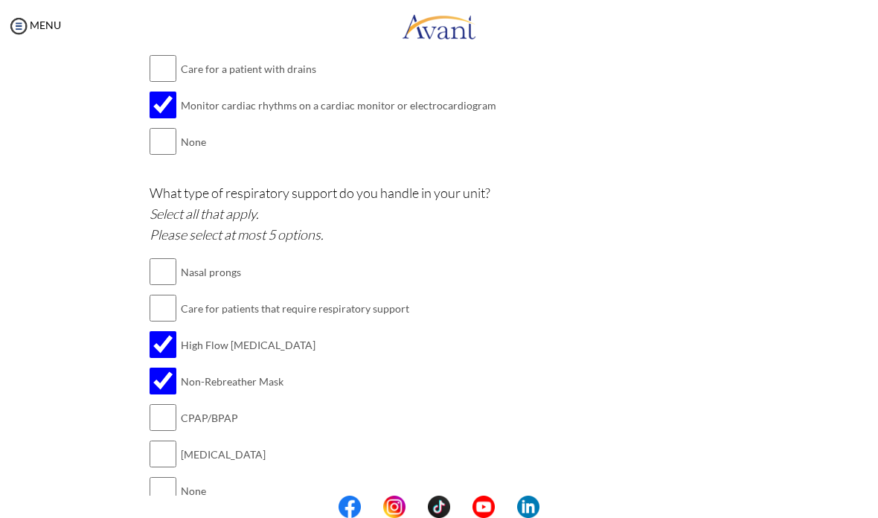
click at [152, 439] on input "checkbox" at bounding box center [163, 454] width 27 height 30
checkbox input "true"
click at [167, 257] on input "checkbox" at bounding box center [163, 272] width 27 height 30
checkbox input "true"
click at [167, 293] on input "checkbox" at bounding box center [163, 308] width 27 height 30
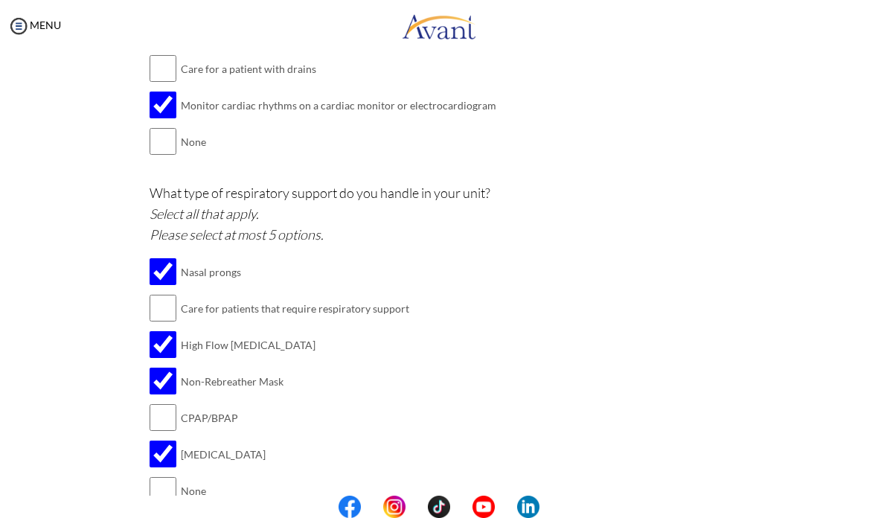
checkbox input "true"
click at [173, 402] on input "checkbox" at bounding box center [163, 417] width 27 height 30
checkbox input "true"
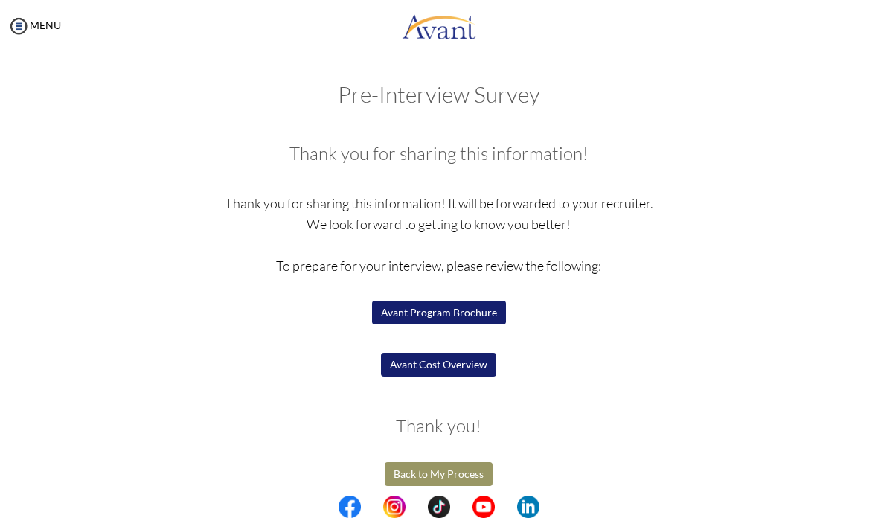
scroll to position [0, 0]
click at [471, 308] on button "Avant Program Brochure" at bounding box center [439, 313] width 134 height 24
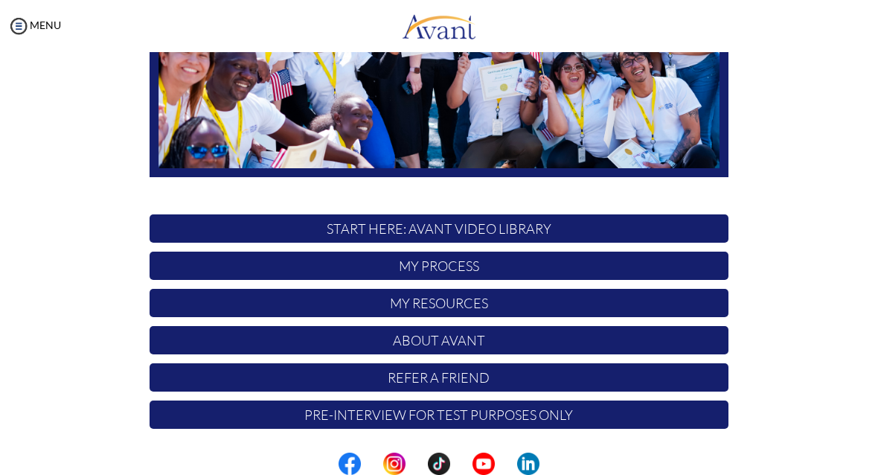
scroll to position [282, 0]
click at [27, 33] on img at bounding box center [18, 26] width 22 height 22
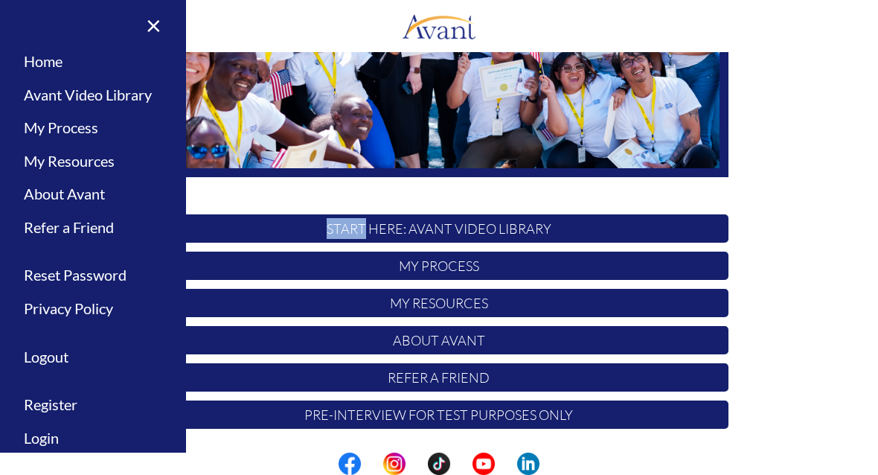
click at [827, 195] on div "Hi James ! START HERE: Avant Video Library My Process My Resources About Avant …" at bounding box center [439, 148] width 848 height 727
click at [155, 26] on link "×" at bounding box center [144, 25] width 45 height 50
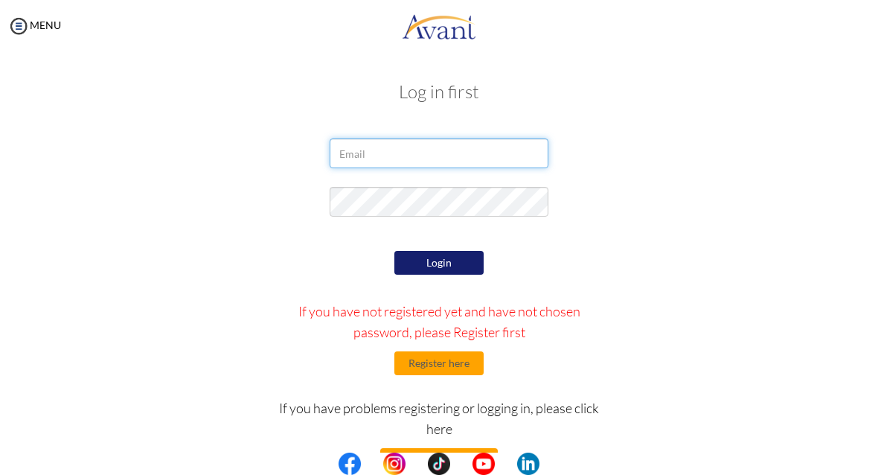
click at [506, 147] on input "email" at bounding box center [439, 153] width 218 height 30
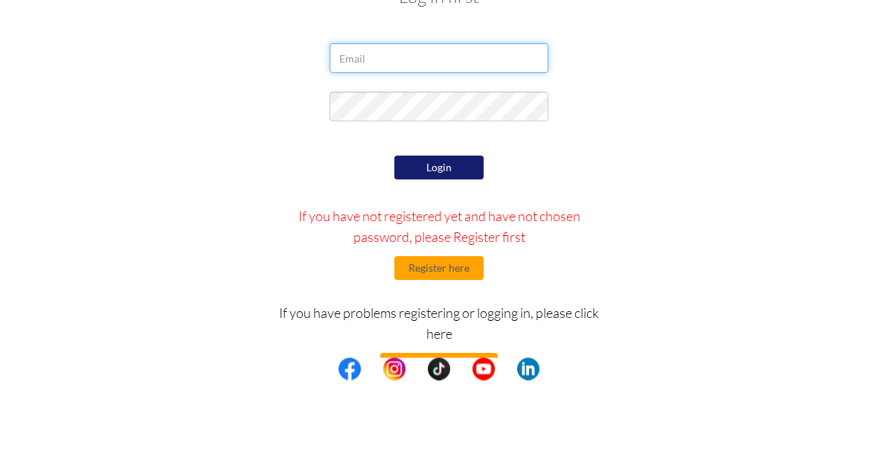
type input "jamesdaniel05basco@gmail.com"
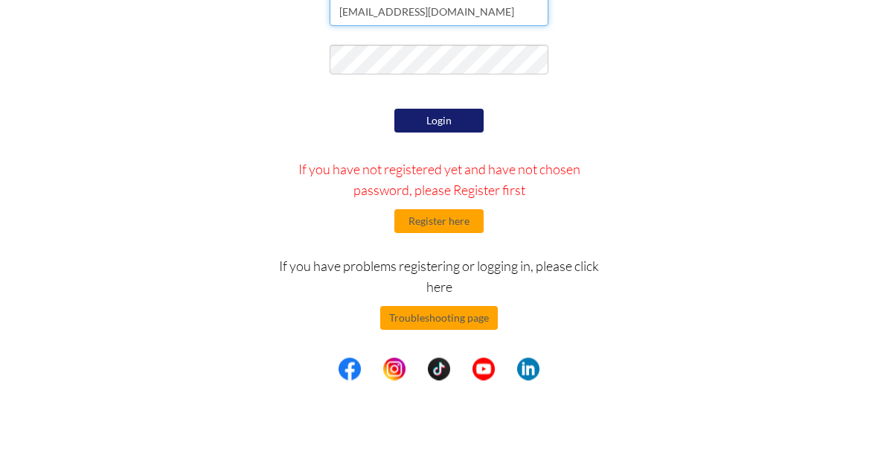
scroll to position [47, 0]
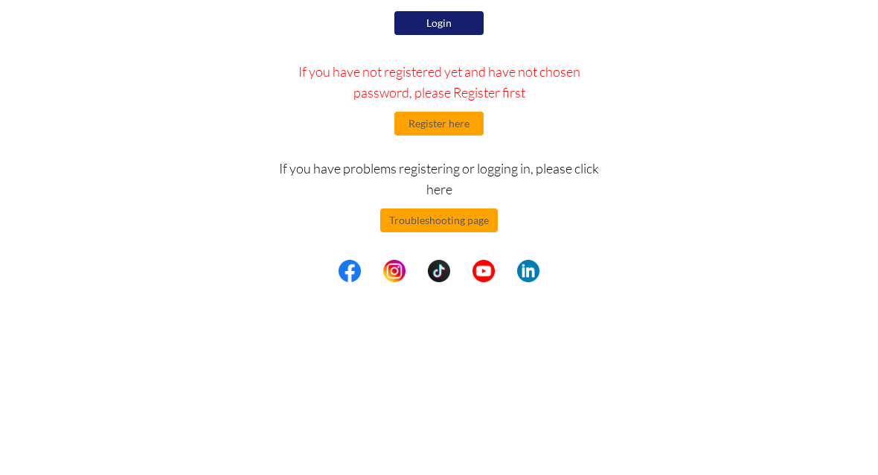
click at [475, 204] on button "Login" at bounding box center [438, 216] width 89 height 24
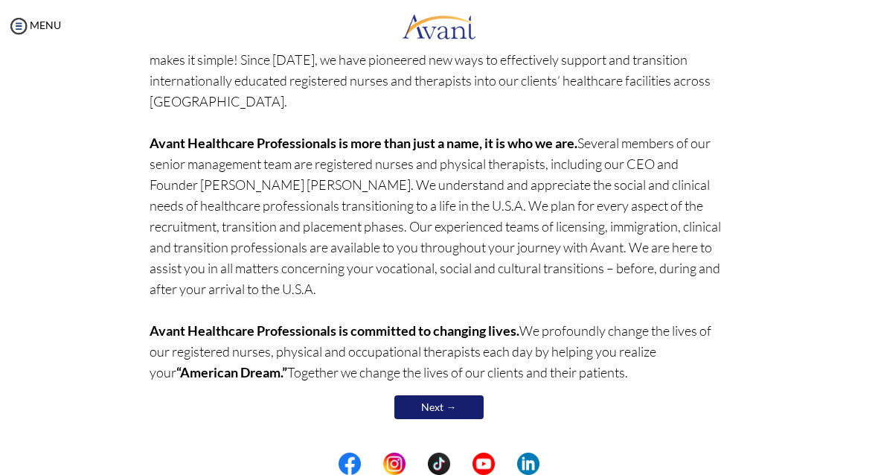
scroll to position [188, 0]
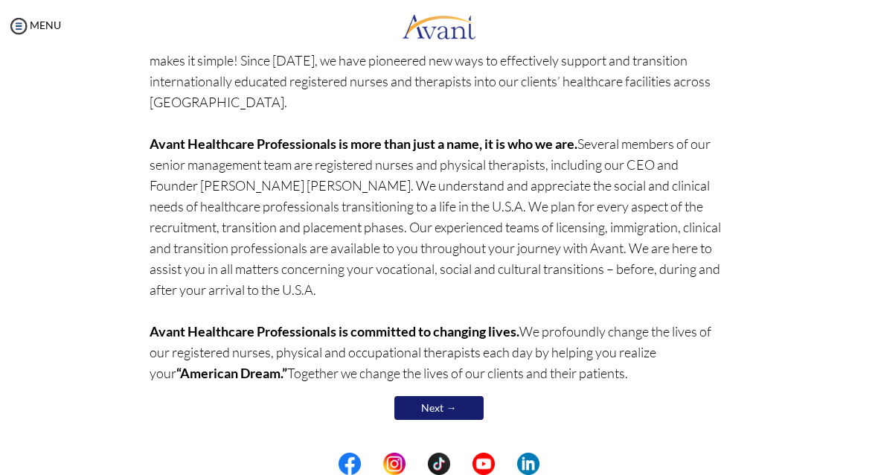
click at [448, 408] on link "Next →" at bounding box center [438, 408] width 89 height 24
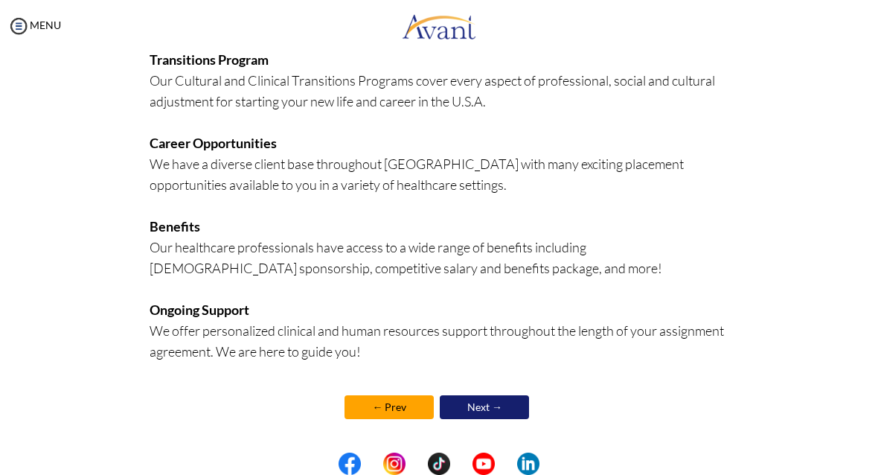
scroll to position [382, 0]
click at [507, 405] on link "Next →" at bounding box center [484, 407] width 89 height 24
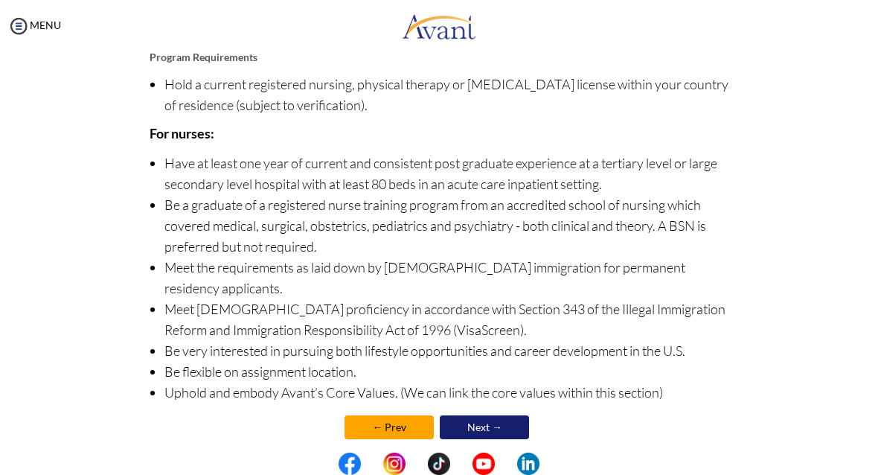
scroll to position [214, 0]
click at [469, 417] on link "Next →" at bounding box center [484, 428] width 89 height 24
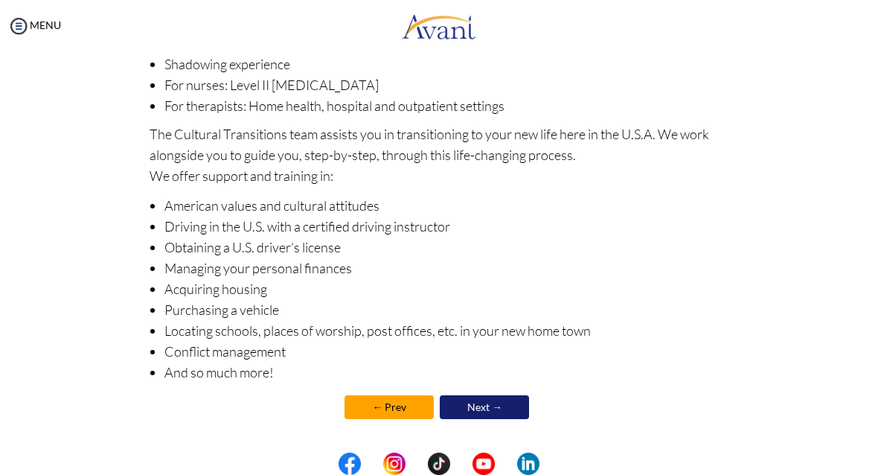
scroll to position [232, 0]
click at [466, 411] on link "Next →" at bounding box center [484, 407] width 89 height 24
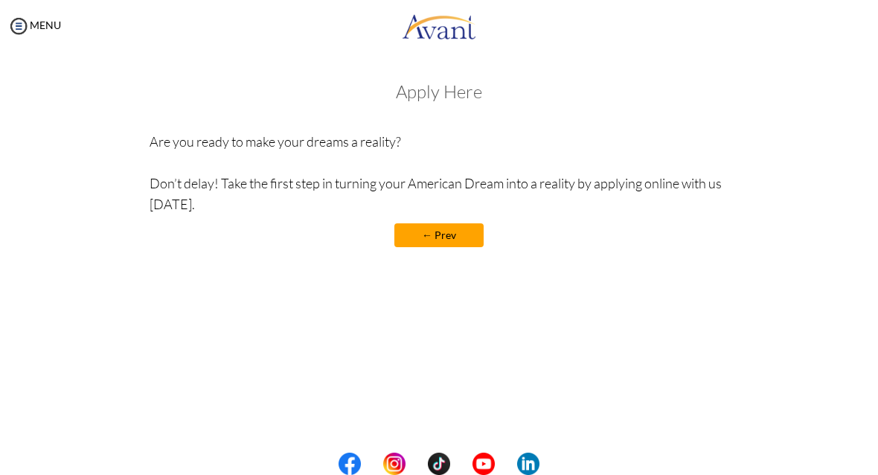
click at [404, 300] on div "Welcome! Who we are Avant Healthcare Professionals is the premier recruiting an…" at bounding box center [439, 201] width 848 height 269
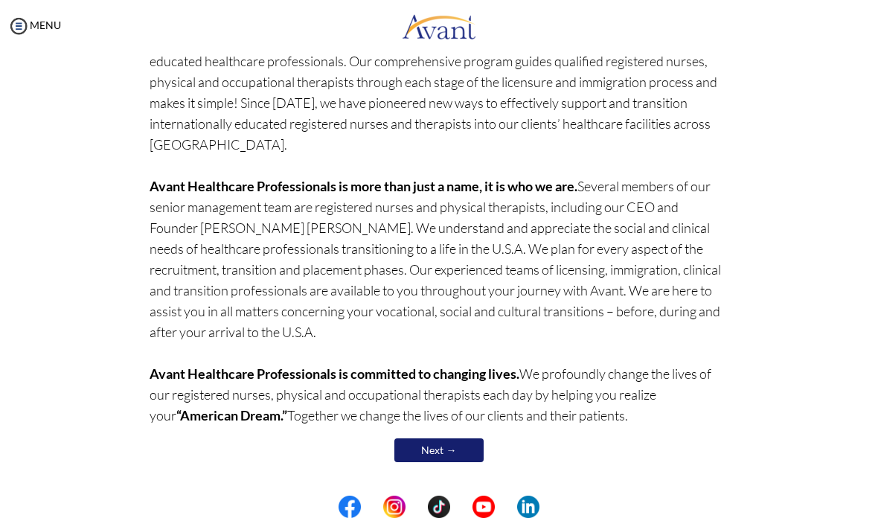
scroll to position [146, 0]
click at [37, 27] on link "MENU" at bounding box center [34, 25] width 54 height 13
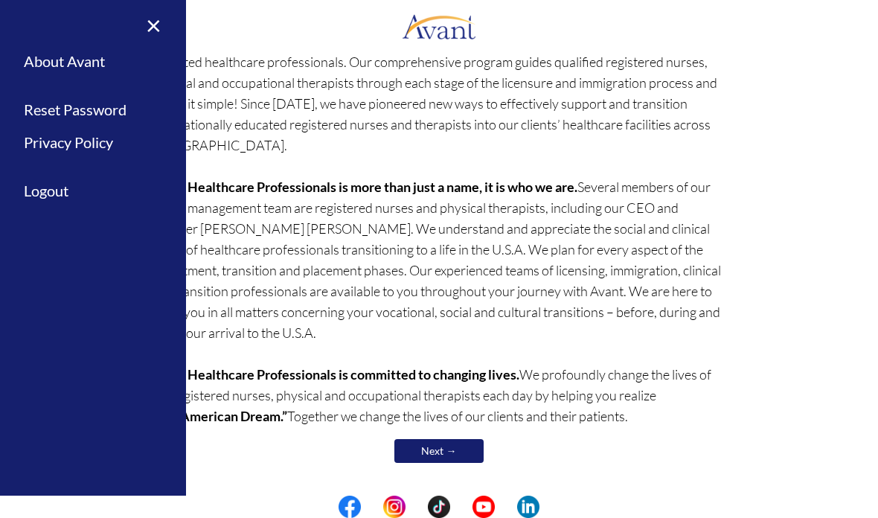
click at [438, 231] on p "Avant Healthcare Professionals is the premier recruiting and staffing specialis…" at bounding box center [439, 229] width 579 height 396
click at [539, 272] on p "Avant Healthcare Professionals is the premier recruiting and staffing specialis…" at bounding box center [439, 229] width 579 height 396
click at [540, 296] on p "Avant Healthcare Professionals is the premier recruiting and staffing specialis…" at bounding box center [439, 229] width 579 height 396
click at [505, 312] on p "Avant Healthcare Professionals is the premier recruiting and staffing specialis…" at bounding box center [439, 229] width 579 height 396
click at [443, 449] on link "Next →" at bounding box center [438, 451] width 89 height 24
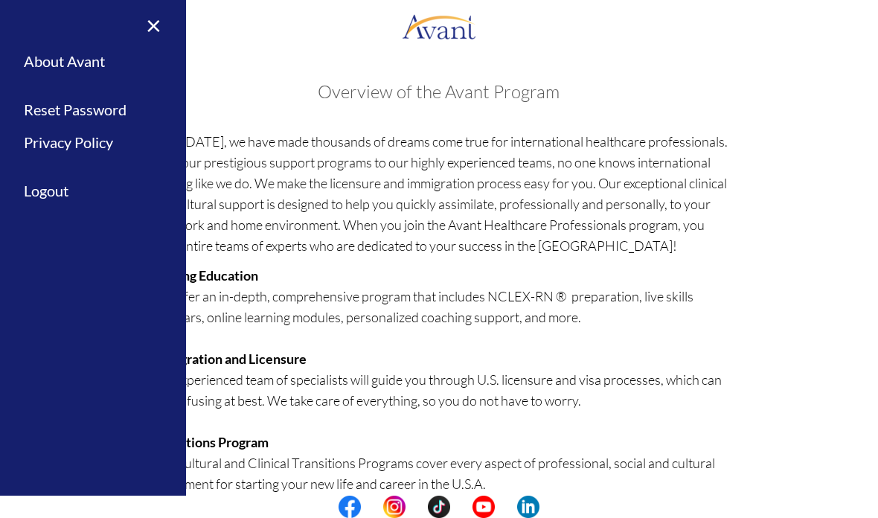
click at [153, 21] on link "×" at bounding box center [144, 25] width 45 height 50
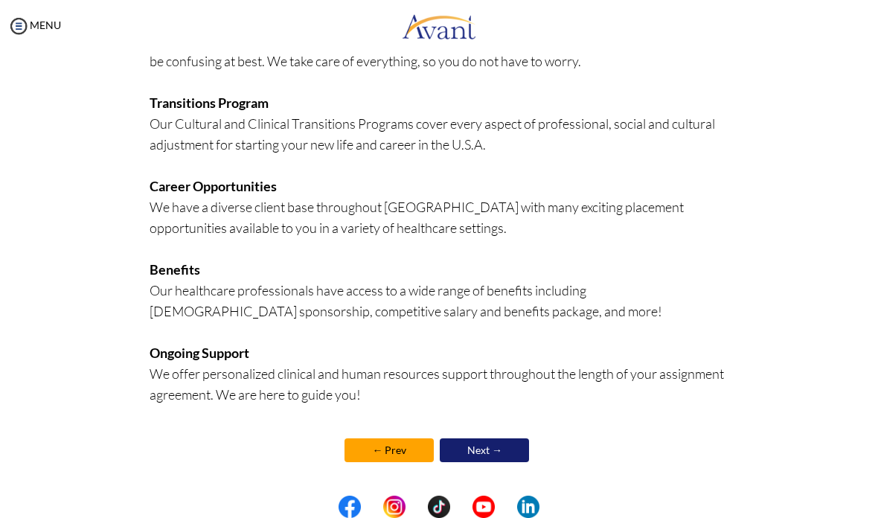
scroll to position [339, 0]
click at [504, 449] on link "Next →" at bounding box center [484, 450] width 89 height 24
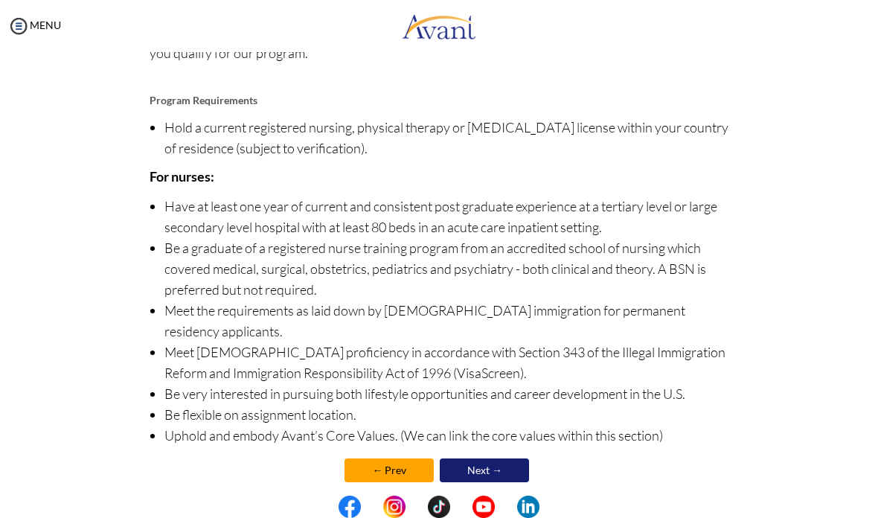
scroll to position [171, 0]
click at [506, 459] on link "Next →" at bounding box center [484, 471] width 89 height 24
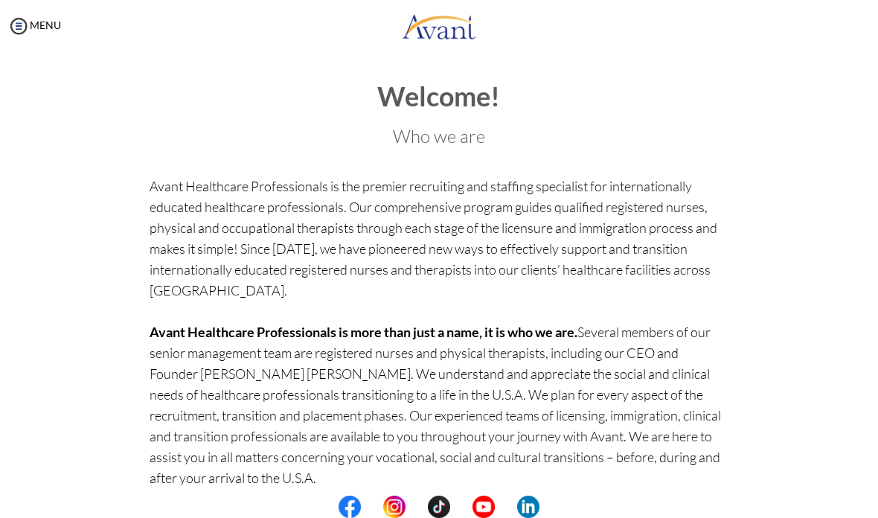
click at [33, 48] on div "MENU" at bounding box center [30, 259] width 61 height 518
click at [28, 21] on img at bounding box center [18, 26] width 22 height 22
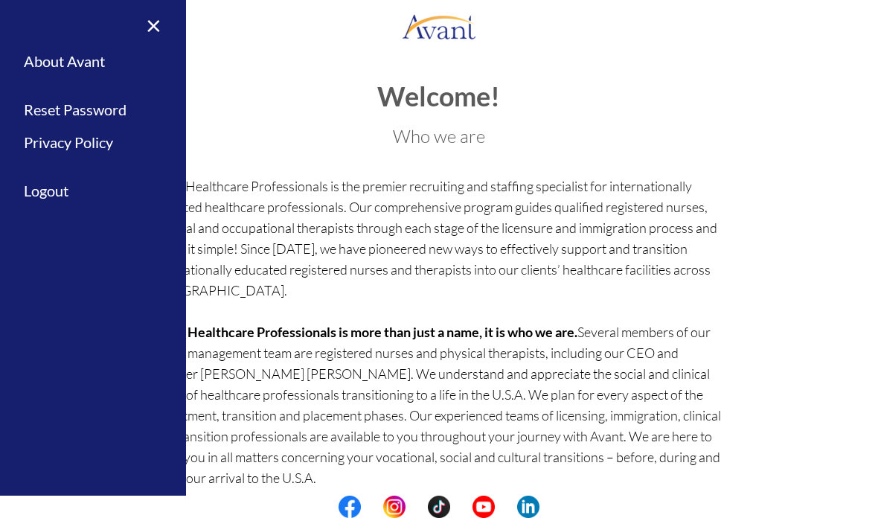
click at [66, 191] on link "Logout" at bounding box center [93, 190] width 186 height 33
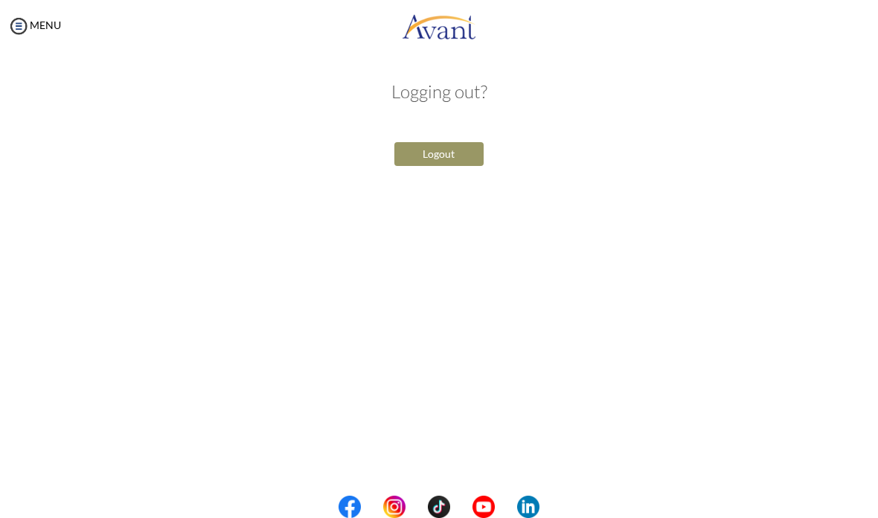
click at [461, 154] on button "Logout" at bounding box center [438, 154] width 89 height 24
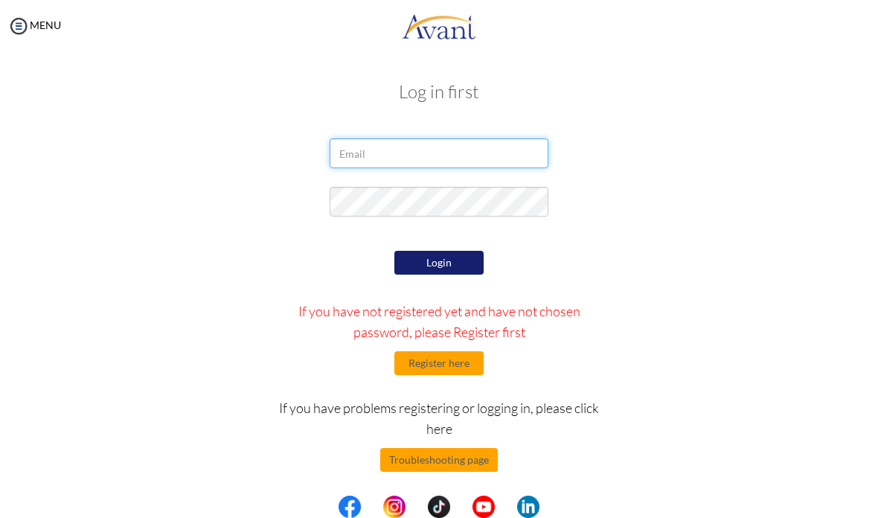
click at [478, 146] on input "email" at bounding box center [439, 153] width 218 height 30
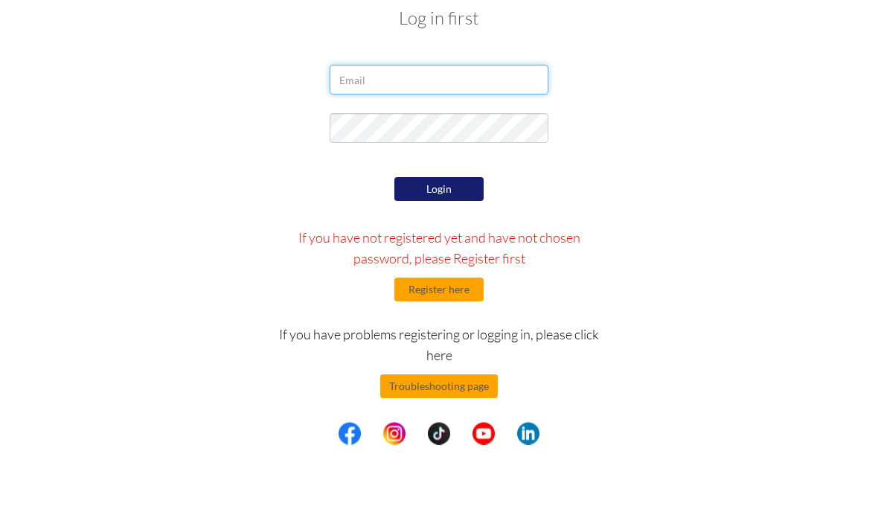
type input "[EMAIL_ADDRESS][DOMAIN_NAME]"
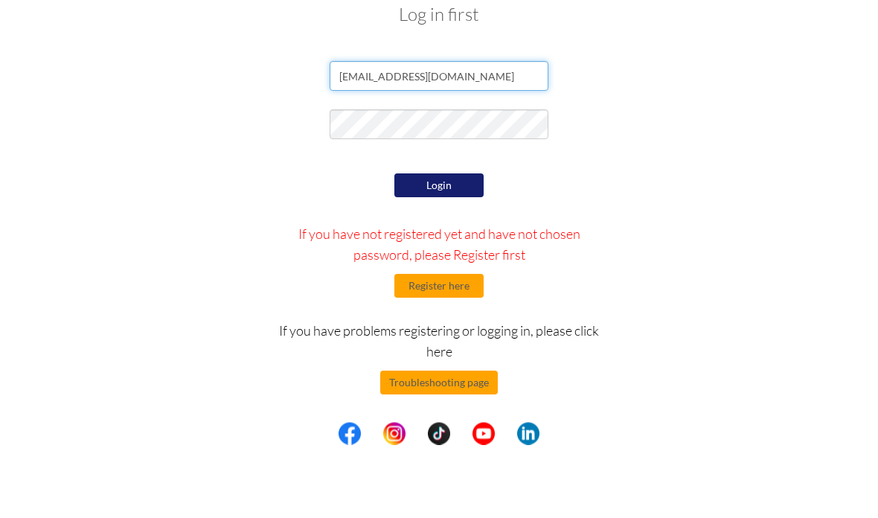
scroll to position [4, 0]
click at [716, 183] on div at bounding box center [439, 201] width 722 height 37
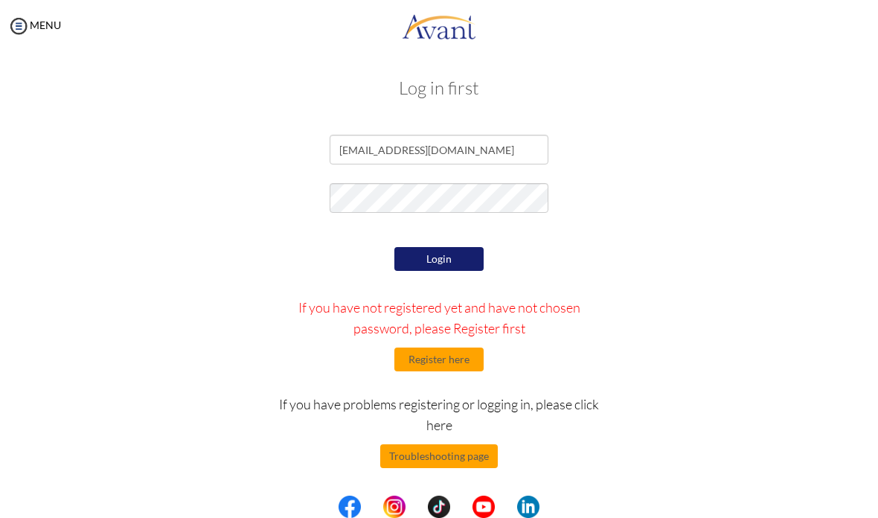
click at [461, 252] on button "Login" at bounding box center [438, 259] width 89 height 24
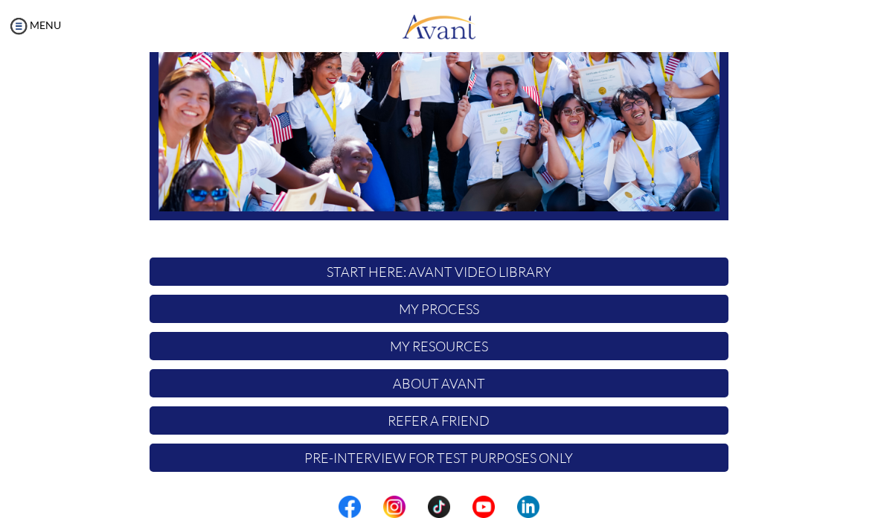
scroll to position [239, 0]
click at [578, 313] on p "My Process" at bounding box center [439, 309] width 579 height 28
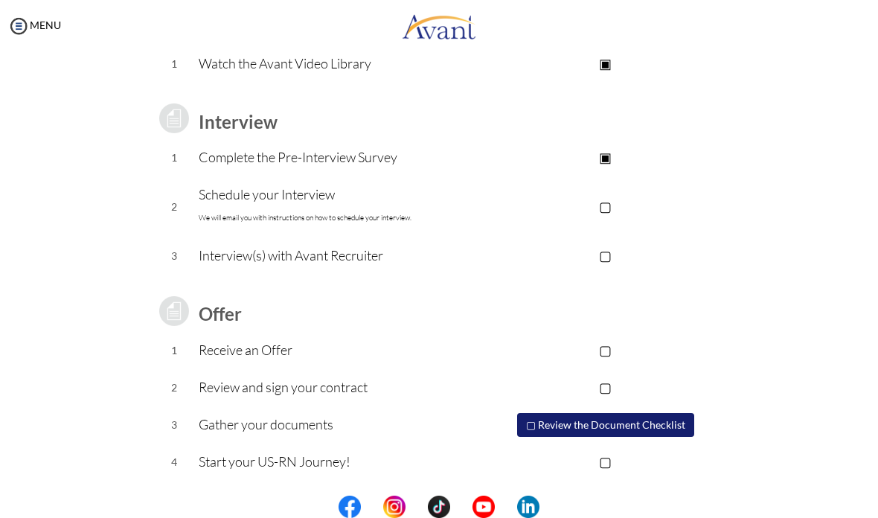
scroll to position [158, 0]
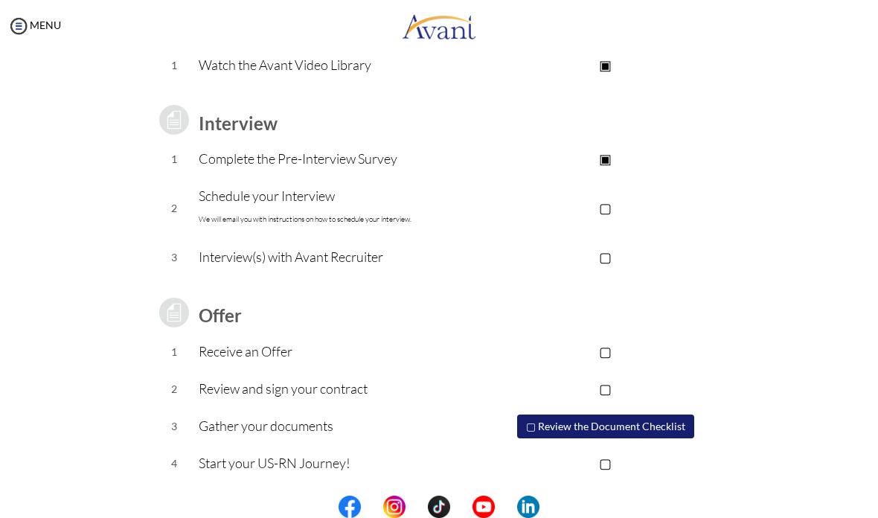
click at [491, 198] on p "▢" at bounding box center [606, 207] width 246 height 21
click at [606, 199] on p "▣" at bounding box center [606, 207] width 246 height 21
click at [482, 165] on p "Complete the Pre-Interview Survey" at bounding box center [340, 158] width 283 height 21
click at [422, 164] on p "Complete the Pre-Interview Survey" at bounding box center [340, 158] width 283 height 21
click at [423, 158] on p "Complete the Pre-Interview Survey" at bounding box center [340, 158] width 283 height 21
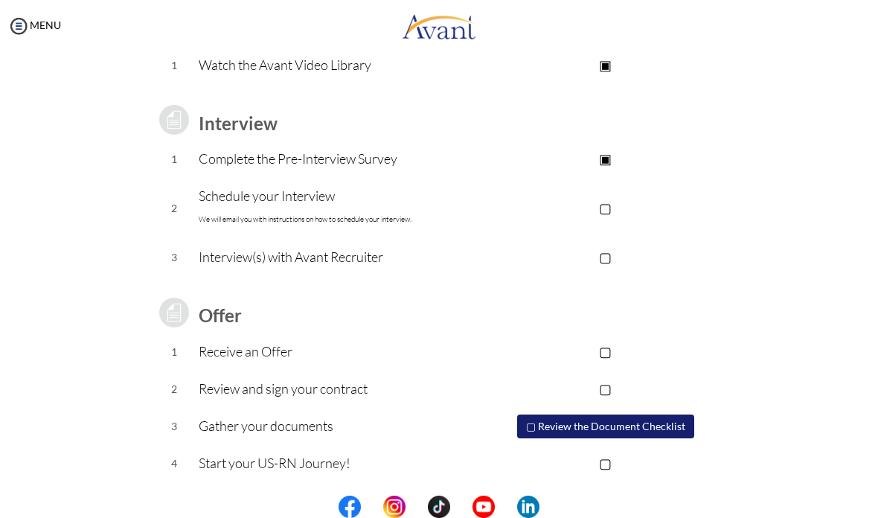
click at [358, 205] on p "Schedule your Interview We will email you with instructions on how to schedule …" at bounding box center [340, 207] width 283 height 45
click at [545, 216] on p "▢" at bounding box center [606, 207] width 246 height 21
click at [589, 199] on p "▣" at bounding box center [606, 207] width 246 height 21
click at [559, 417] on button "▢ Review the Document Checklist" at bounding box center [605, 426] width 177 height 24
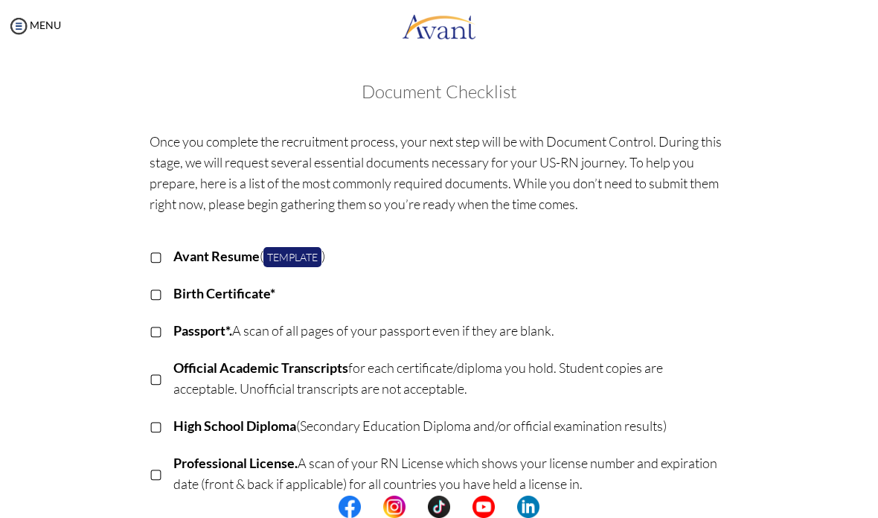
scroll to position [0, 0]
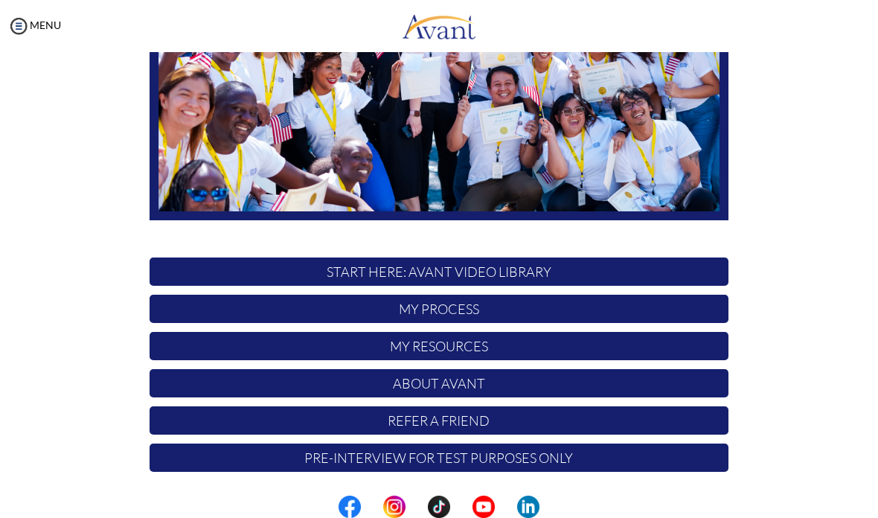
scroll to position [239, 0]
click at [513, 312] on p "My Process" at bounding box center [439, 309] width 579 height 28
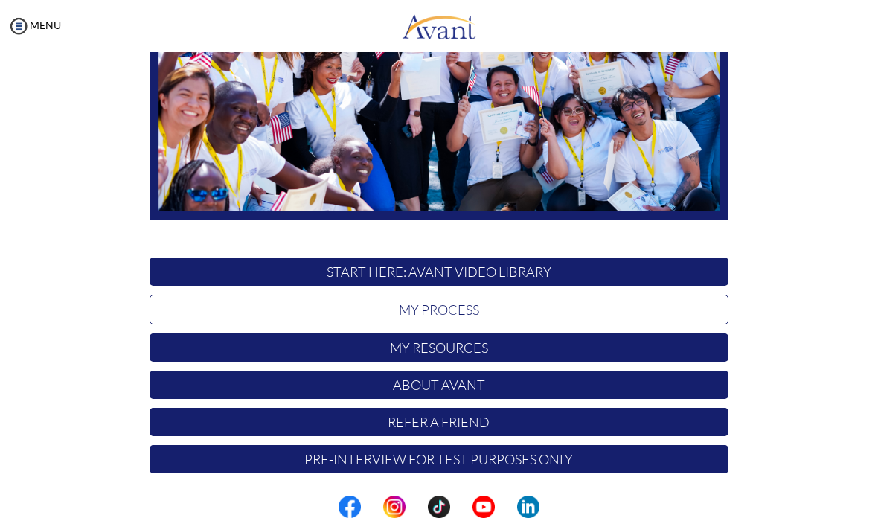
click at [0, 0] on div at bounding box center [0, 0] width 0 height 0
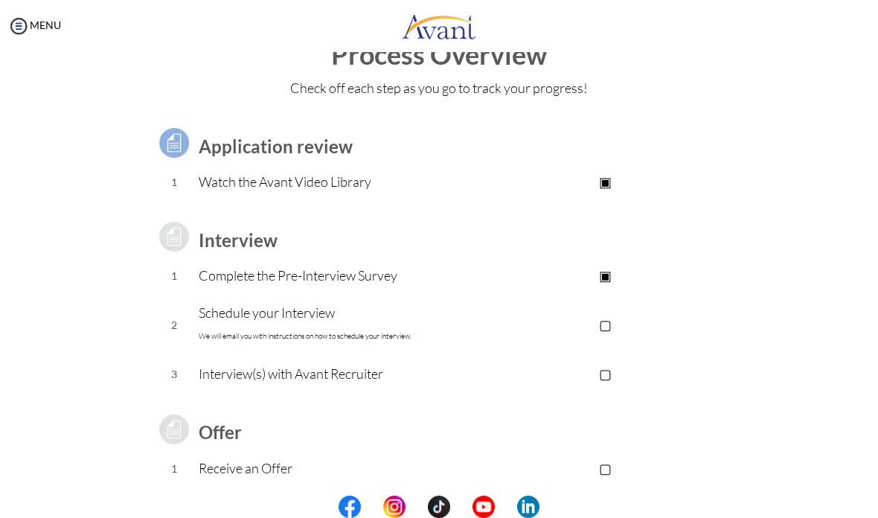
scroll to position [41, 0]
click at [371, 270] on p "Complete the Pre-Interview Survey" at bounding box center [340, 276] width 283 height 21
click at [439, 282] on p "Complete the Pre-Interview Survey" at bounding box center [340, 276] width 283 height 21
click at [612, 283] on p "▣" at bounding box center [606, 276] width 246 height 21
click at [613, 275] on p "▣" at bounding box center [606, 276] width 246 height 21
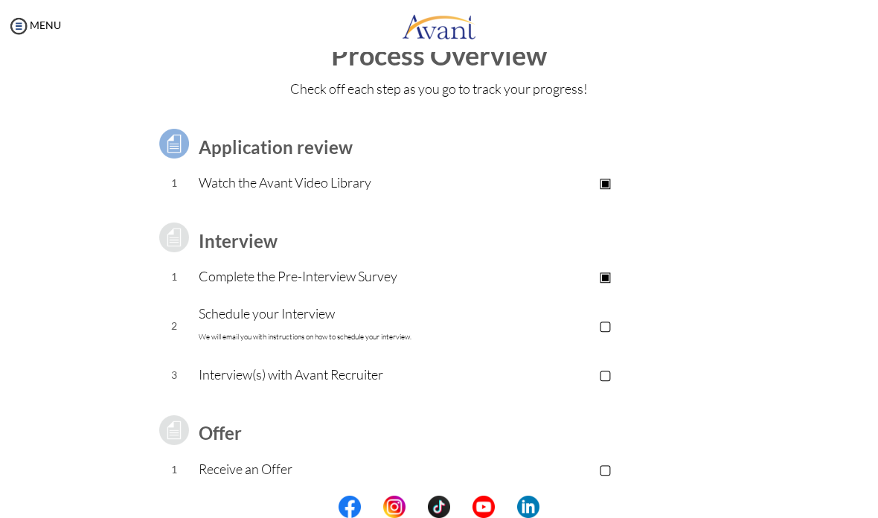
click at [257, 256] on td "Interview" at bounding box center [340, 237] width 283 height 42
click at [223, 296] on td "Schedule your Interview We will email you with instructions on how to schedule …" at bounding box center [340, 325] width 283 height 61
click at [175, 246] on img at bounding box center [173, 237] width 37 height 37
click at [316, 179] on p "Watch the Avant Video Library" at bounding box center [340, 182] width 283 height 21
click at [590, 185] on p "▣" at bounding box center [606, 182] width 246 height 21
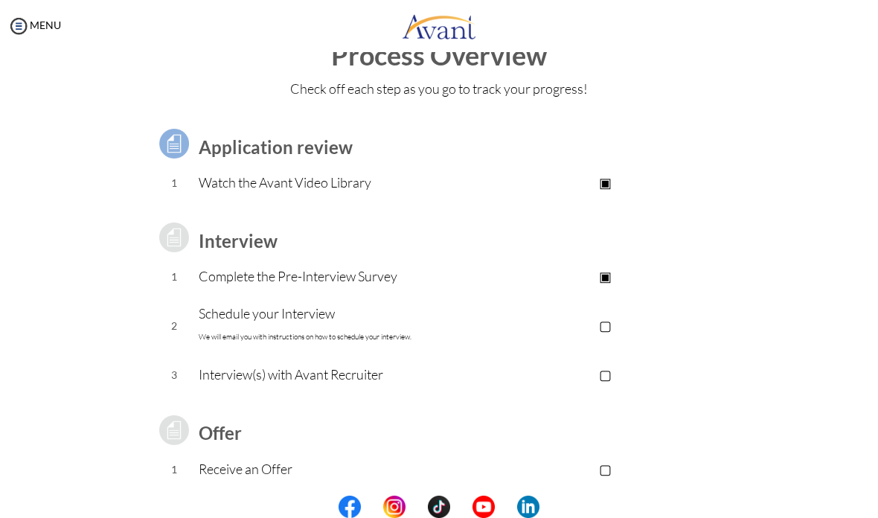
click at [568, 170] on td "▣ Avant Video Library" at bounding box center [606, 182] width 246 height 37
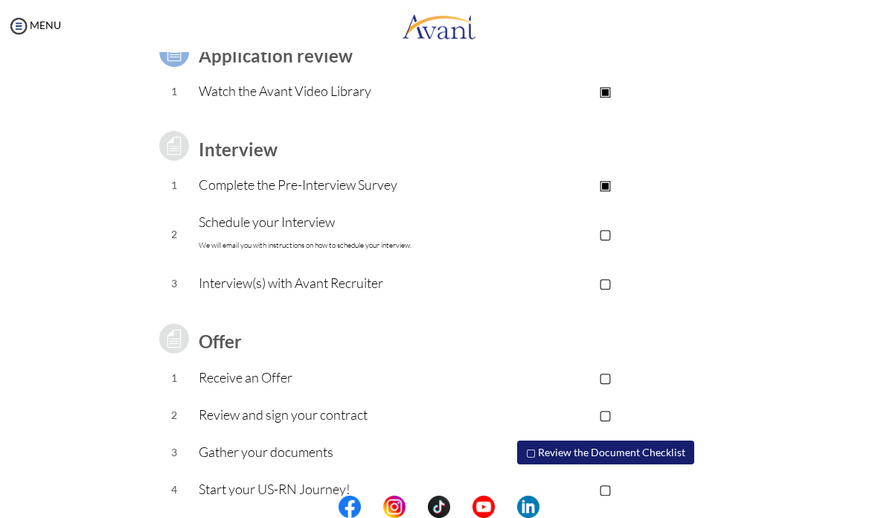
scroll to position [131, 0]
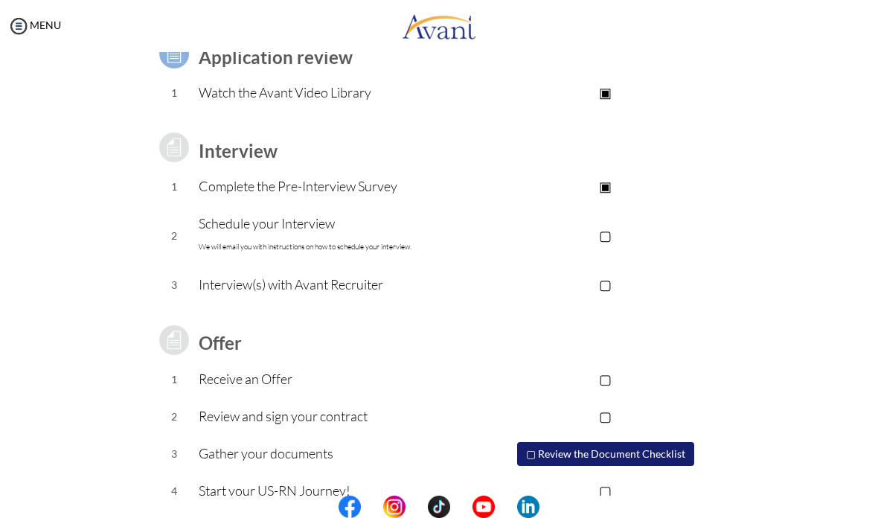
click at [566, 234] on p "▢" at bounding box center [606, 235] width 246 height 21
click at [612, 181] on p "▣" at bounding box center [606, 186] width 246 height 21
click at [607, 236] on p "▣" at bounding box center [606, 235] width 246 height 21
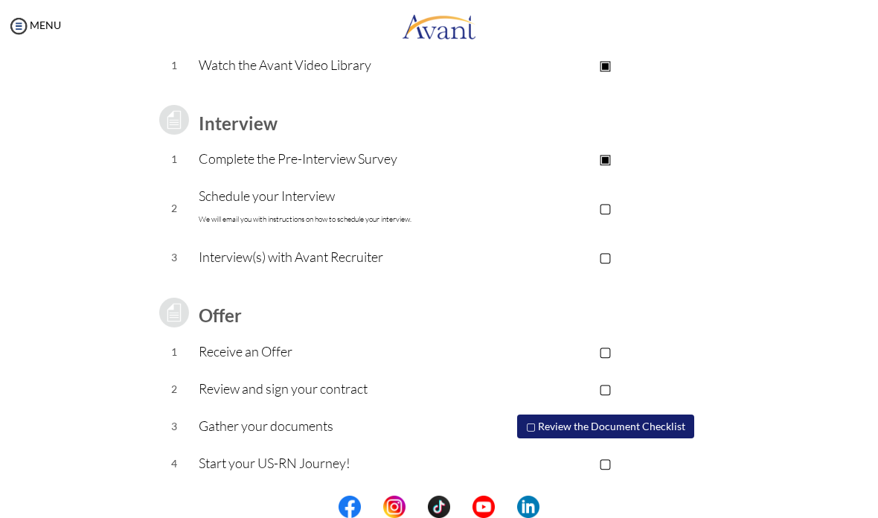
scroll to position [158, 0]
click at [632, 427] on button "▢ Review the Document Checklist" at bounding box center [605, 426] width 177 height 24
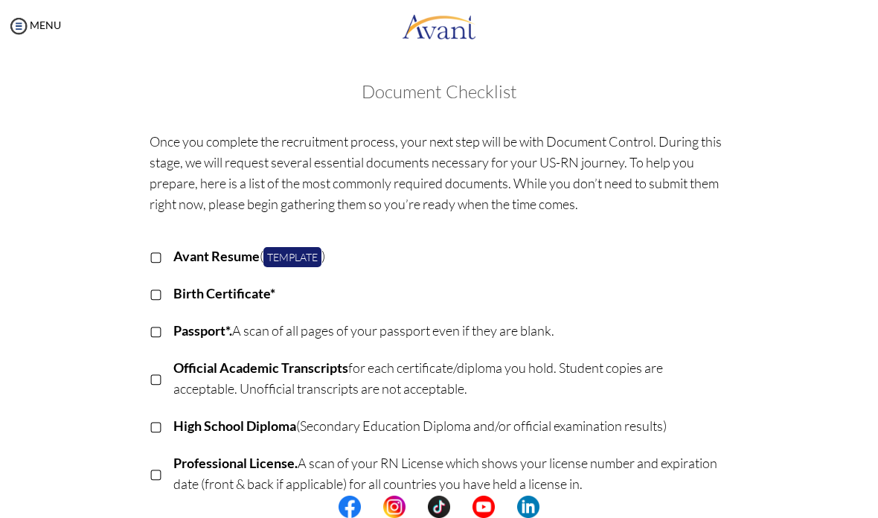
scroll to position [40, 0]
